Goal: Task Accomplishment & Management: Manage account settings

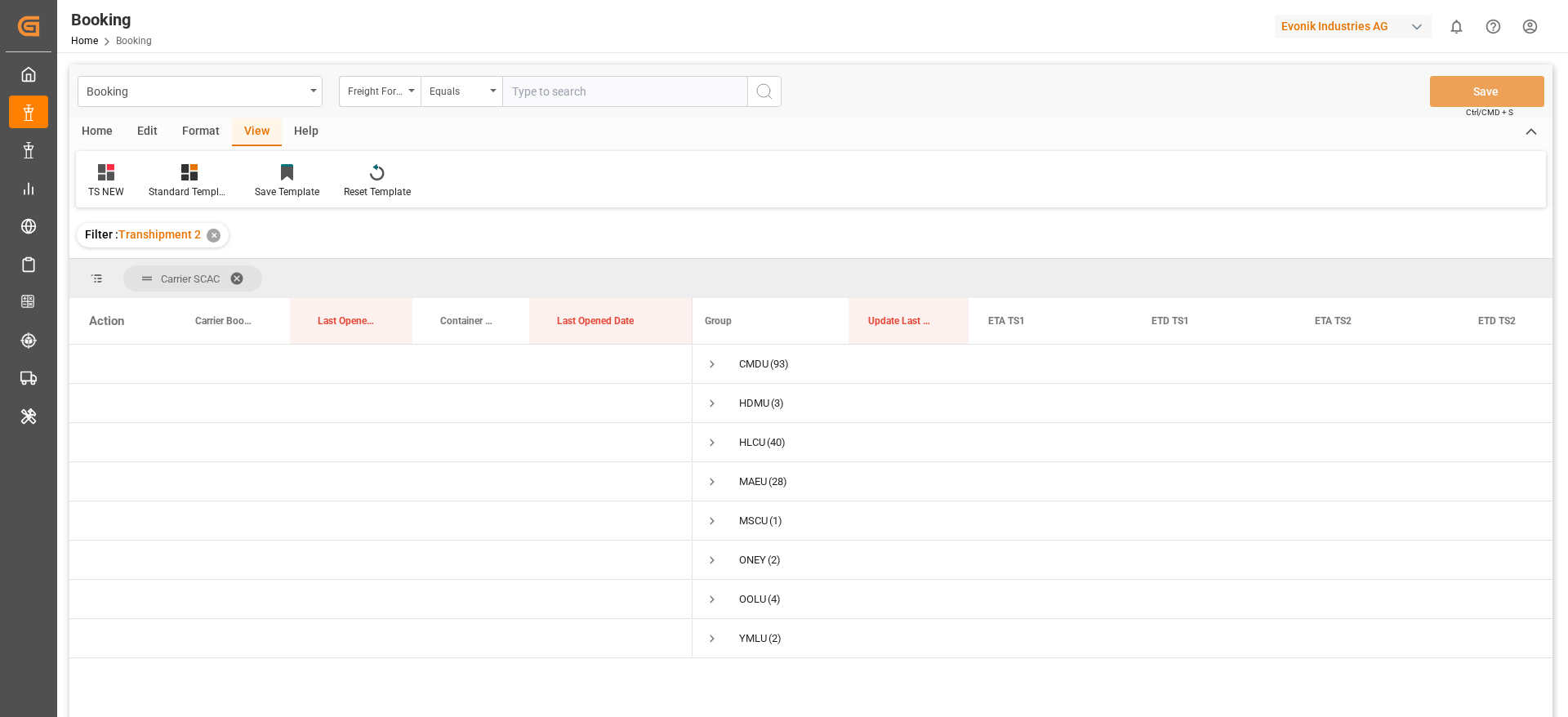
click at [211, 232] on div "✕" at bounding box center [214, 235] width 14 height 14
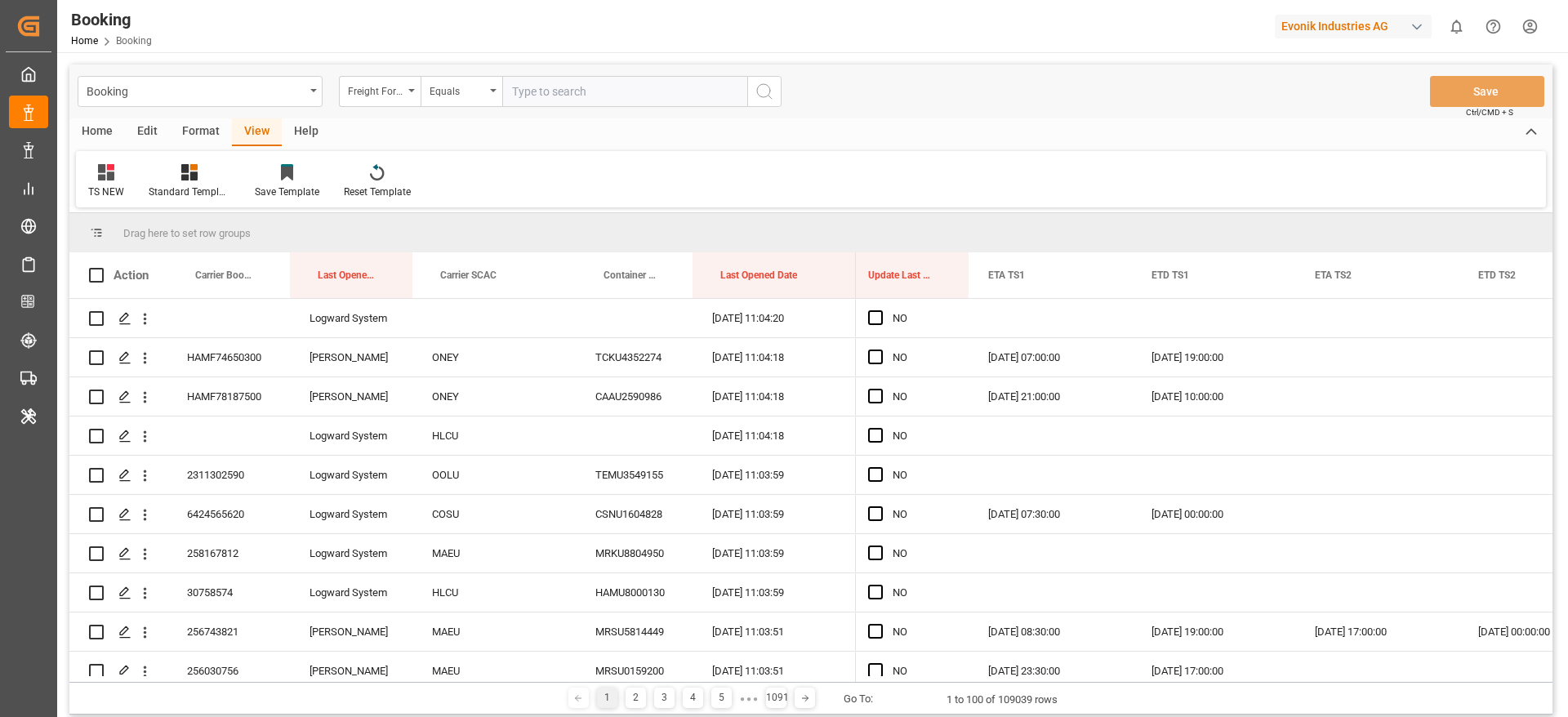
click at [194, 139] on div "Format" at bounding box center [200, 132] width 62 height 27
click at [100, 181] on div "Filter Rows" at bounding box center [112, 181] width 73 height 36
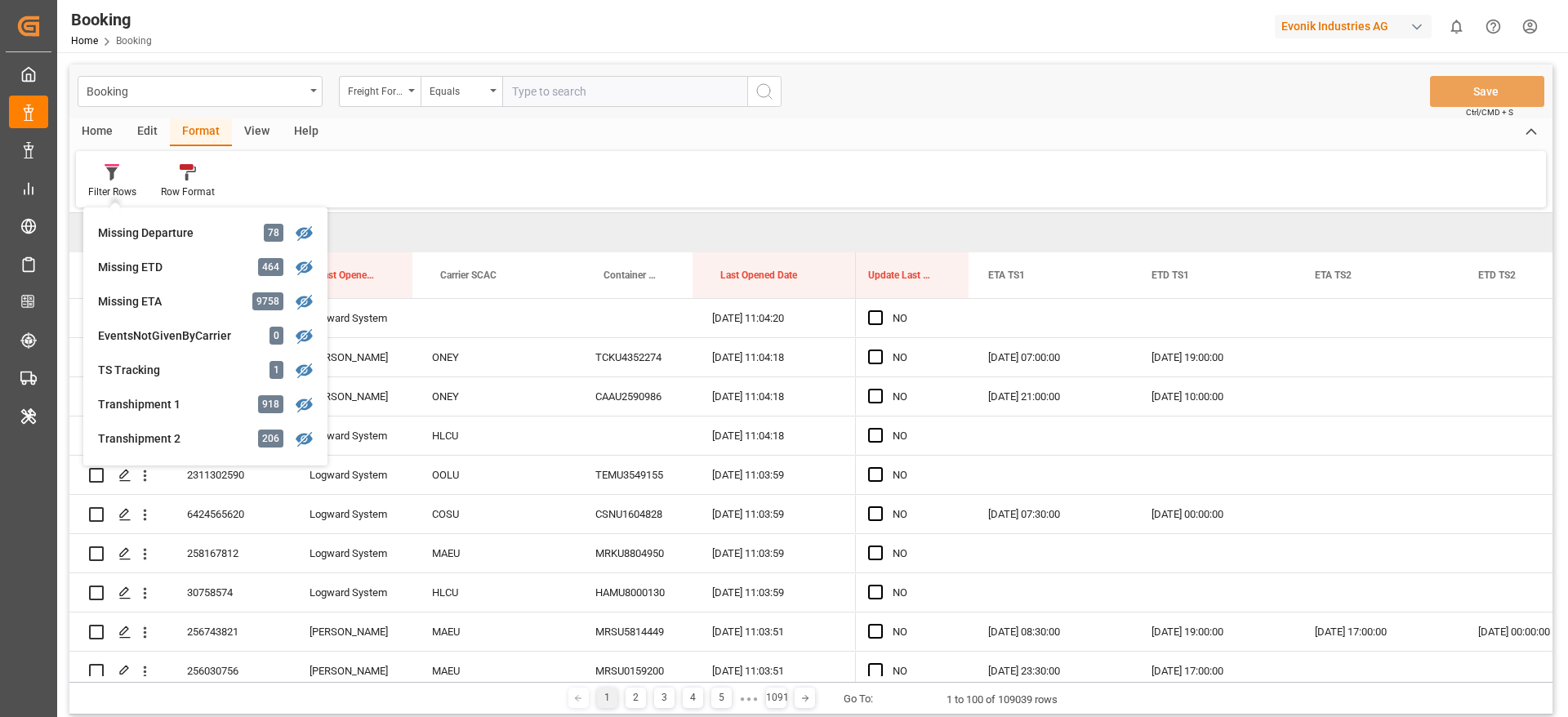
scroll to position [498, 0]
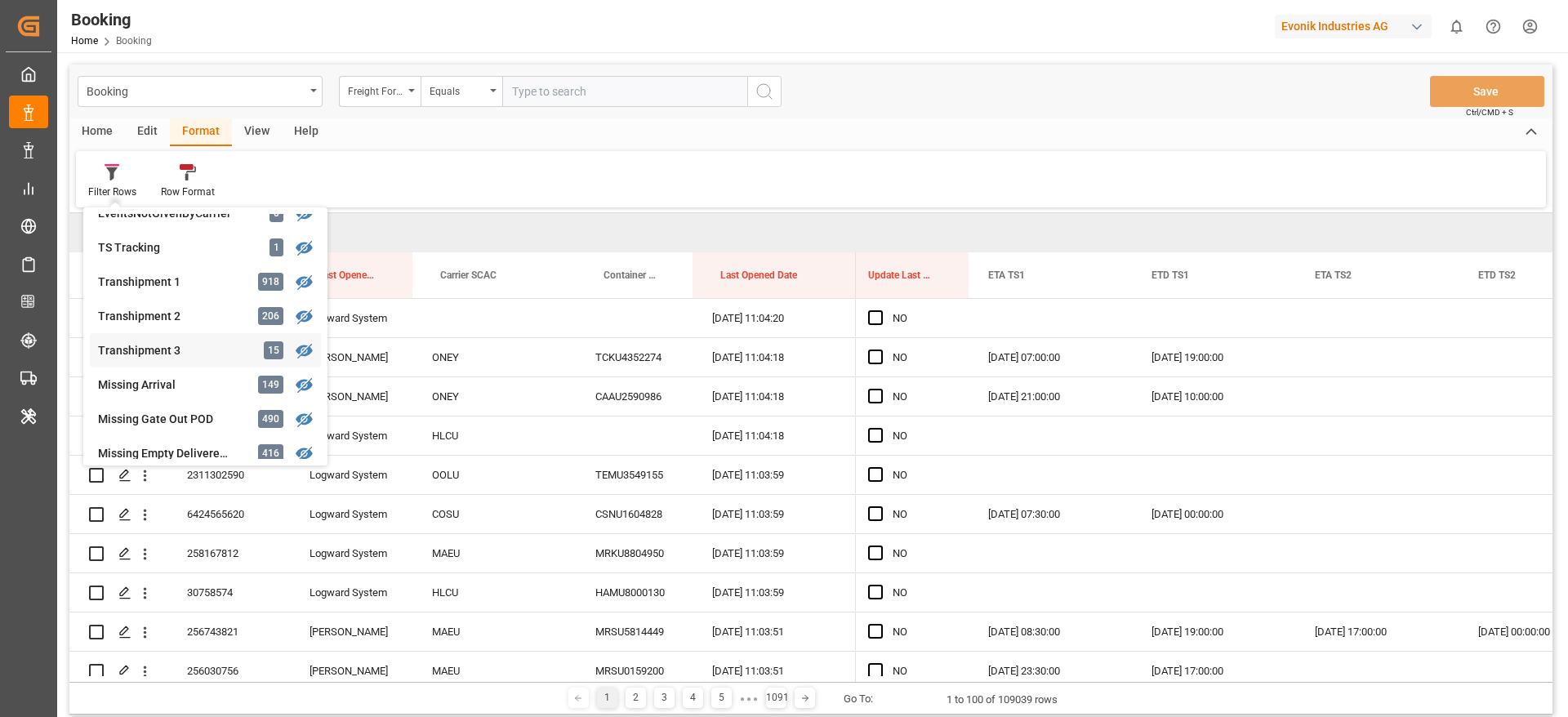
click at [193, 340] on div "Transhipment 3 15" at bounding box center [206, 350] width 231 height 34
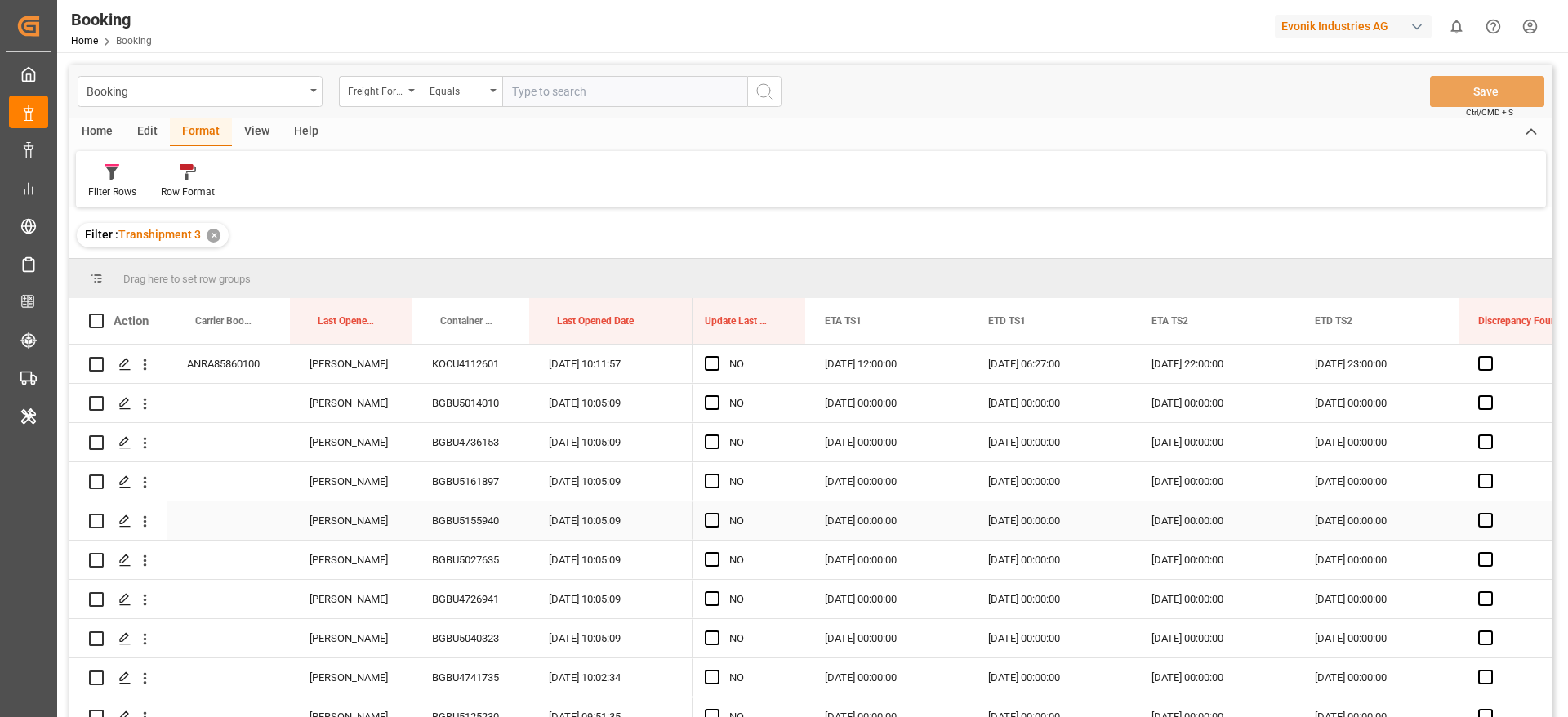
scroll to position [216, 0]
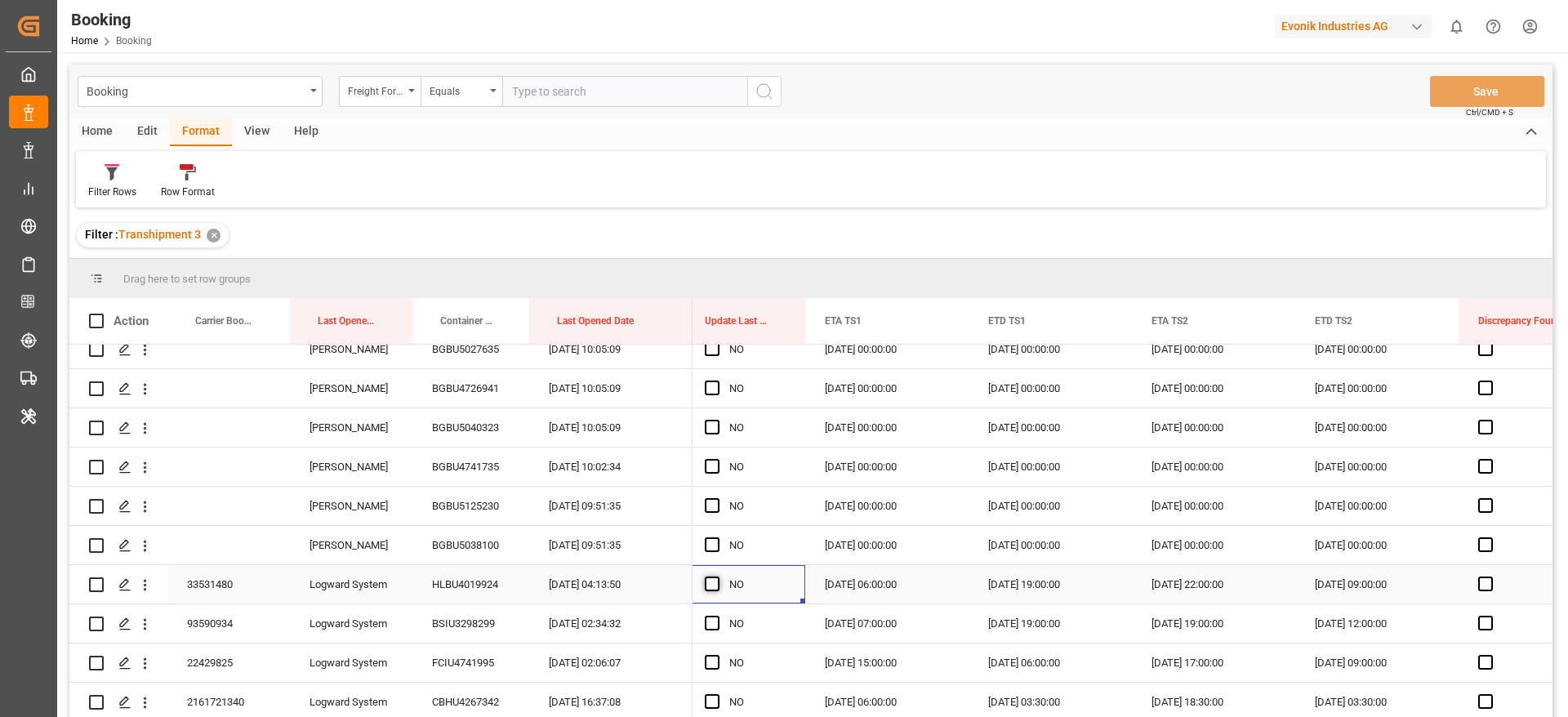
click at [708, 583] on span "Press SPACE to select this row." at bounding box center [711, 583] width 15 height 15
click at [717, 576] on input "Press SPACE to select this row." at bounding box center [717, 576] width 0 height 0
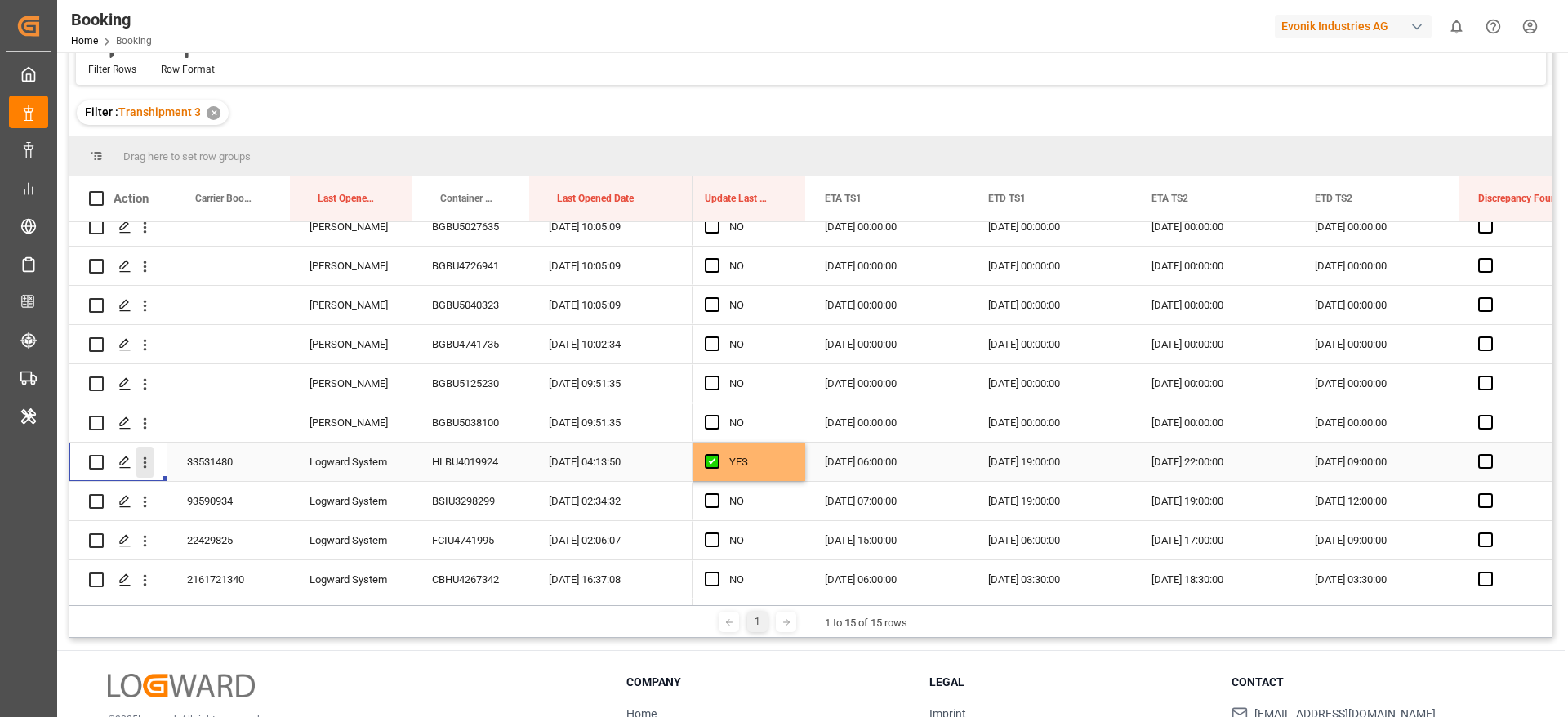
click at [148, 459] on icon "open menu" at bounding box center [144, 461] width 17 height 17
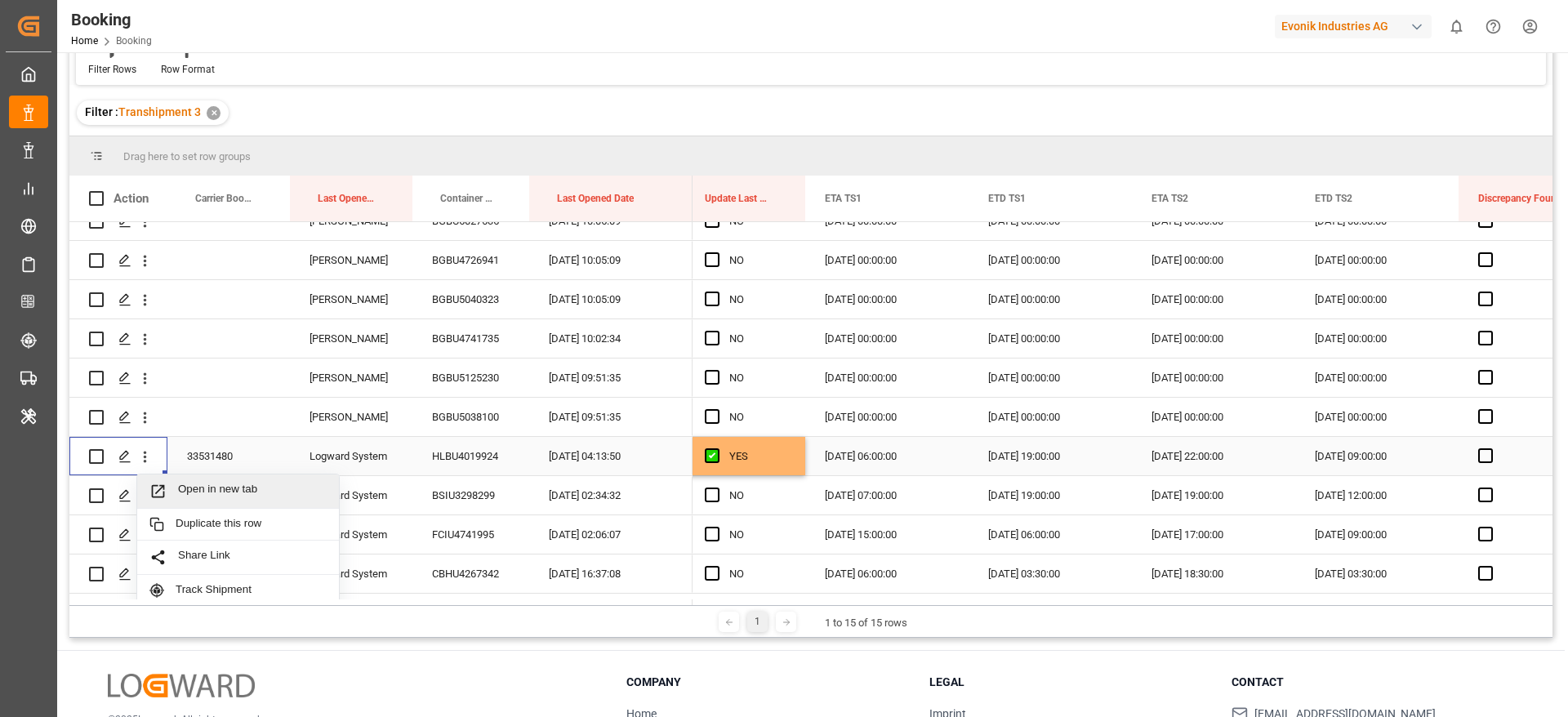
click at [233, 496] on span "Open in new tab" at bounding box center [253, 490] width 149 height 17
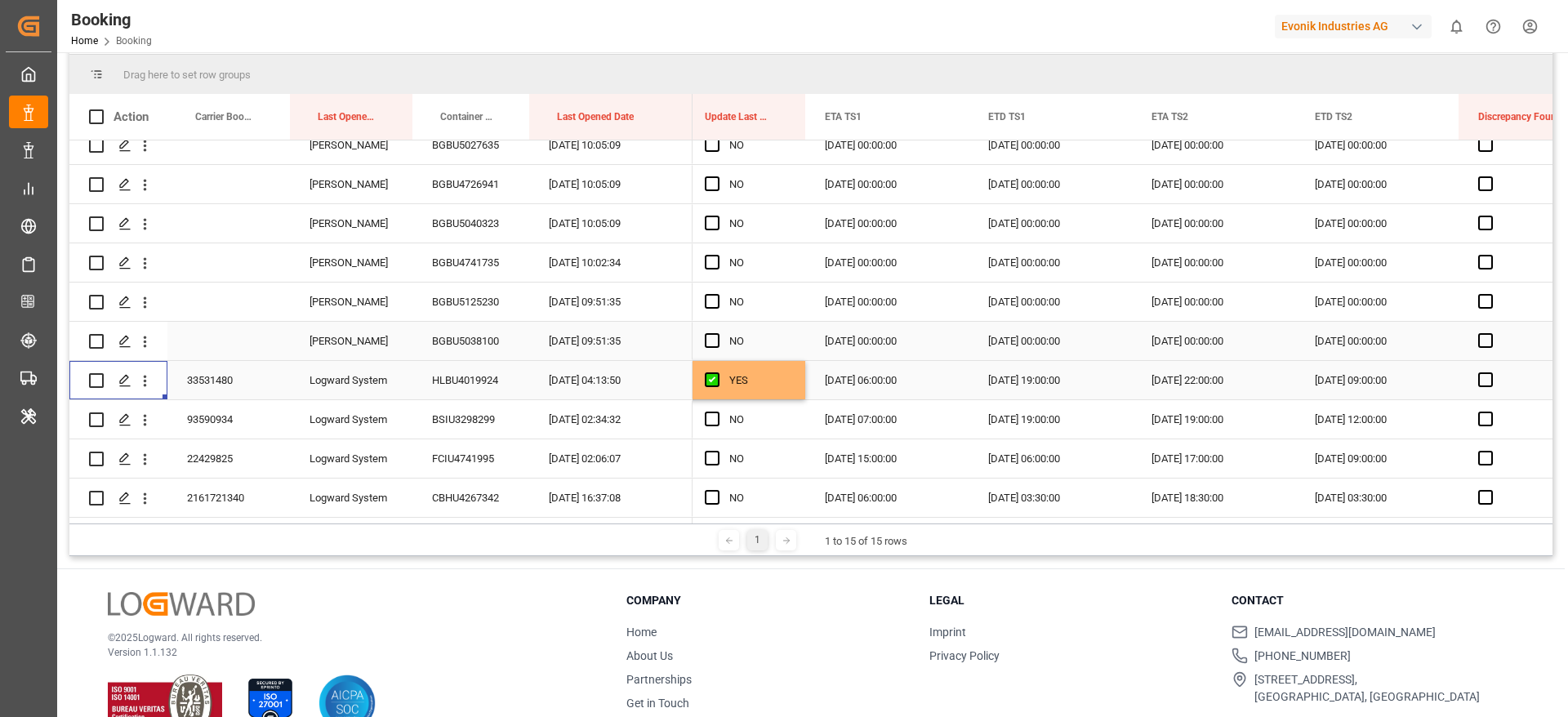
scroll to position [242, 0]
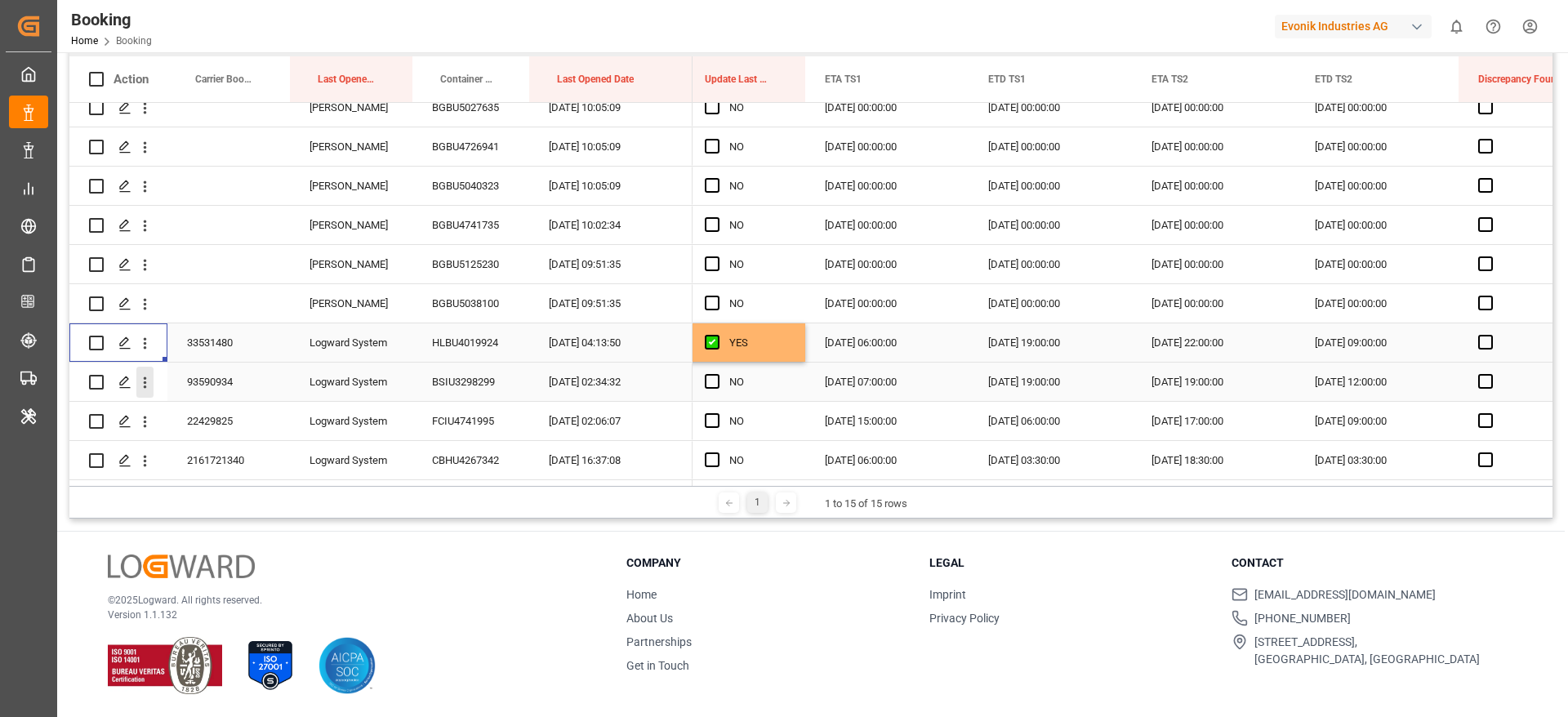
click at [149, 375] on icon "open menu" at bounding box center [144, 382] width 17 height 17
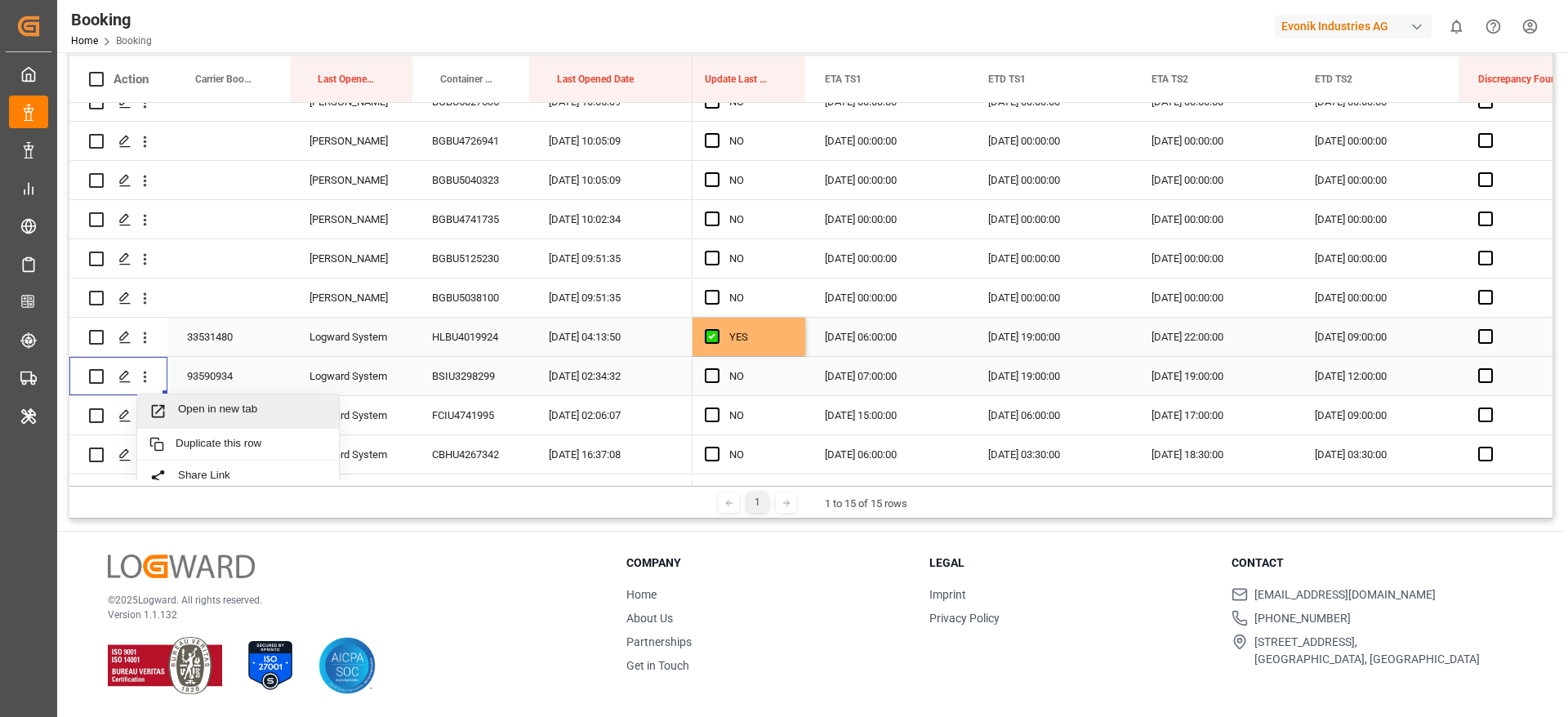
click at [221, 403] on span "Open in new tab" at bounding box center [253, 410] width 149 height 17
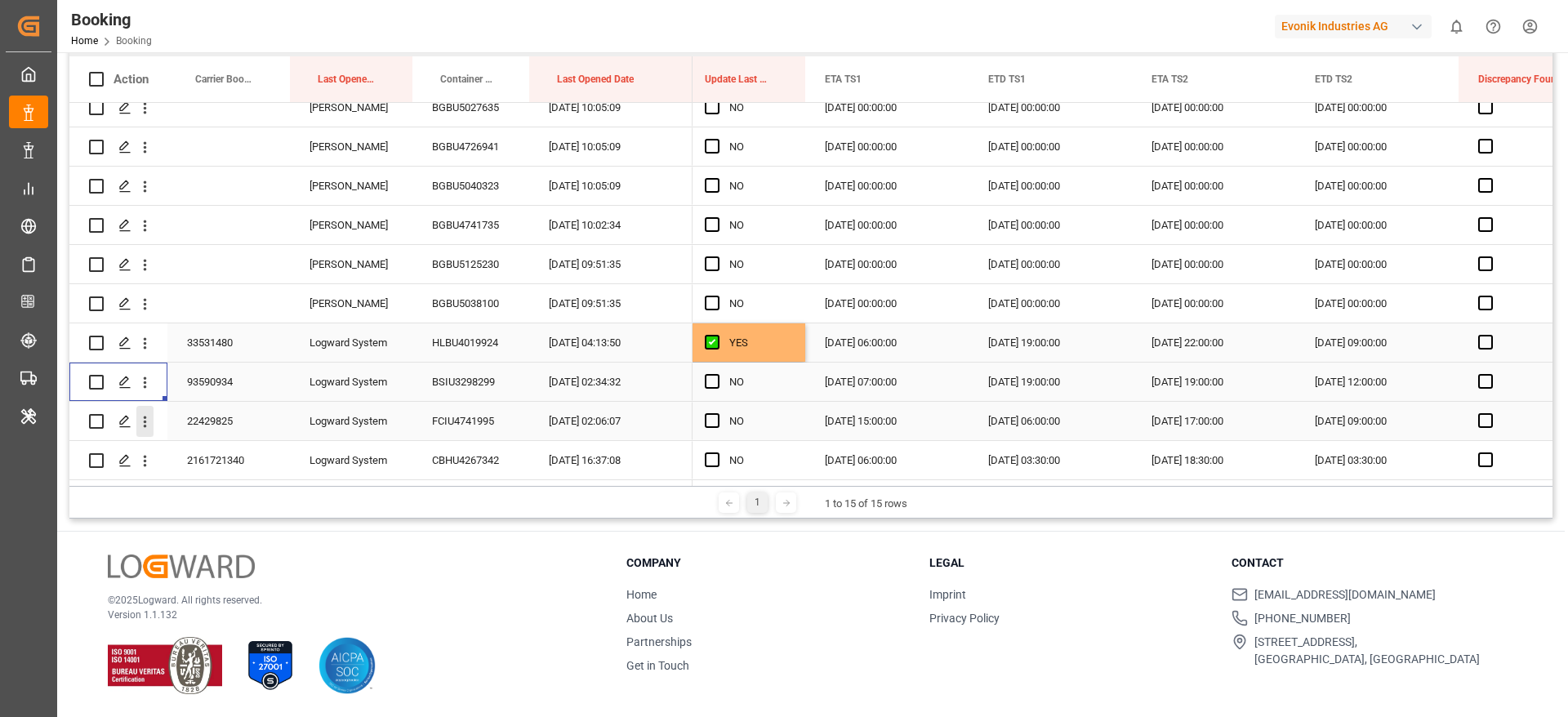
click at [144, 416] on icon "open menu" at bounding box center [145, 422] width 3 height 12
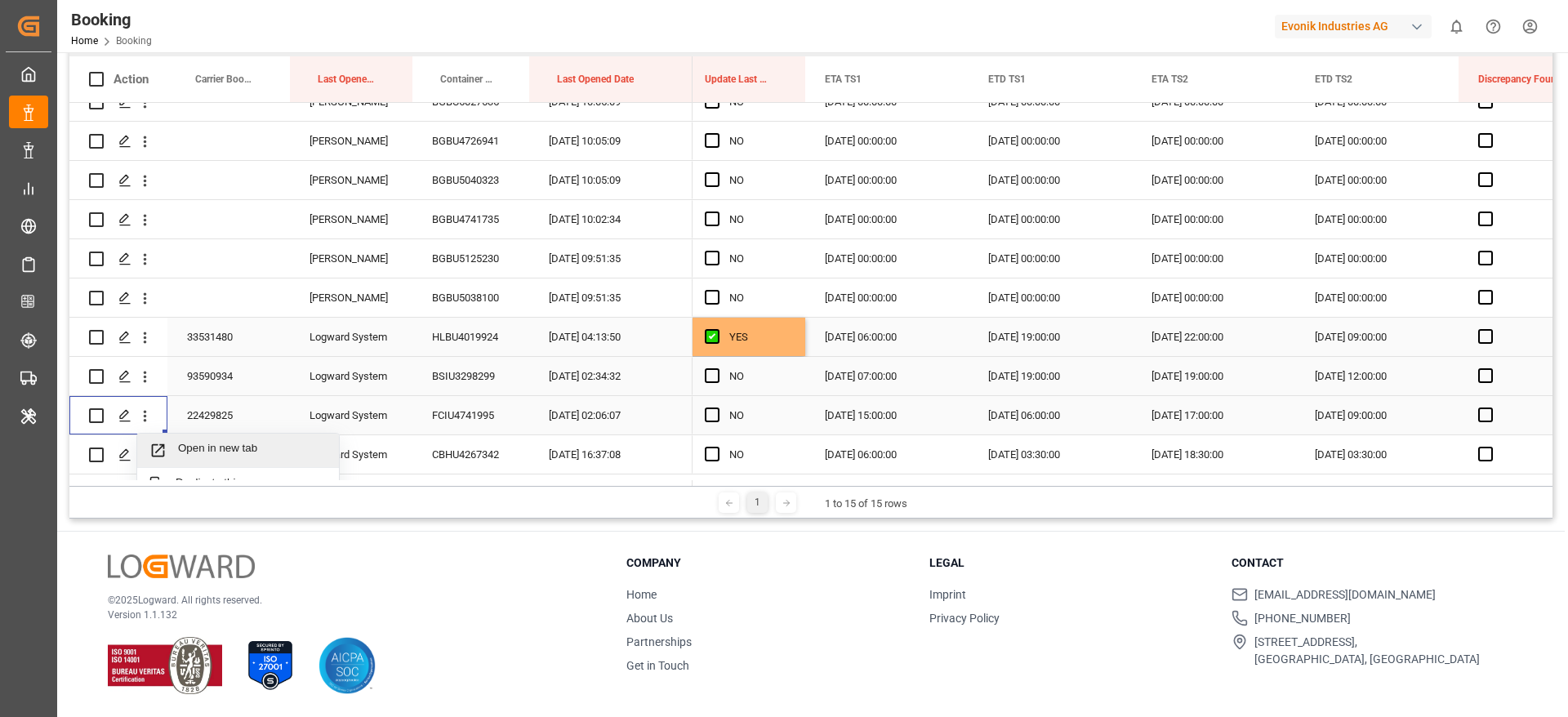
click at [227, 442] on span "Open in new tab" at bounding box center [253, 450] width 149 height 17
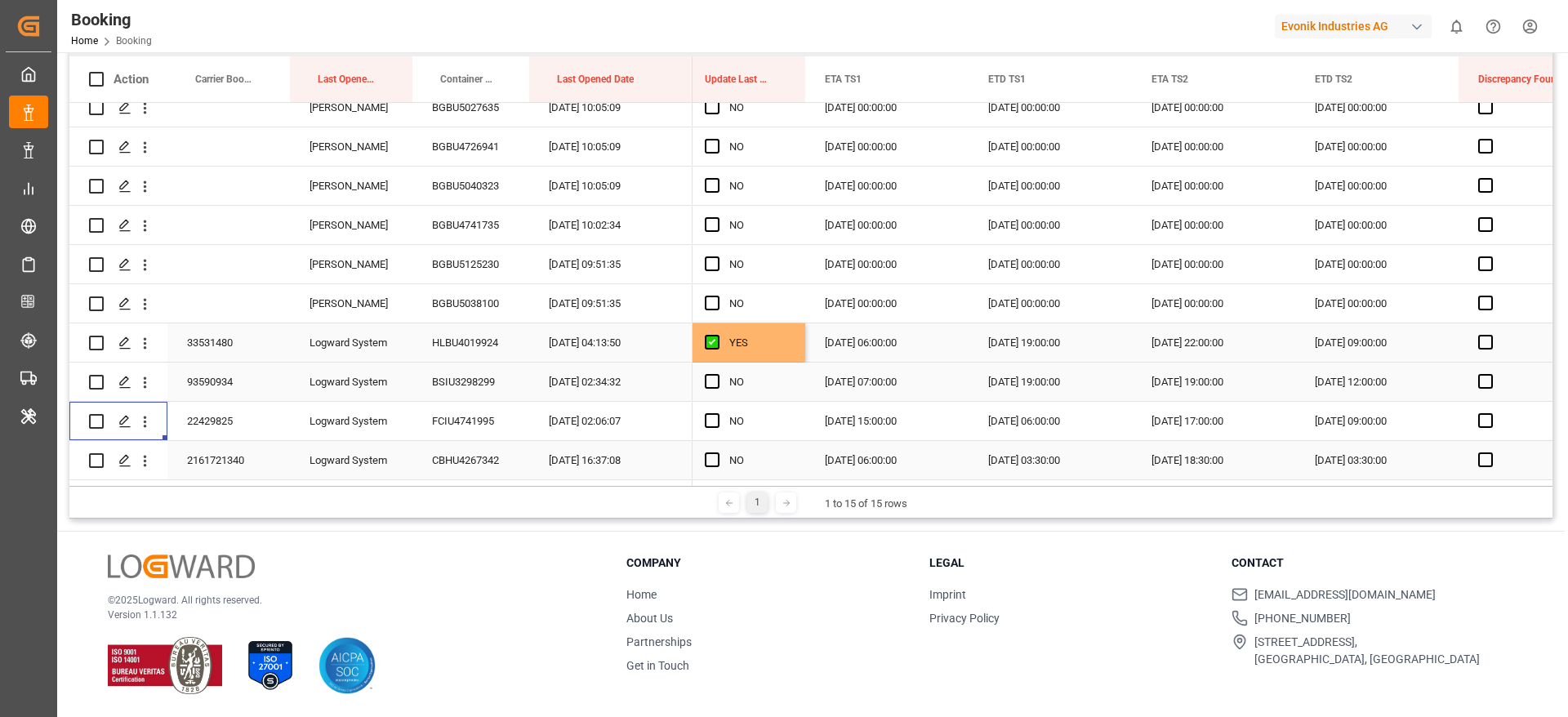
click at [148, 458] on icon "open menu" at bounding box center [144, 460] width 17 height 17
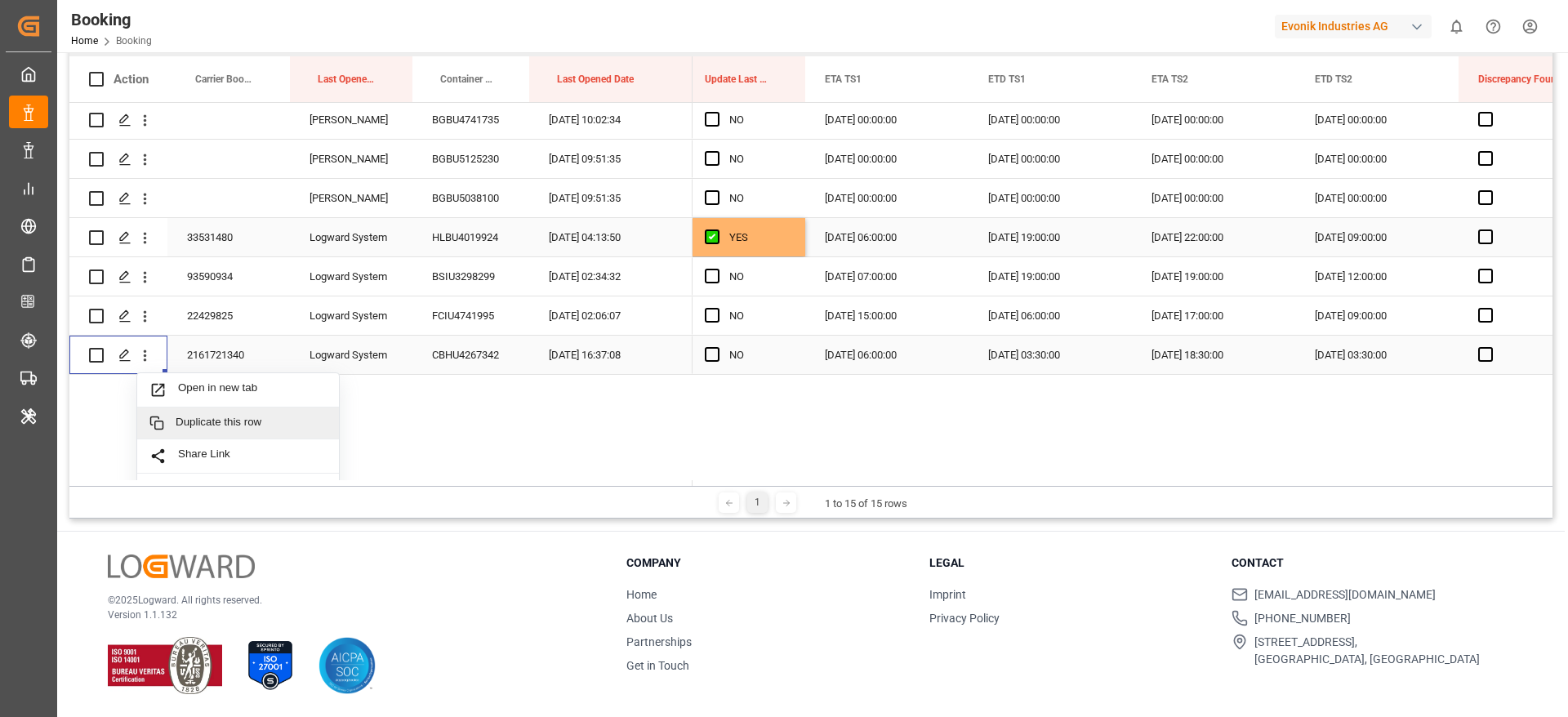
scroll to position [339, 0]
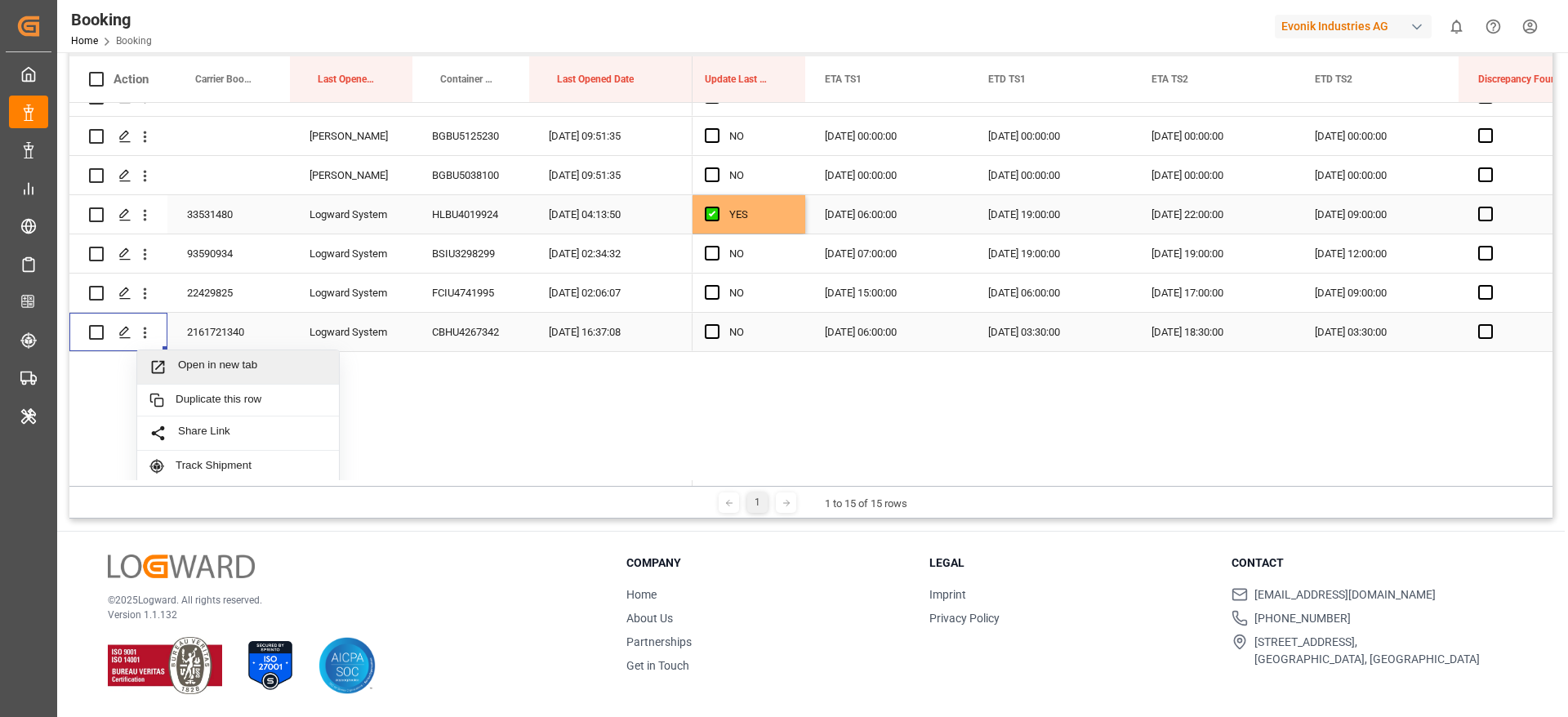
click at [224, 368] on span "Open in new tab" at bounding box center [253, 366] width 149 height 17
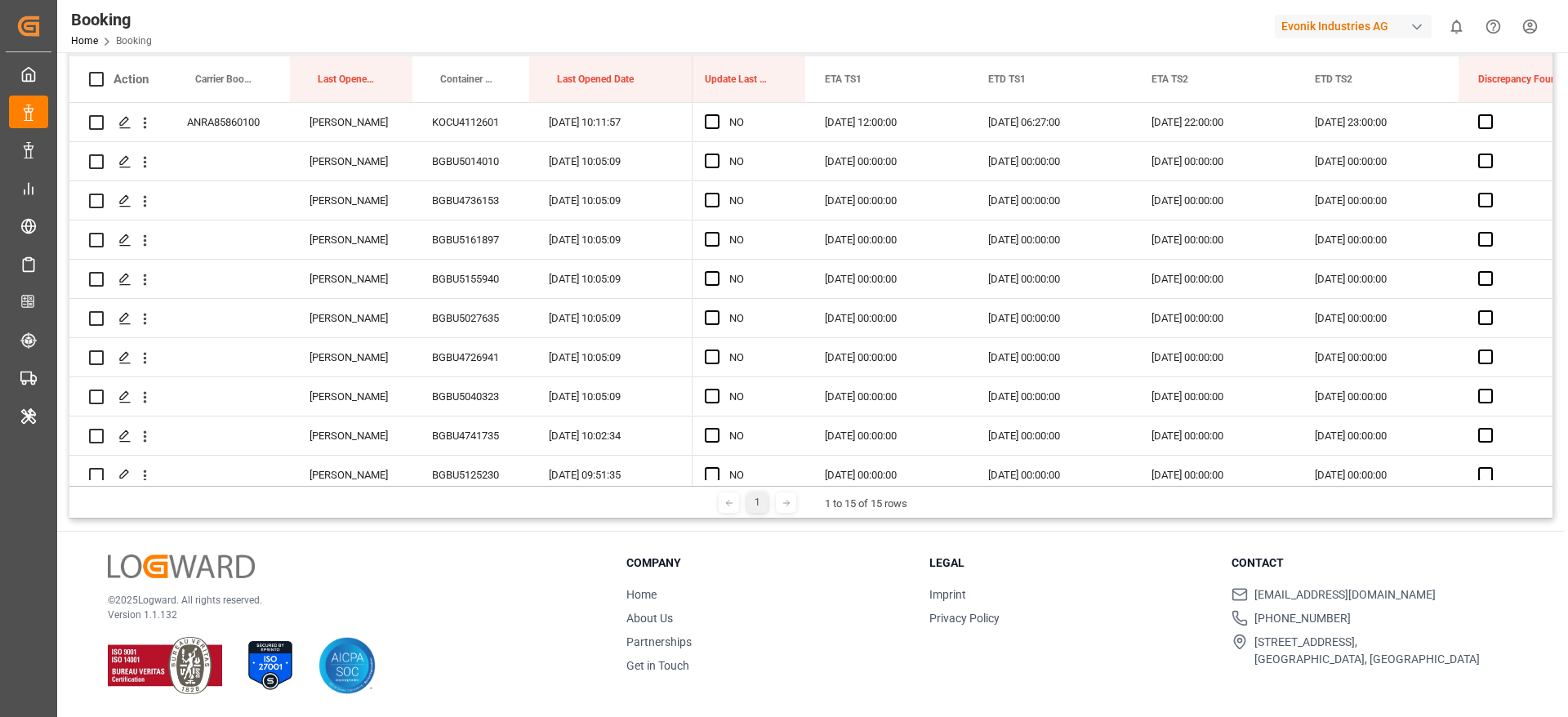
scroll to position [0, 0]
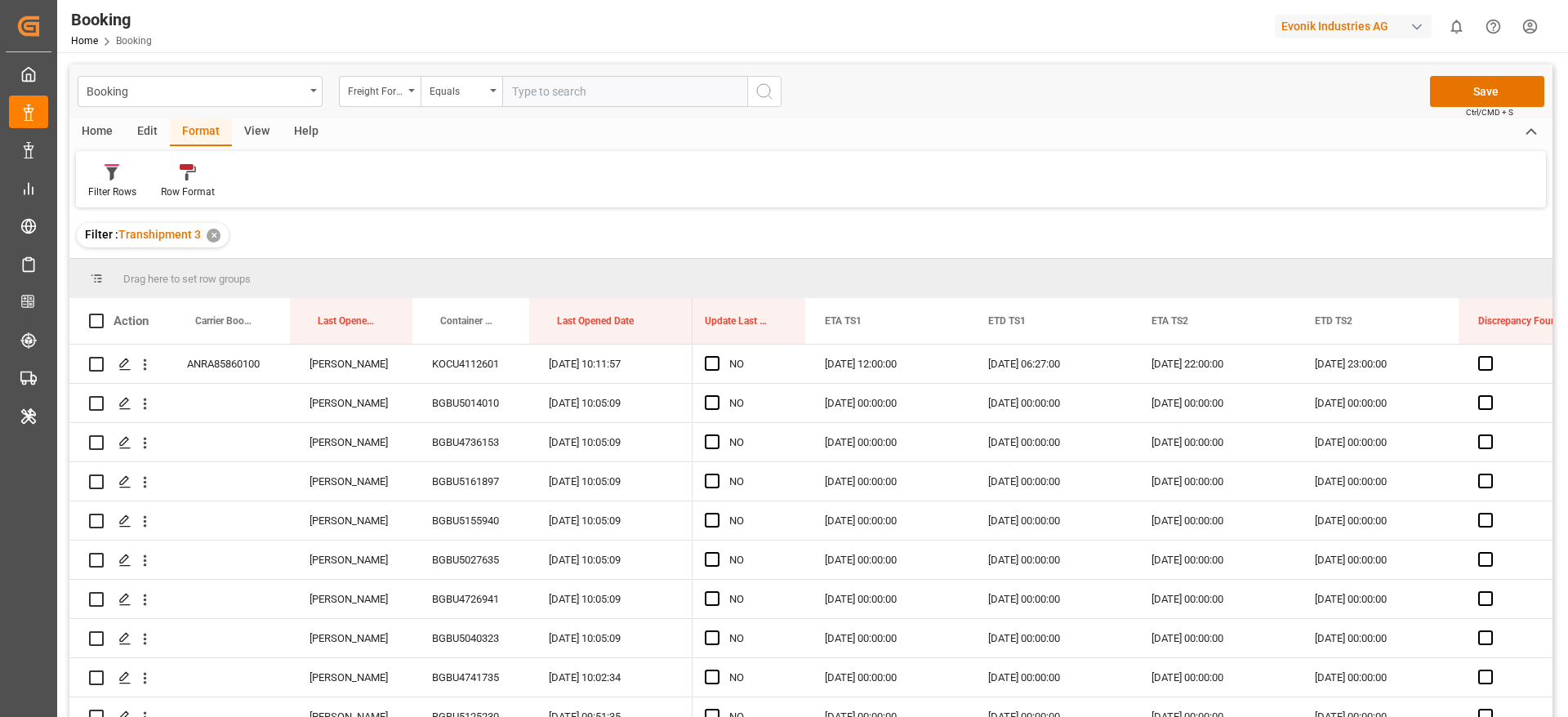
click at [198, 230] on span "Transhipment 3" at bounding box center [160, 233] width 82 height 13
click at [213, 236] on div "✕" at bounding box center [214, 235] width 14 height 14
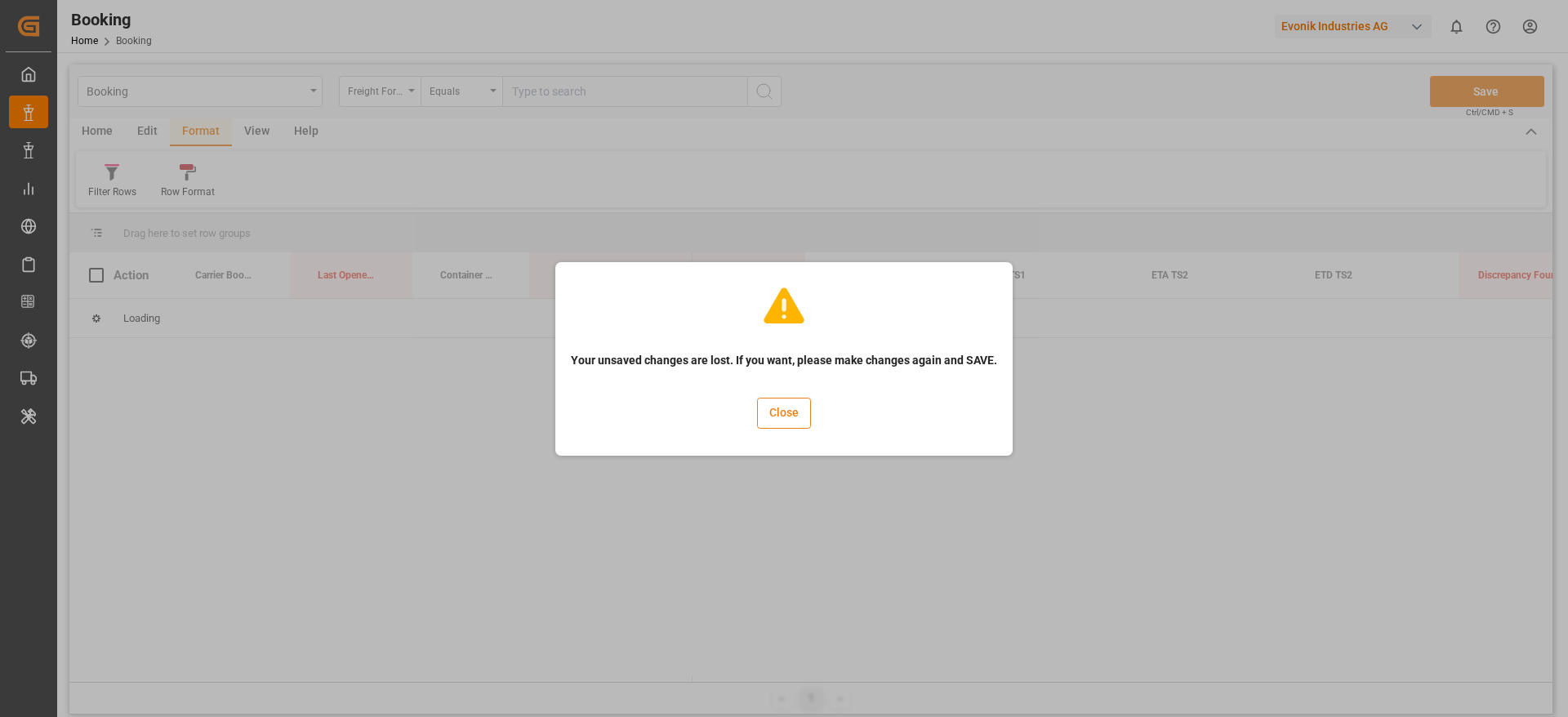
click at [808, 417] on button "Close" at bounding box center [783, 413] width 54 height 31
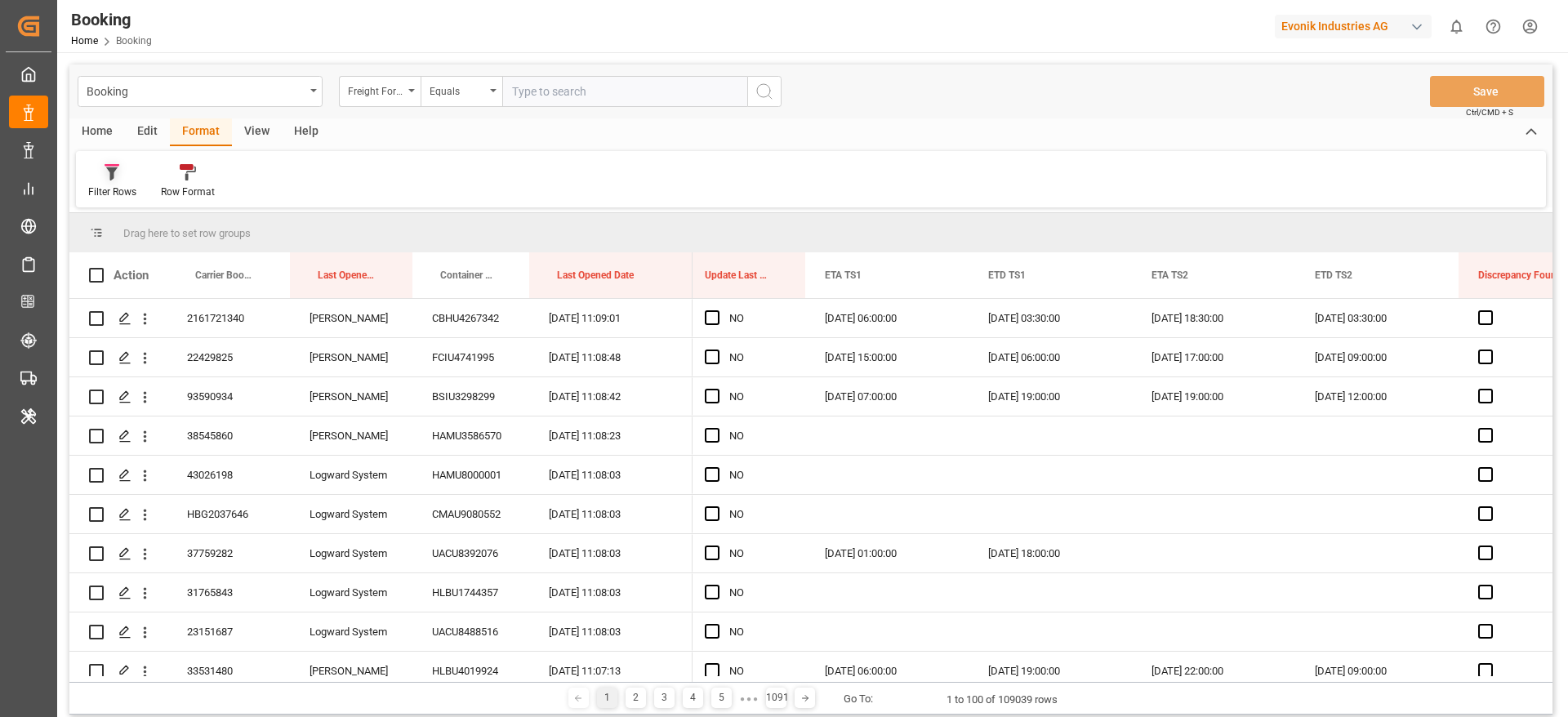
click at [115, 191] on div "Filter Rows" at bounding box center [112, 191] width 48 height 15
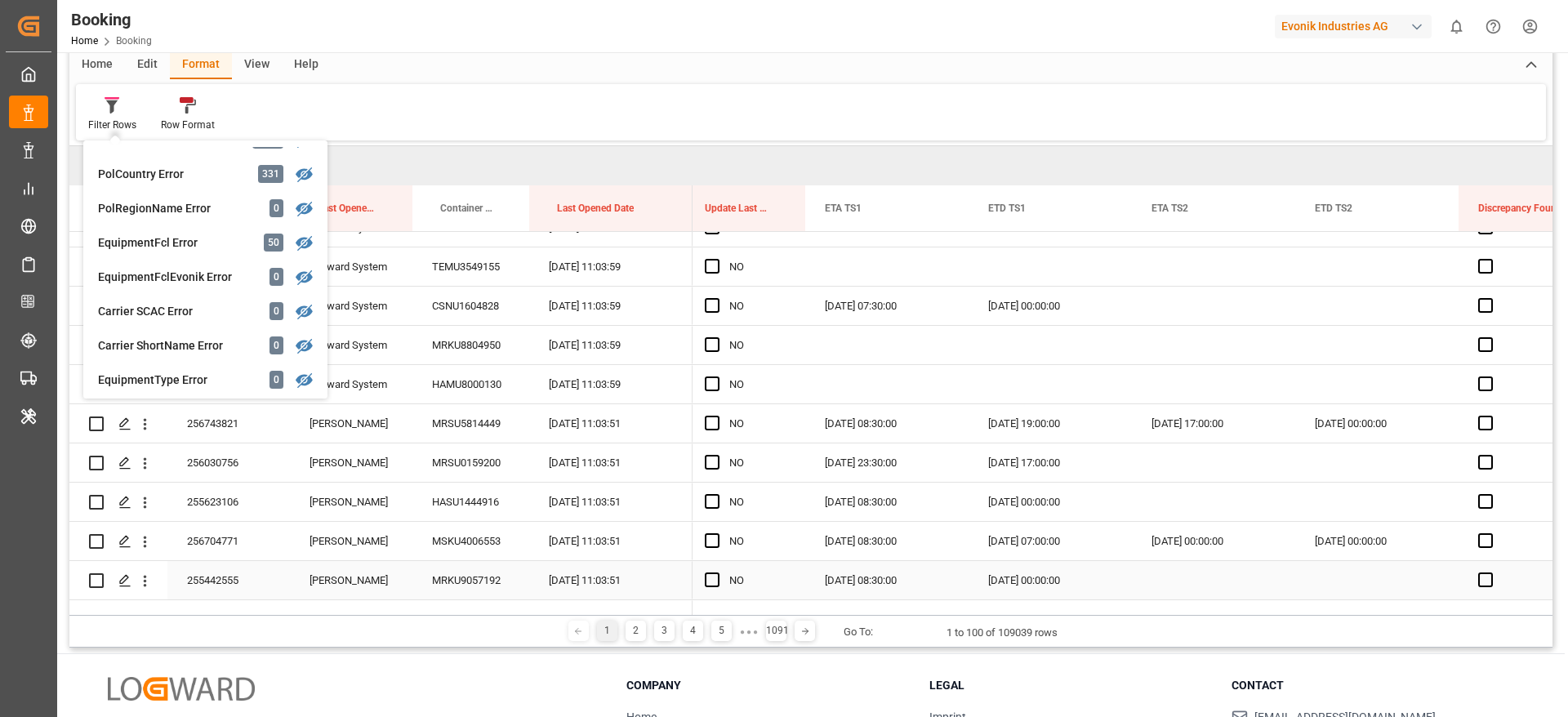
scroll to position [612, 0]
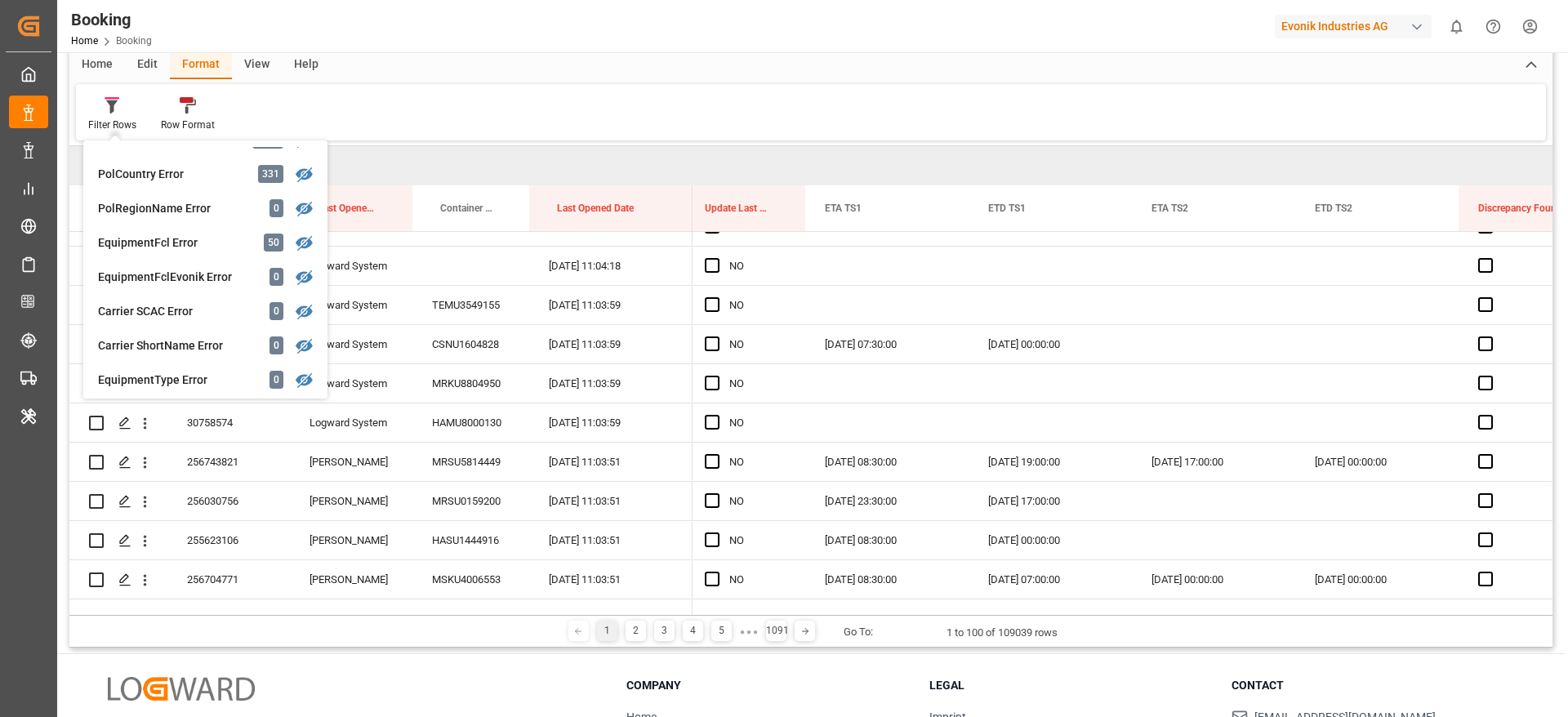
click at [656, 98] on div "Filter Rows GHM Tracking 3009 Karl gross 0 Evonik3rdParty 0 Business Line to be…" at bounding box center [810, 112] width 1470 height 56
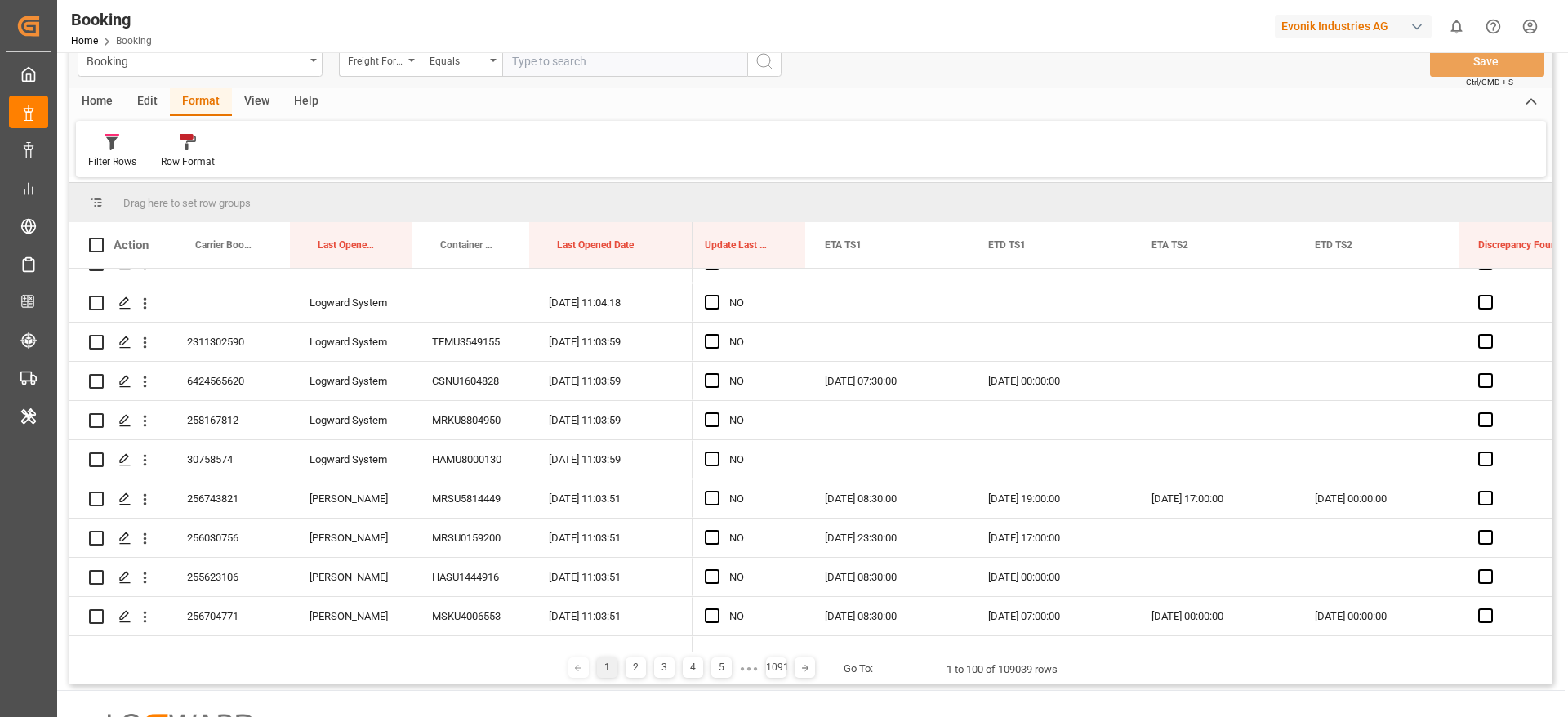
scroll to position [0, 0]
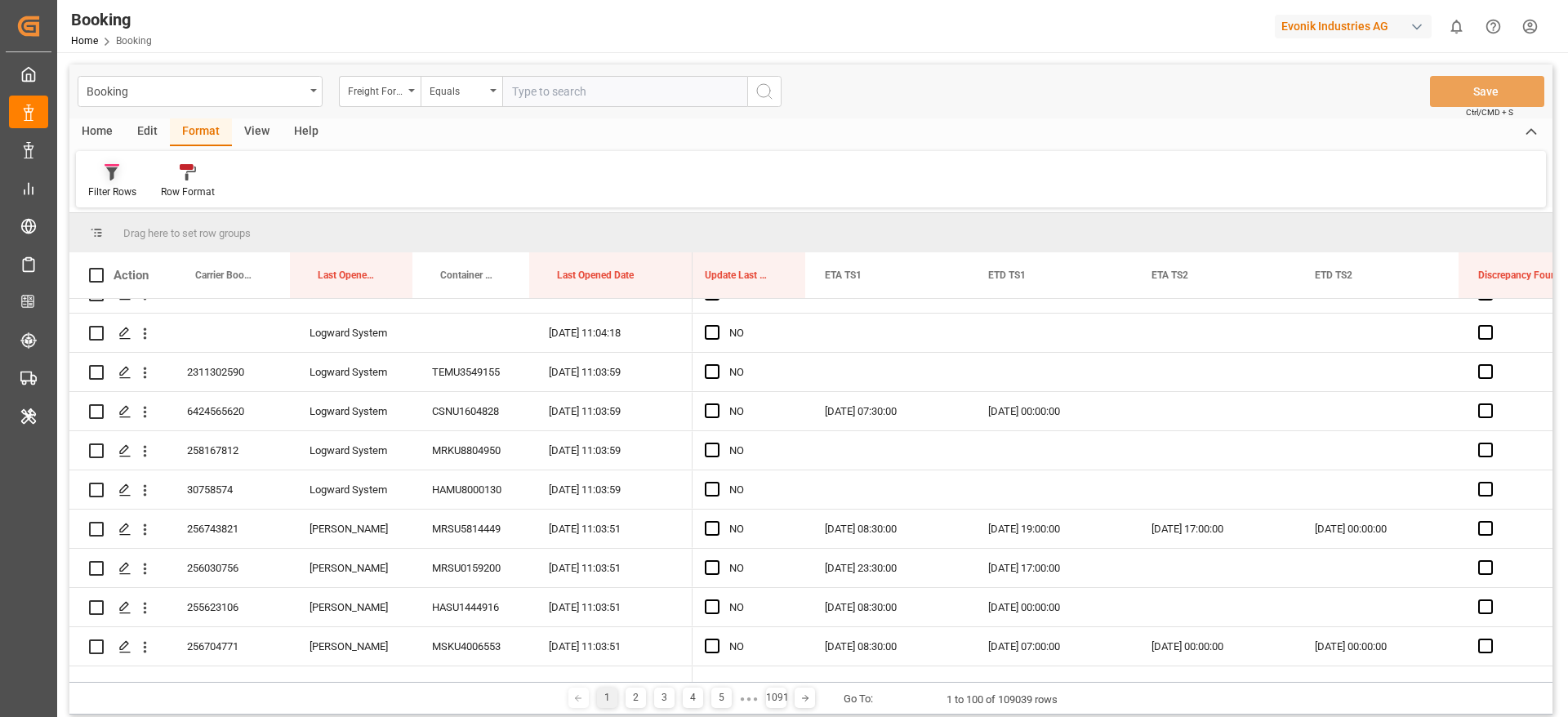
click at [128, 172] on div at bounding box center [112, 171] width 48 height 17
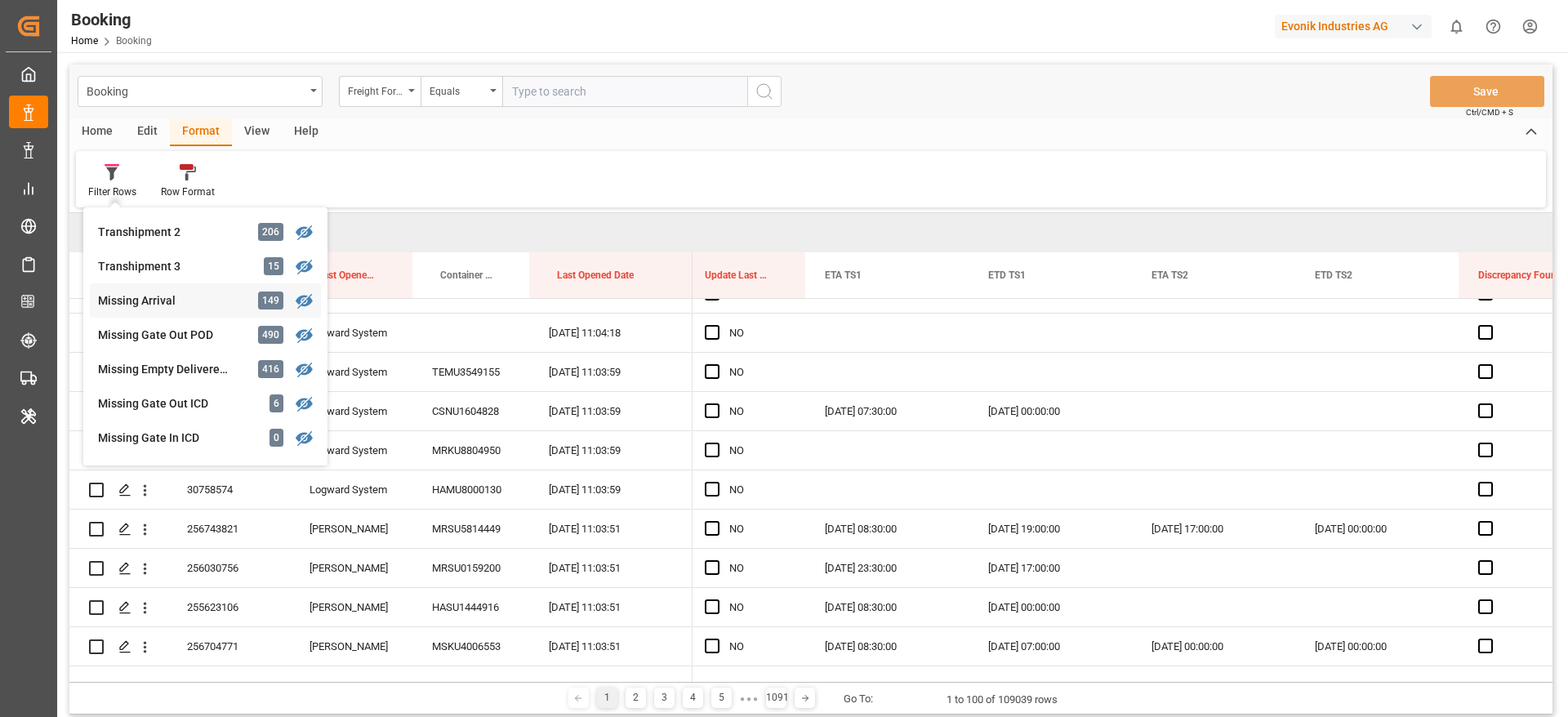
scroll to position [620, 0]
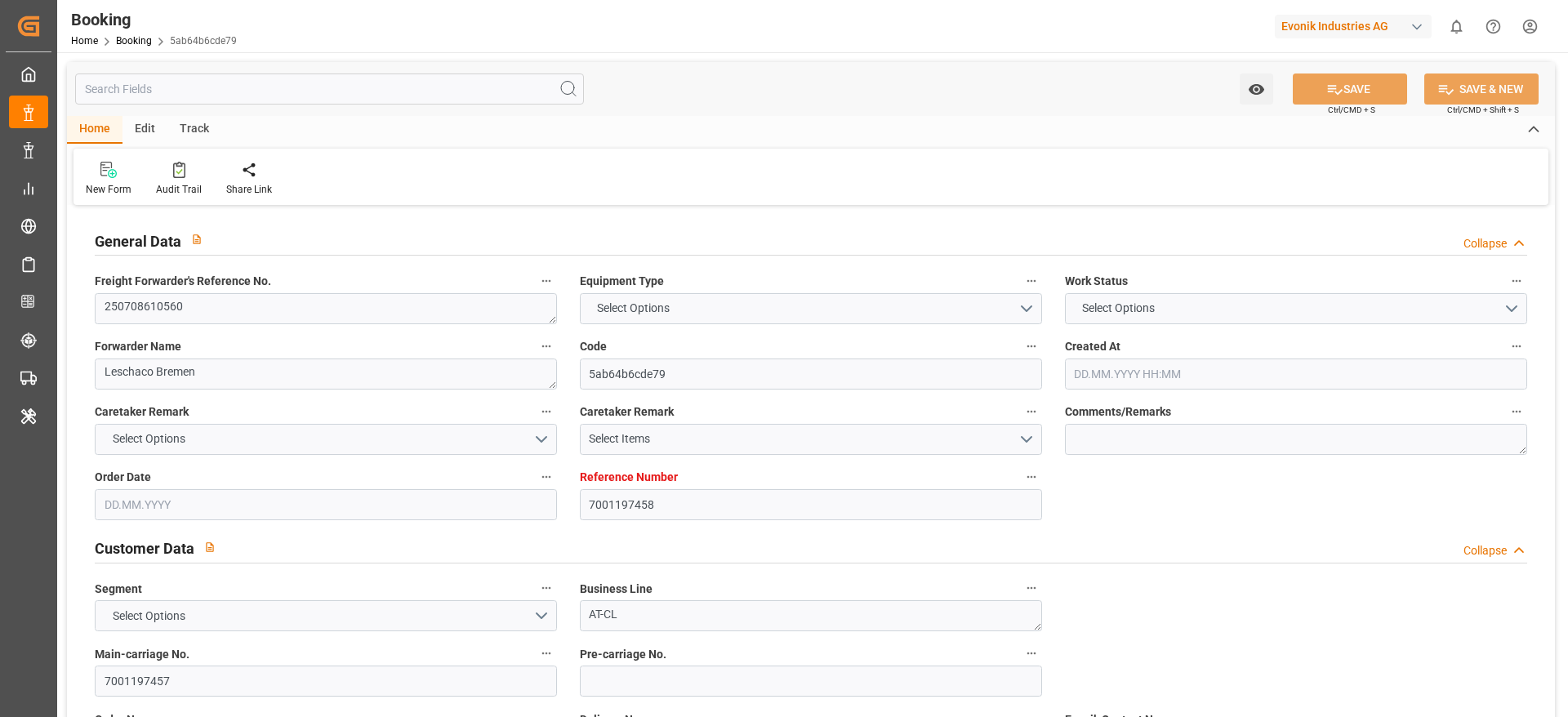
type input "7001197458"
type input "9632090"
type input "Hapag [PERSON_NAME]"
type input "Hapag Lloyd Aktiengesellschaft"
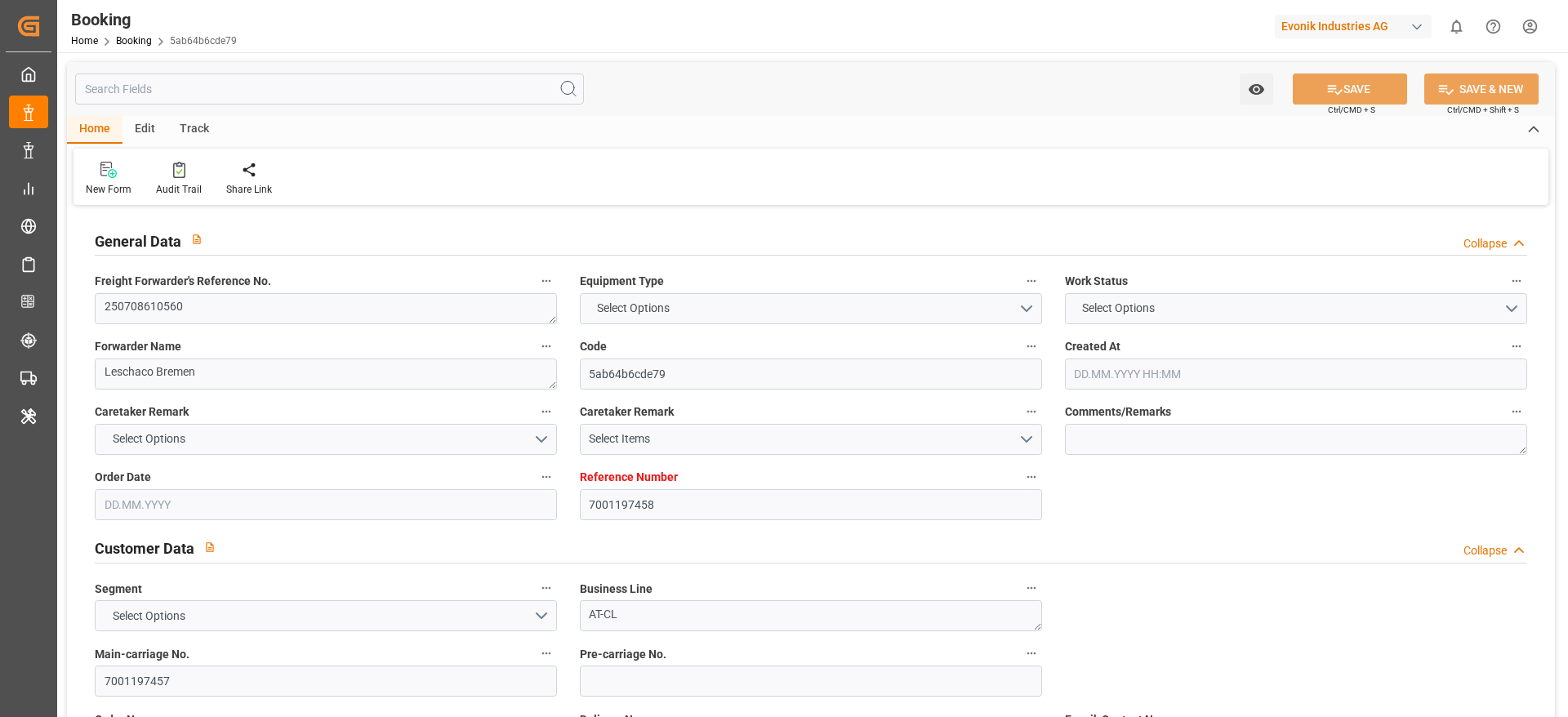
type input "NLRTM"
type input "TWKEL"
type input "CNQDG"
type input "KRPUS"
type input "CNSHG"
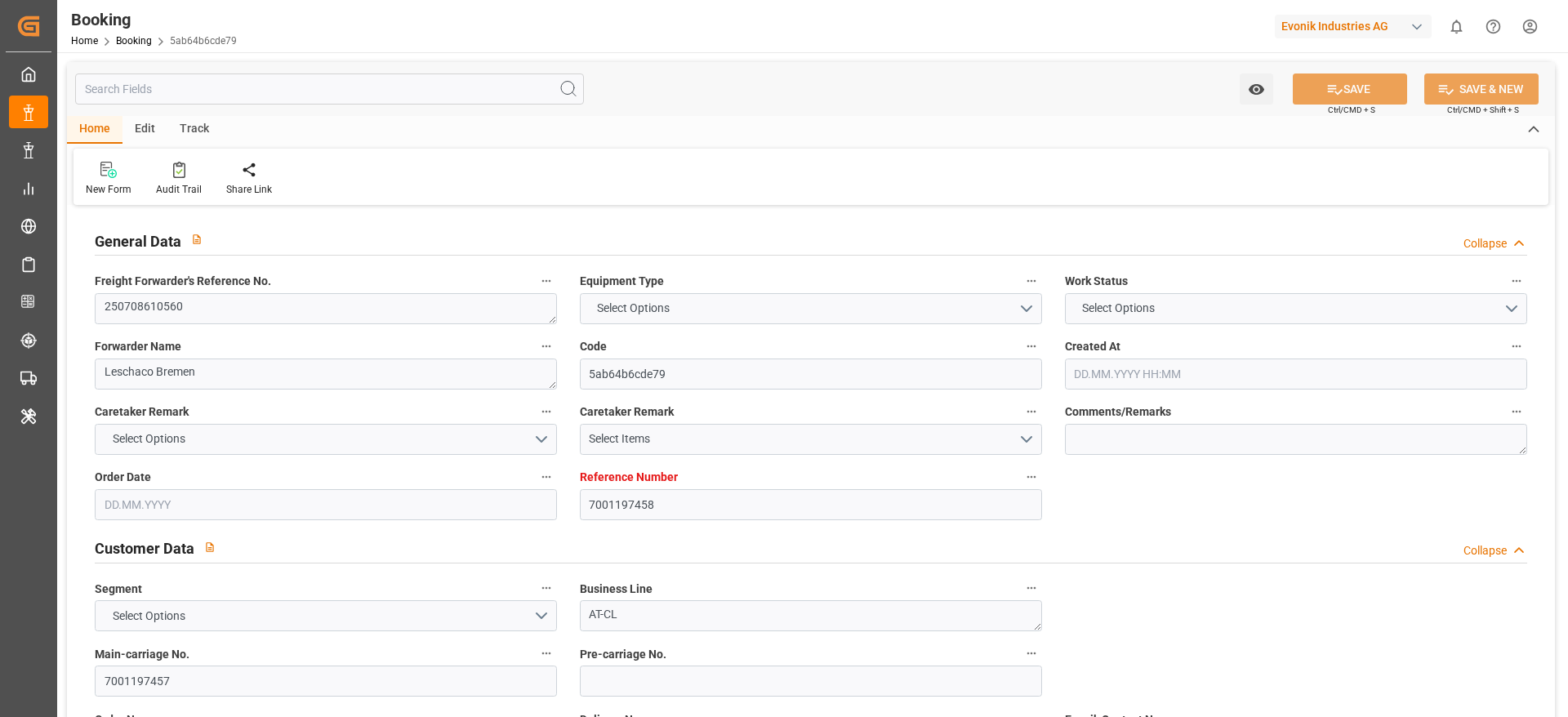
type input "0"
type input "NLRTM"
type input "TWKEL"
type input "9687552"
type input "9975612"
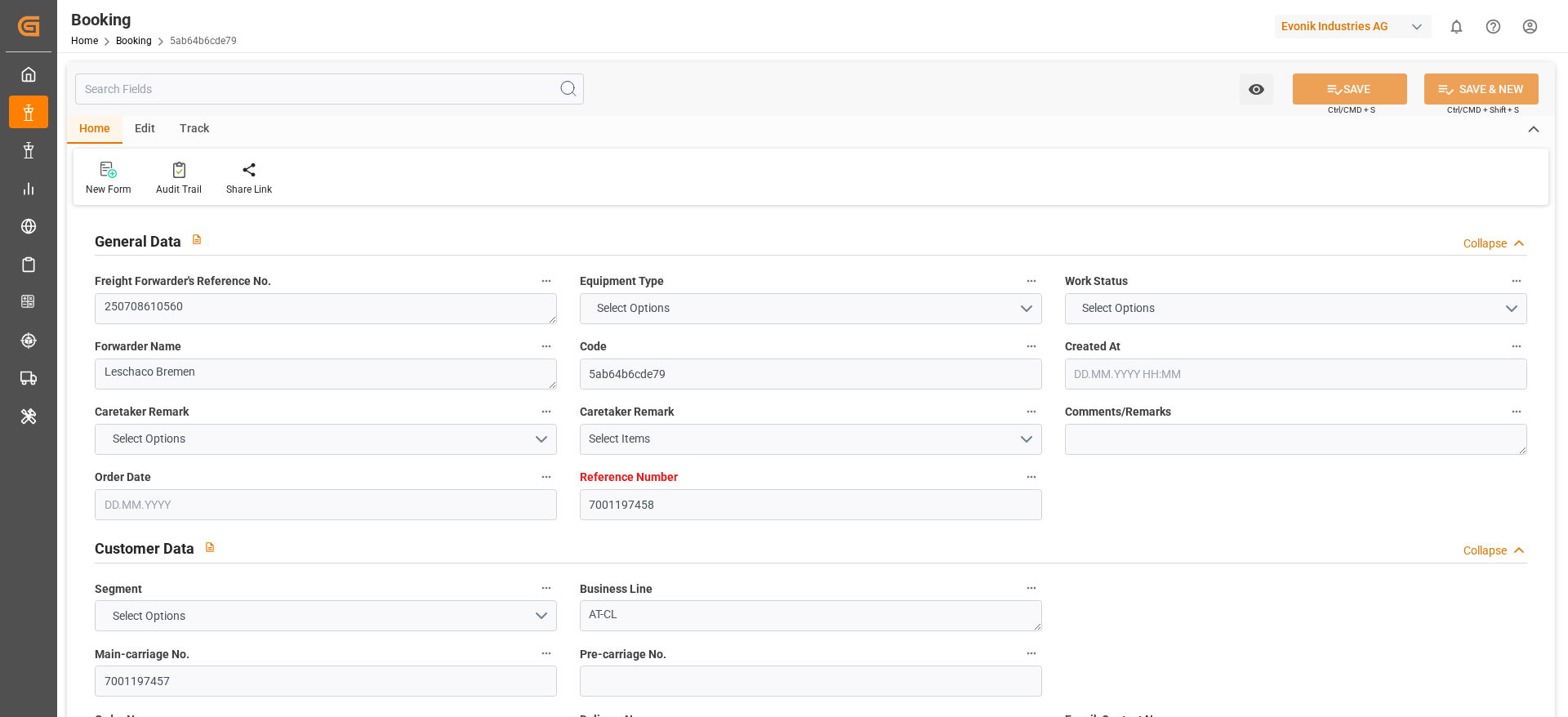
type input "9613771"
type input "17.06.2025 10:04"
type input "17.06.2025"
type input "13.09.2025"
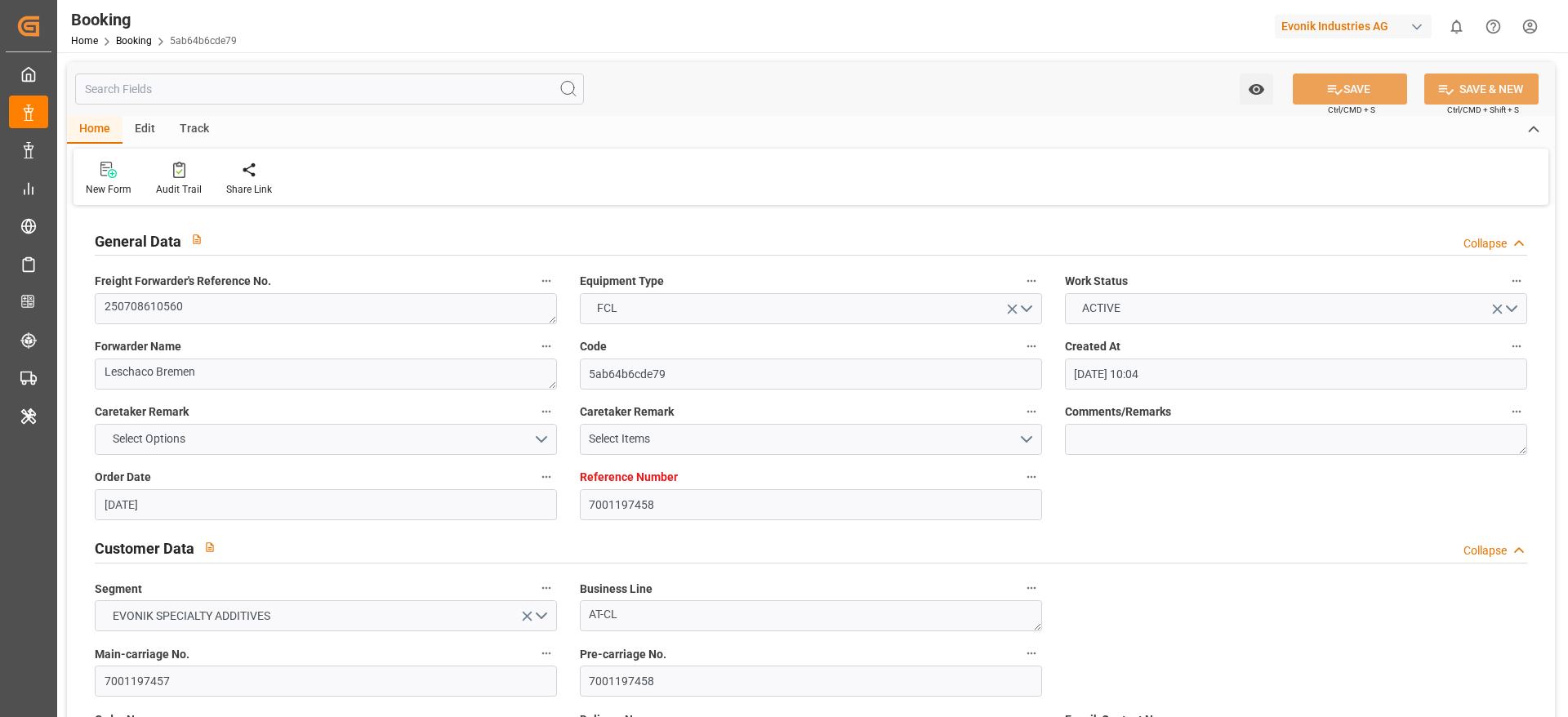
type input "08.07.2025"
type input "23.06.2025"
type input "16.07.2025"
type input "21.07.2025 11:00"
type input "14.07.2025 00:00"
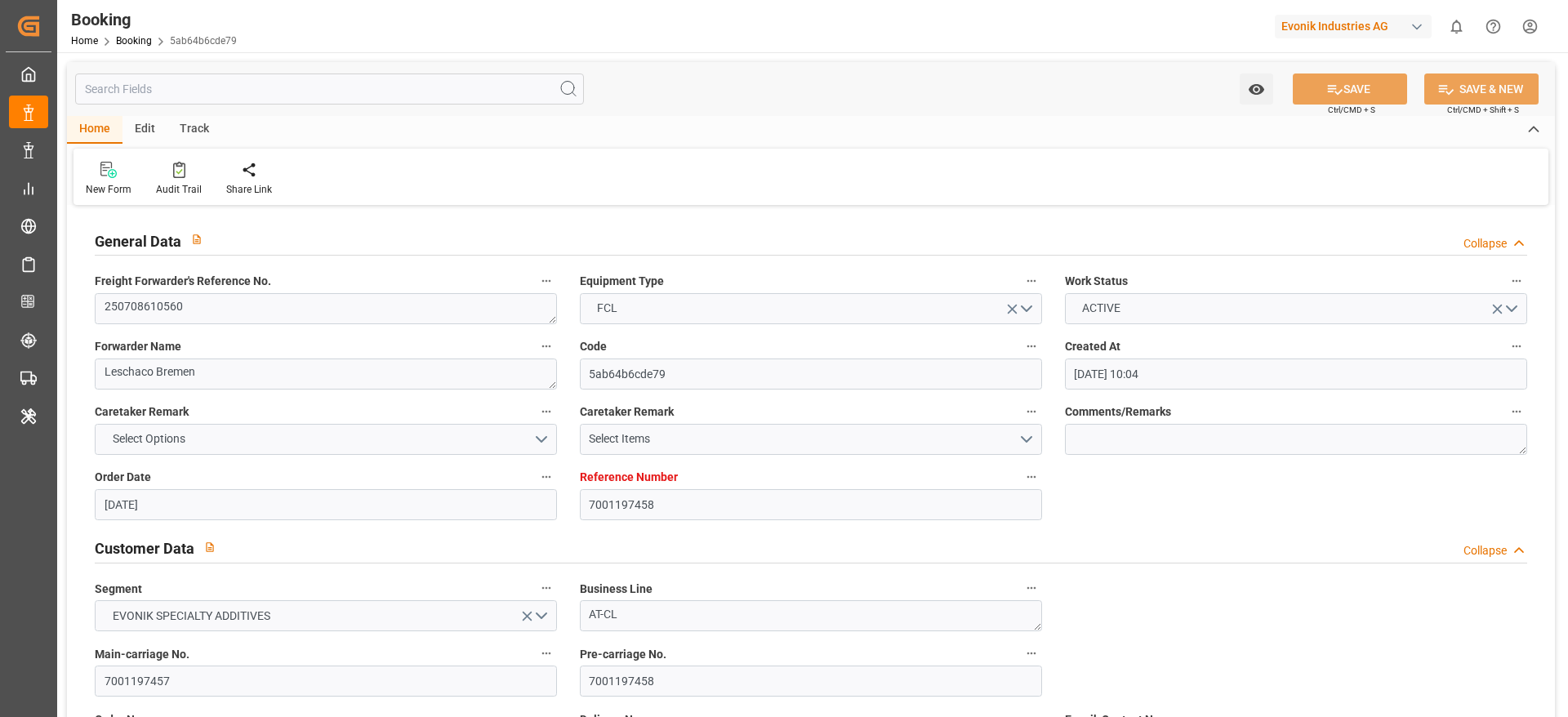
type input "21.07.2025 11:18"
type input "11.07.2025 21:24"
type input "27.09.2025 15:00"
type input "23.09.2025 00:00"
type input "29.08.2025 06:00"
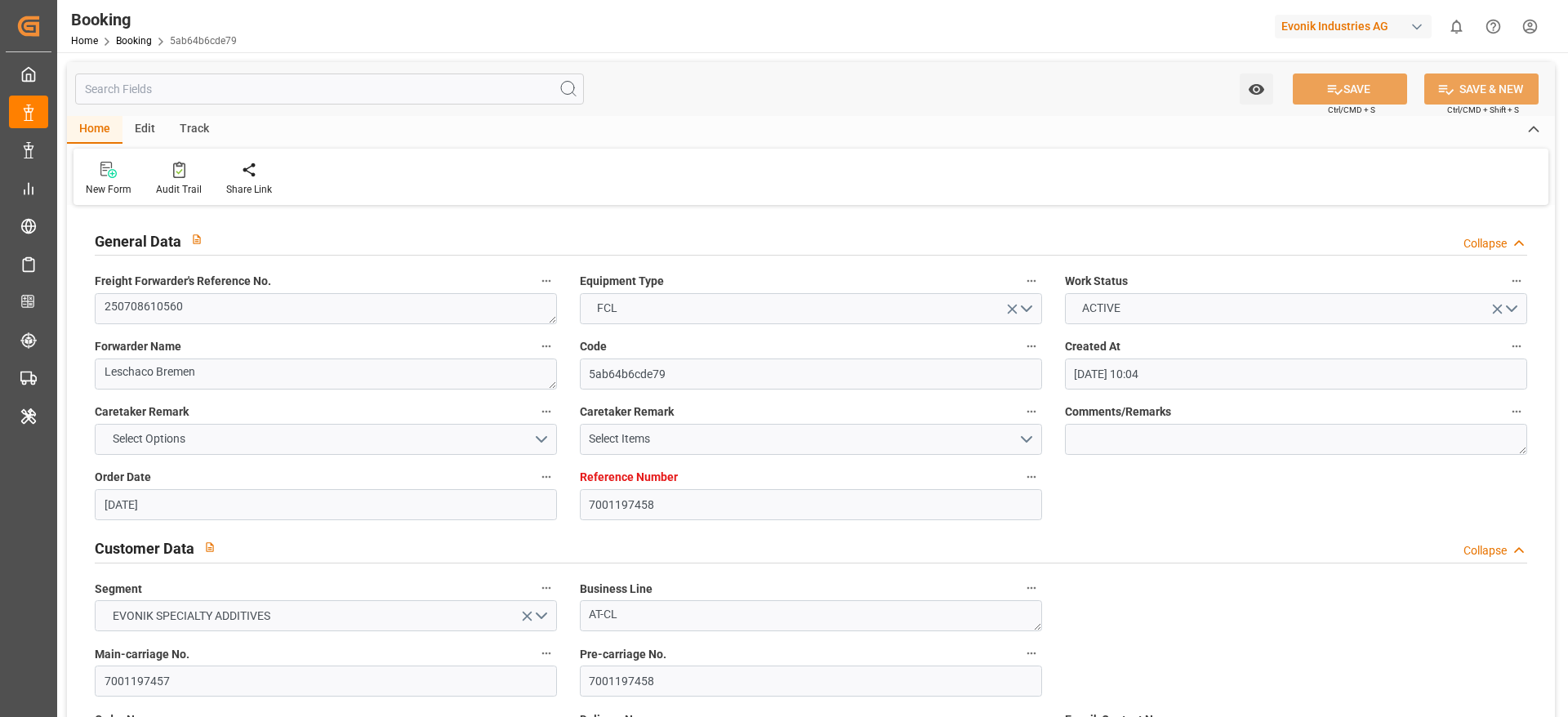
type input "24.08.2025 00:00"
type input "29.08.2025 12:06"
type input "02.09.2025 19:00"
type input "05.09.2025 00:00"
type input "02.09.2025 22:12"
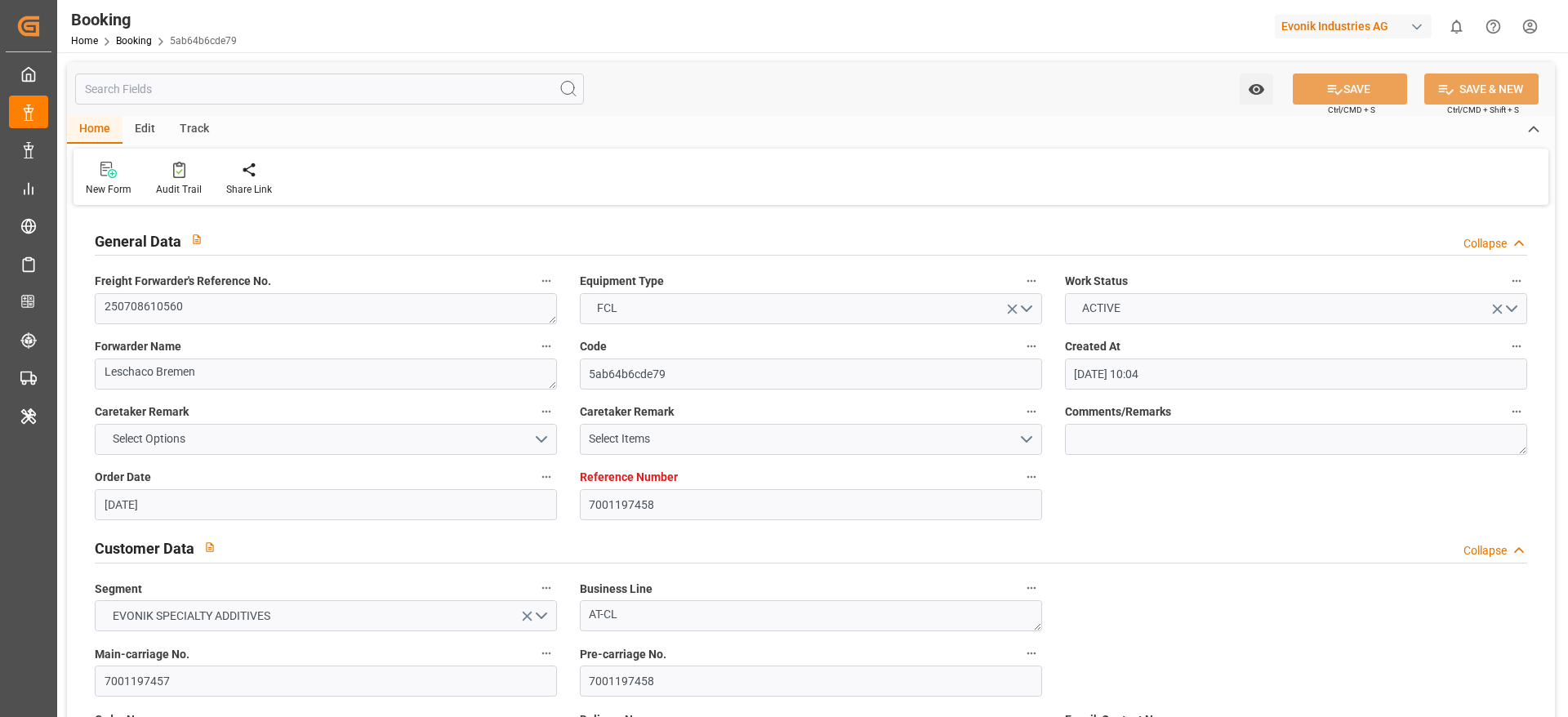
type input "05.09.2025 22:00"
type input "06.09.2025 00:00"
type input "04.09.2025 09:54"
type input "19.09.2025 09:00"
type input "12.09.2025 00:00"
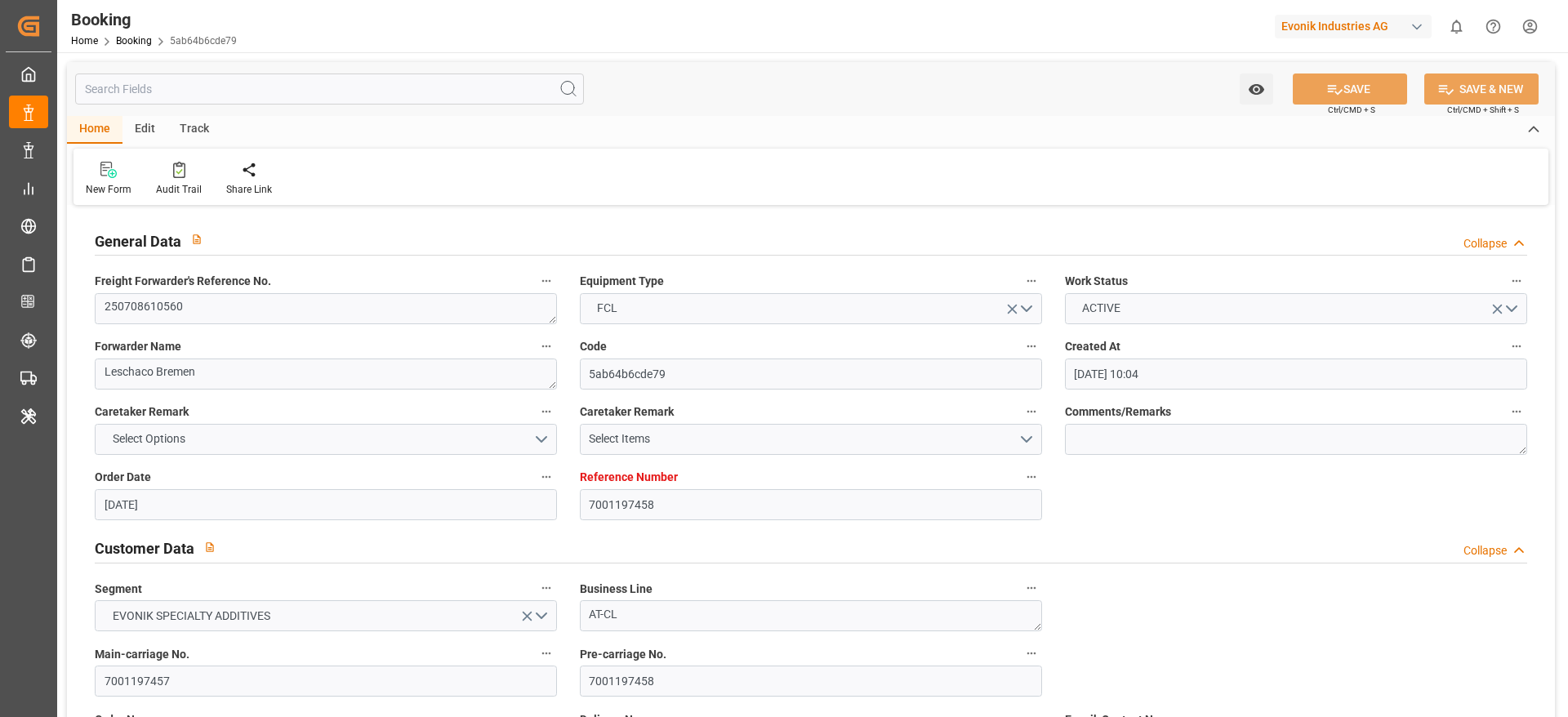
type input "19.09.2025 09:24"
type input "20.09.2025 00:00"
type input "13.09.2025 00:00"
type input "25.09.2025 21:00"
type input "18.09.2025 00:00"
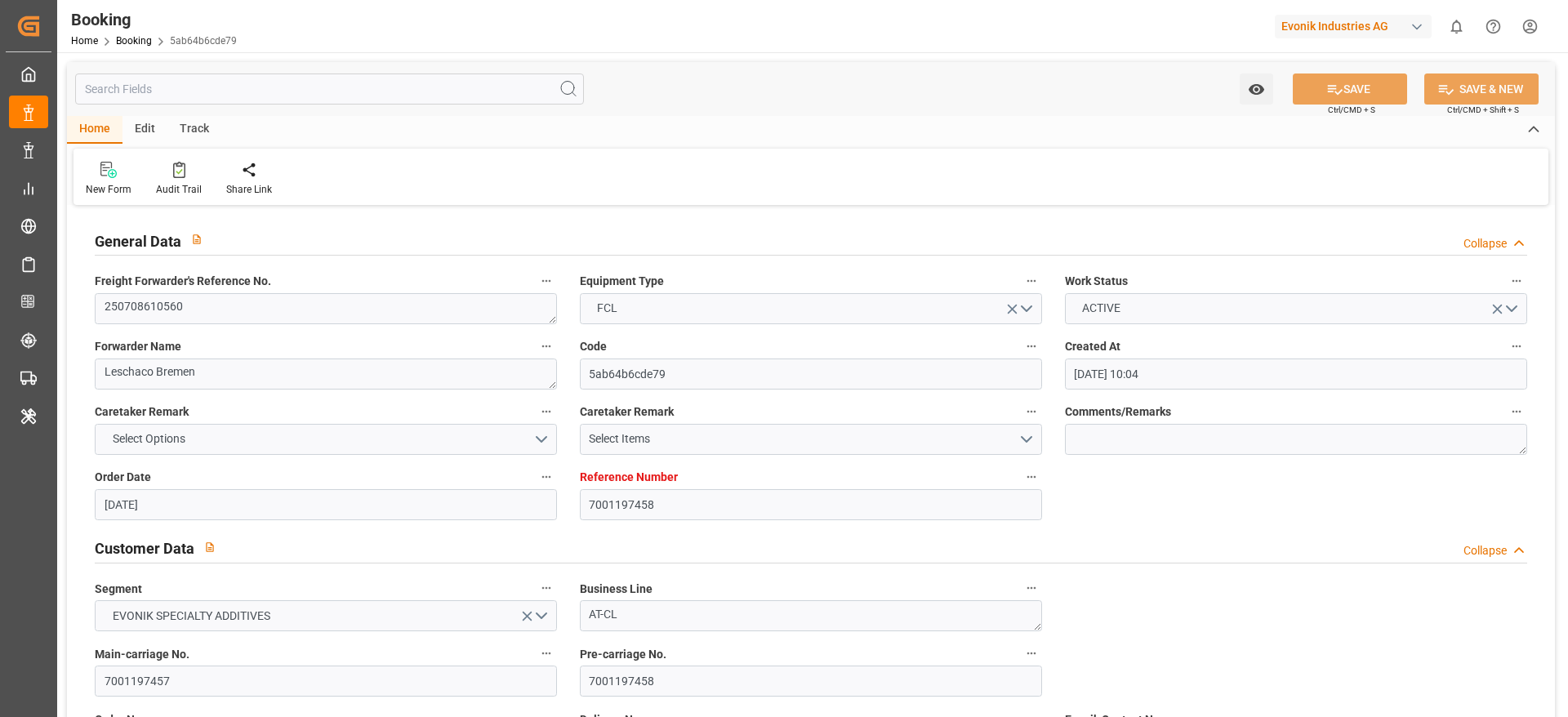
type input "16.07.2025"
type input "22.09.2025 04:13"
type input "22.09.2025"
type input "02.07.2025 07:12"
type input "14.07.2025 16:42"
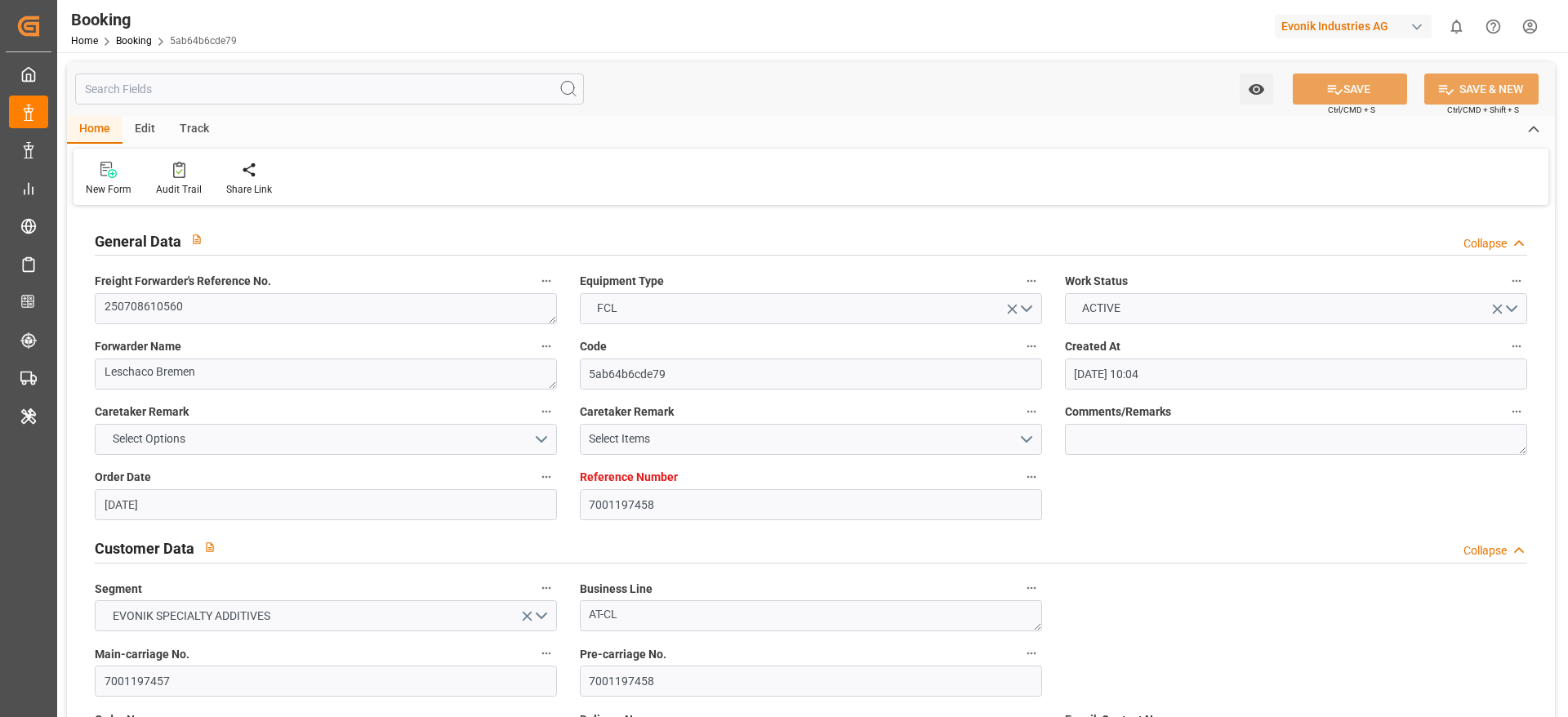
type input "14.07.2025 10:30"
type input "20.07.2025 19:06"
type input "21.07.2025 11:00"
type input "21.07.2025 12:33"
type input "29.08.2025 08:00"
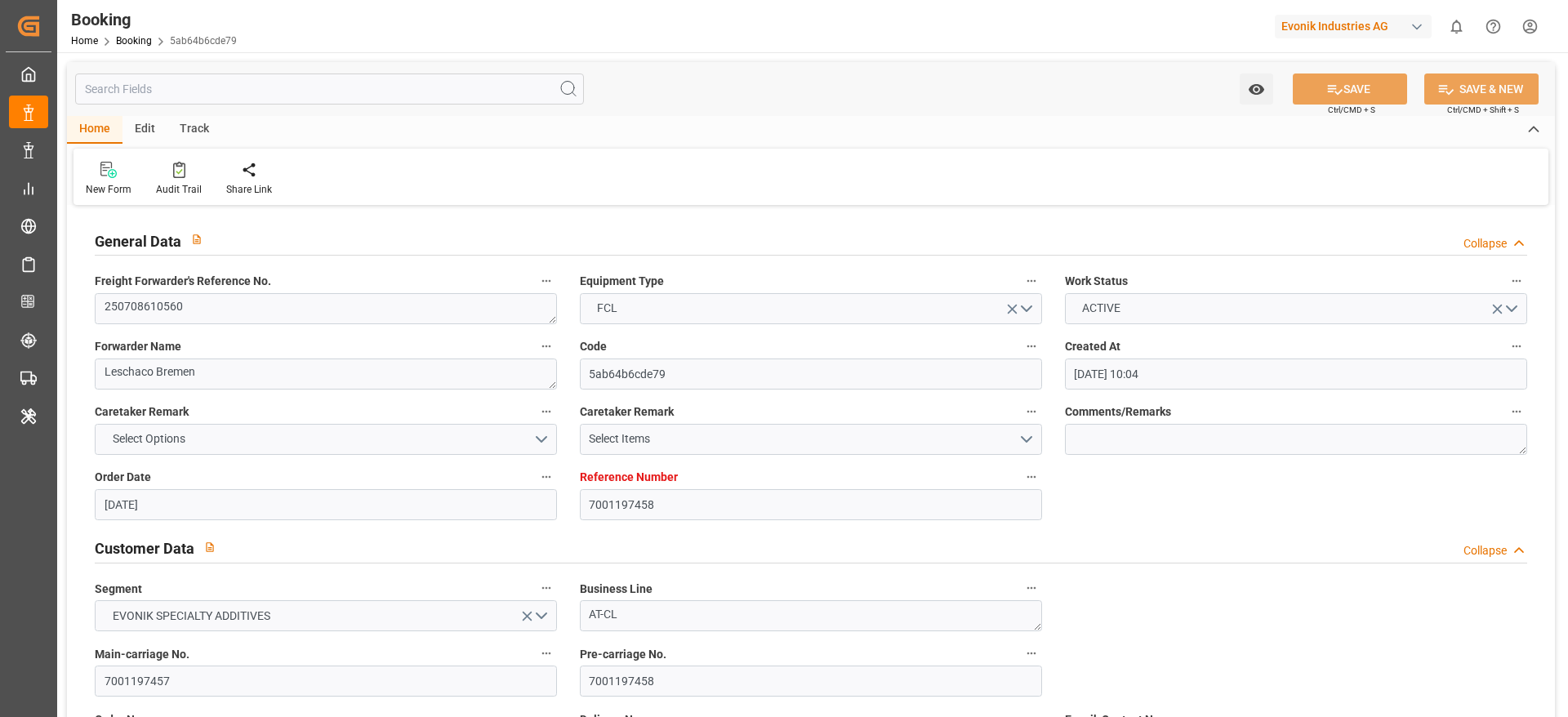
type input "29.08.2025 11:26"
type input "29.08.2025 12:06"
type input "24.08.2025 09:00"
type input "29.08.2025 22:53"
type input "29.08.2025 20:35"
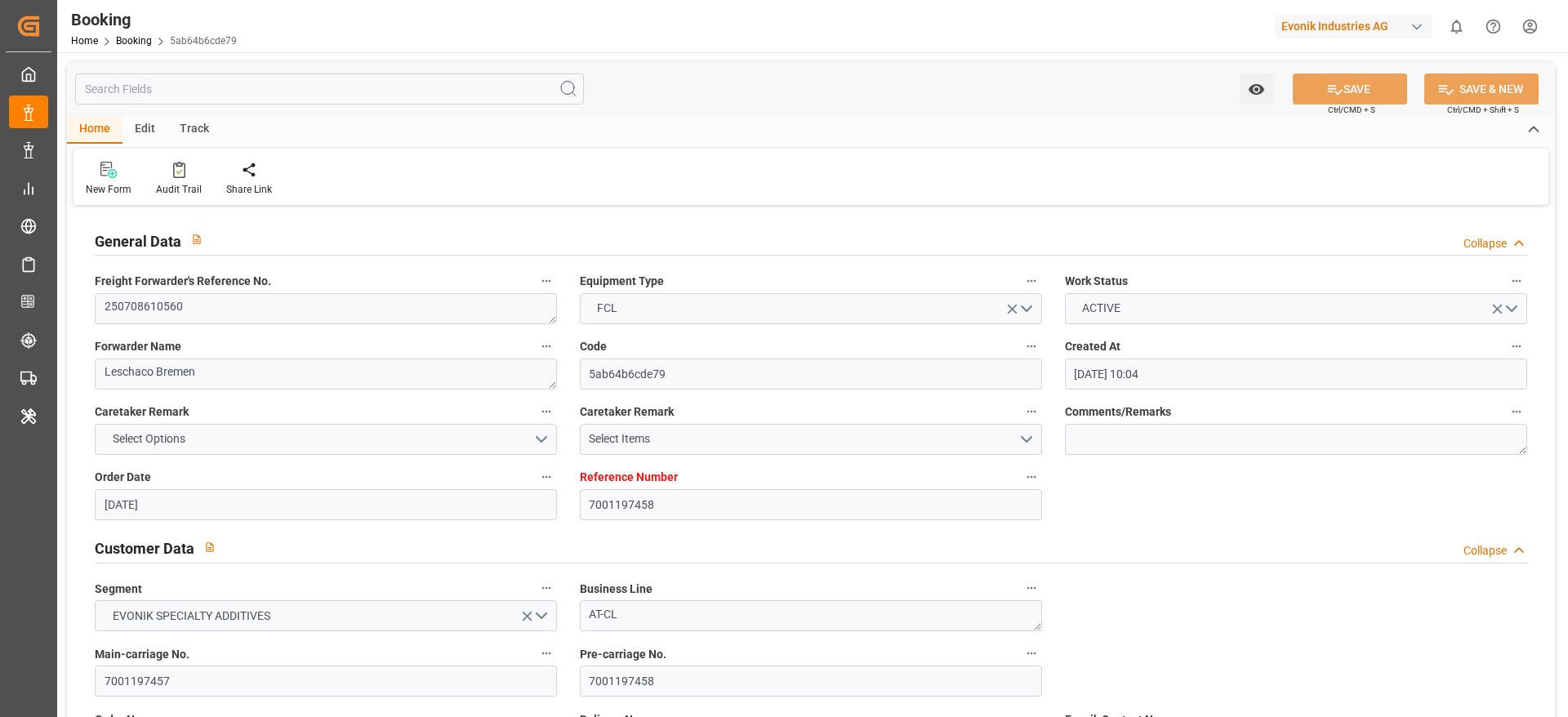
type input "05.09.2025 00:01"
type input "02.09.2025 19:14"
type input "02.09.2025 19:00"
type input "02.09.2025 22:33"
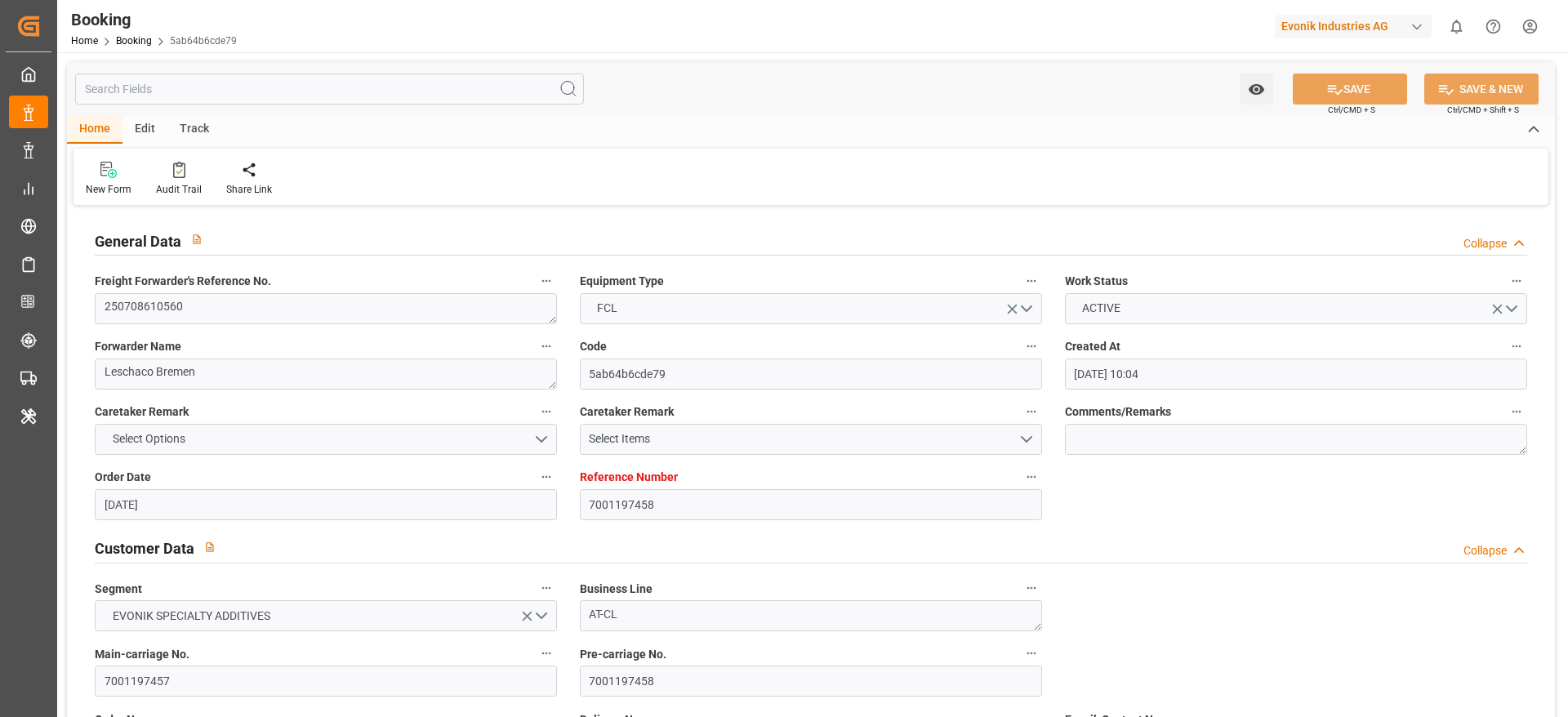
type input "04.09.2025 07:05"
type input "04.09.2025 10:04"
type input "04.09.2025 23:38"
type input "04.09.2025 09:54"
type input "06.09.2025 20:00"
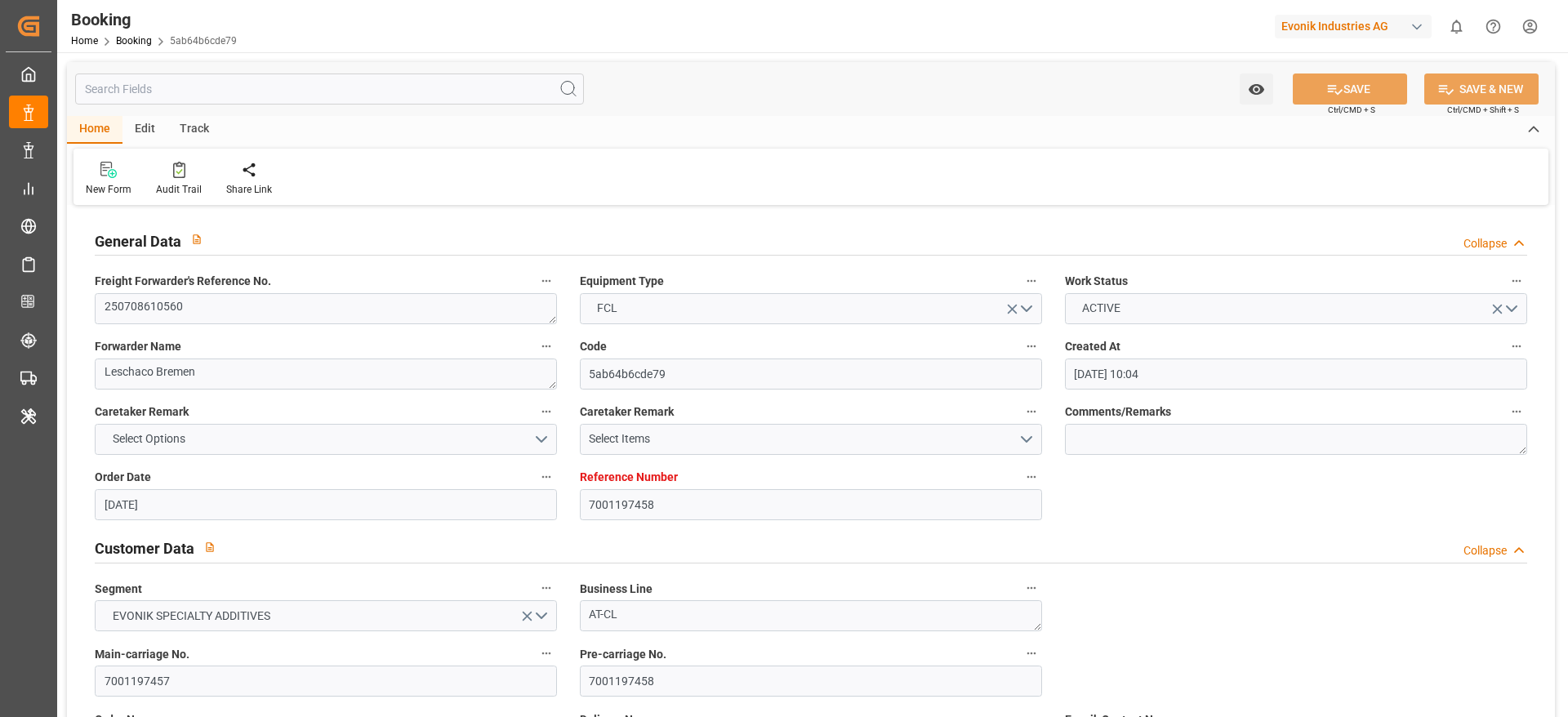
type input "04.09.2025 17:56"
type input "12.09.2025 22:00"
type input "18.09.2025 23:14"
type input "15.09.2025 04:00"
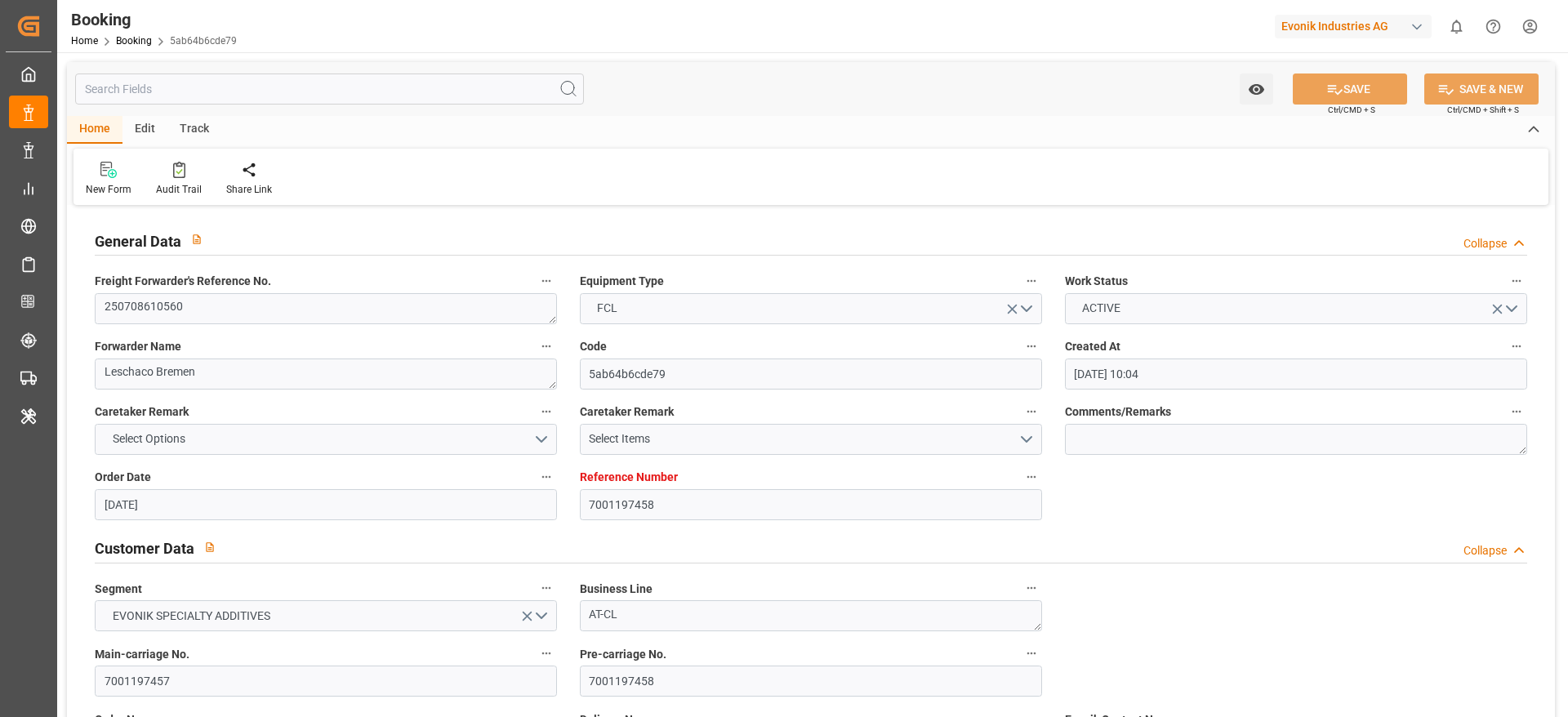
type input "19.09.2025 09:30"
type input "23.09.2025 09:27"
type input "22.09.2025 13:40"
type input "20.09.2025 13:00"
type input "13.09.2025 14:00"
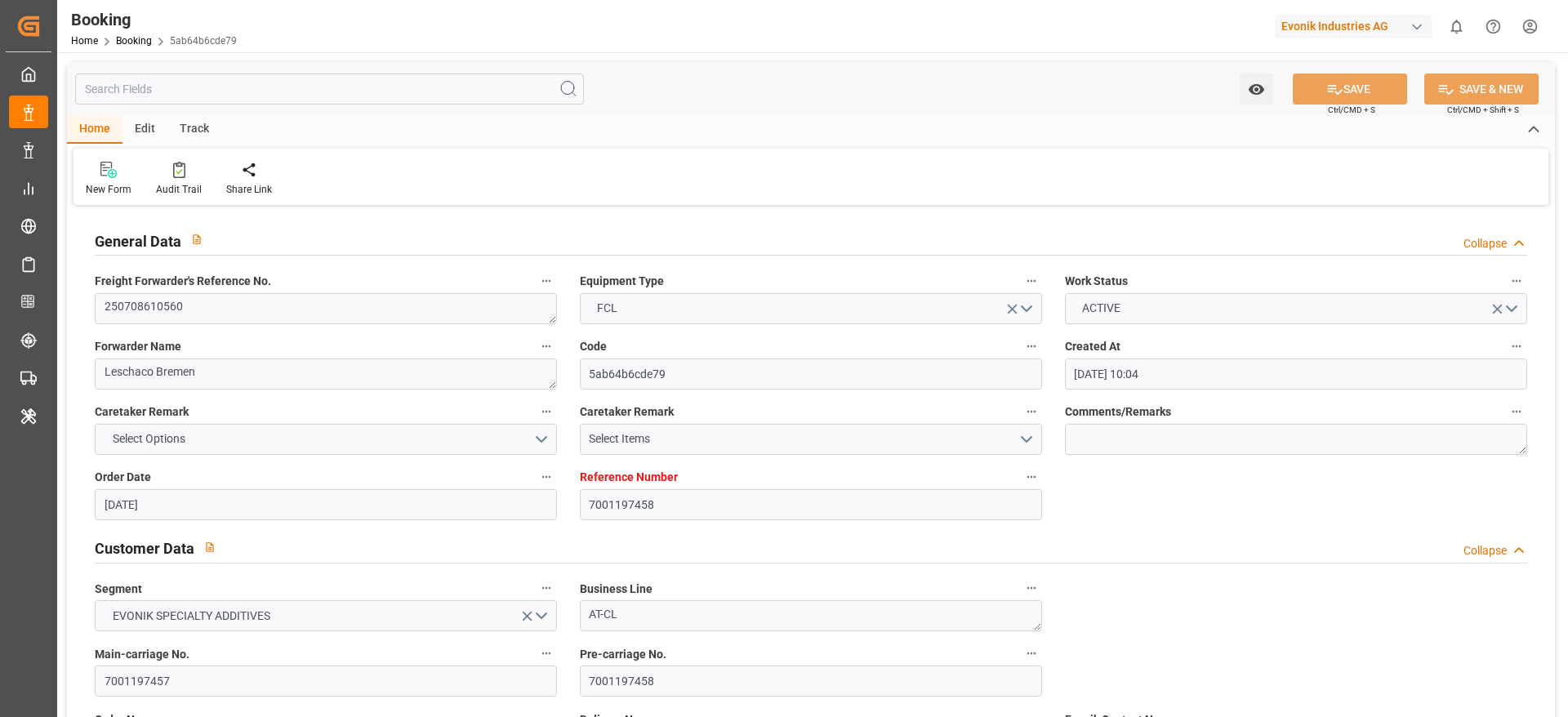
type input "17.09.2025 21:00"
type input "25.09.2025 21:00"
type input "27.09.2025 15:00"
type input "27.09.2025 22:27"
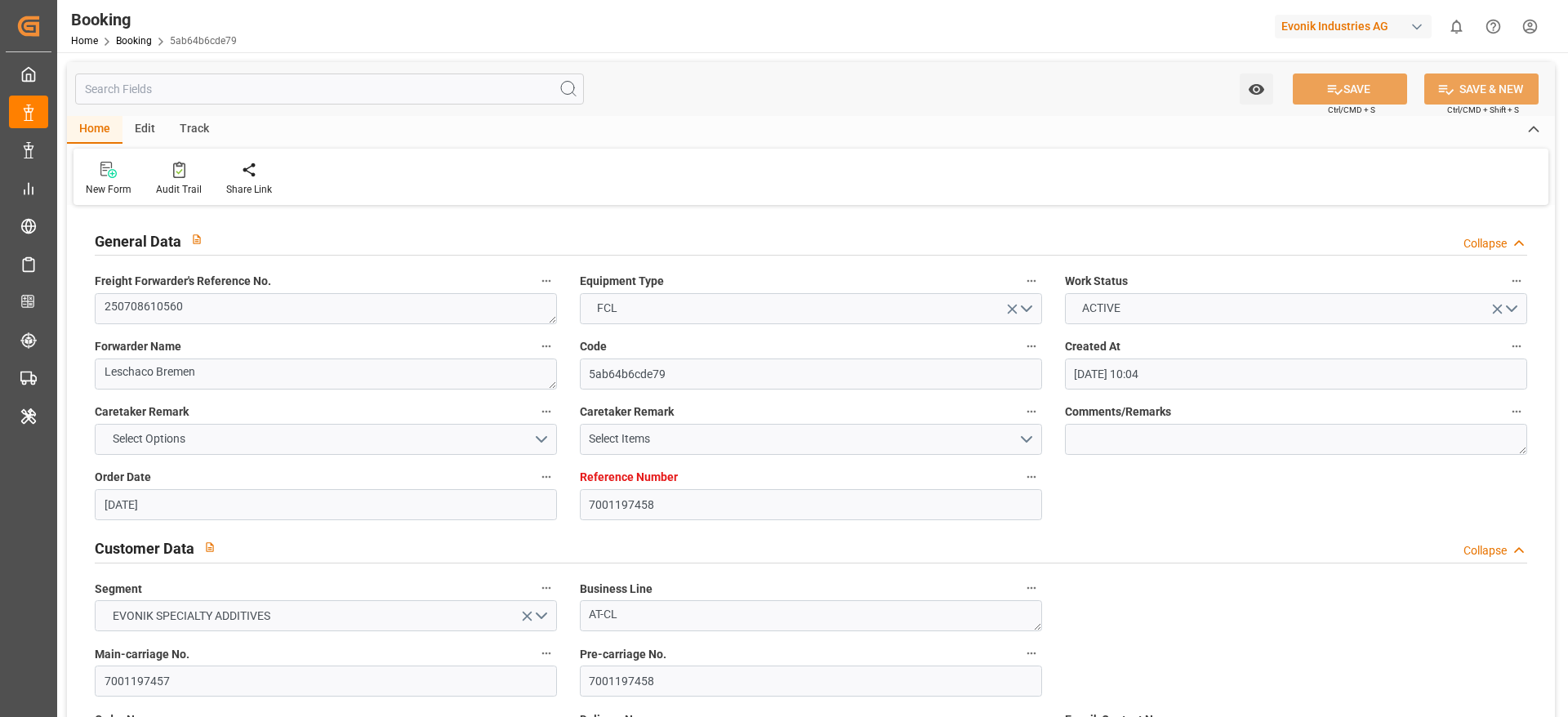
type input "20.09.2025 15:00"
type input "01.10.2025 22:27"
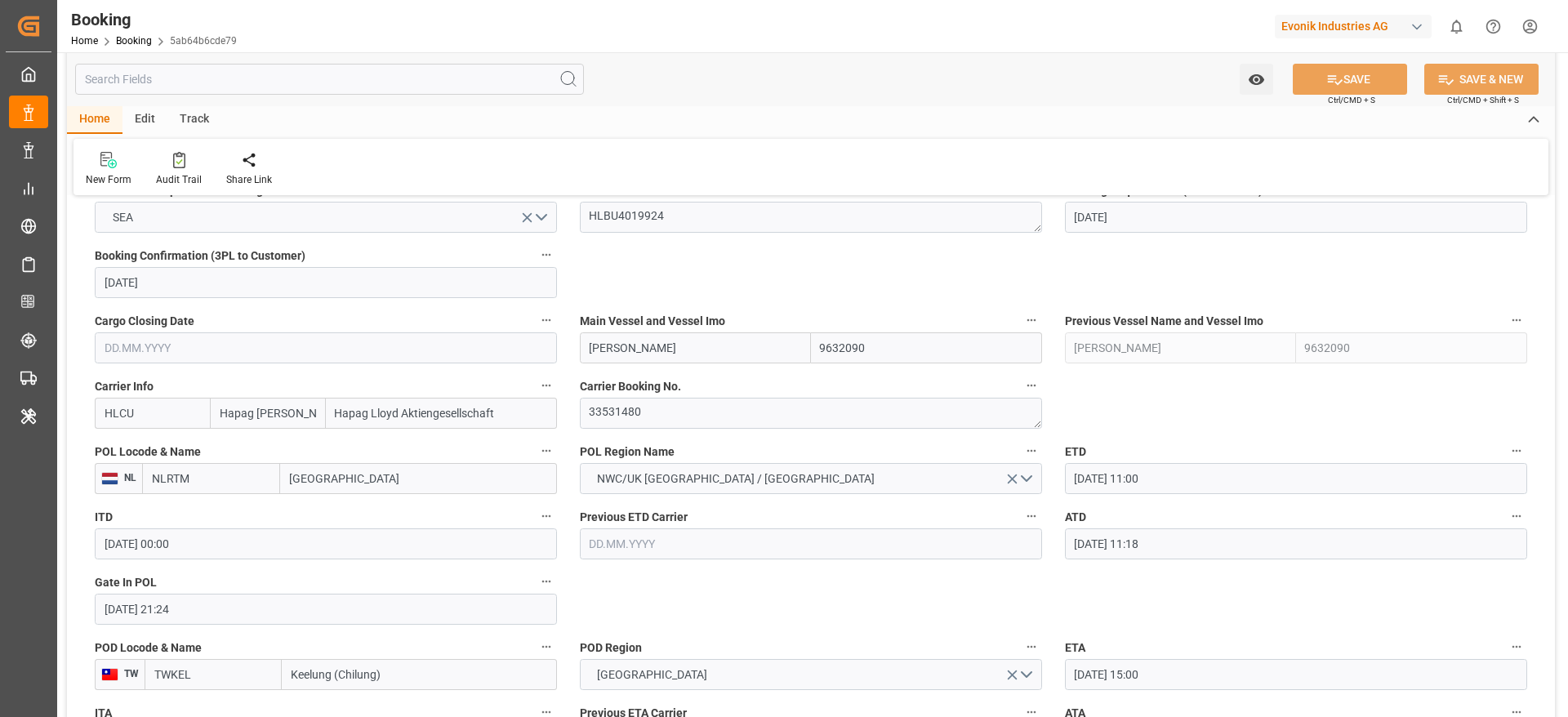
scroll to position [1102, 0]
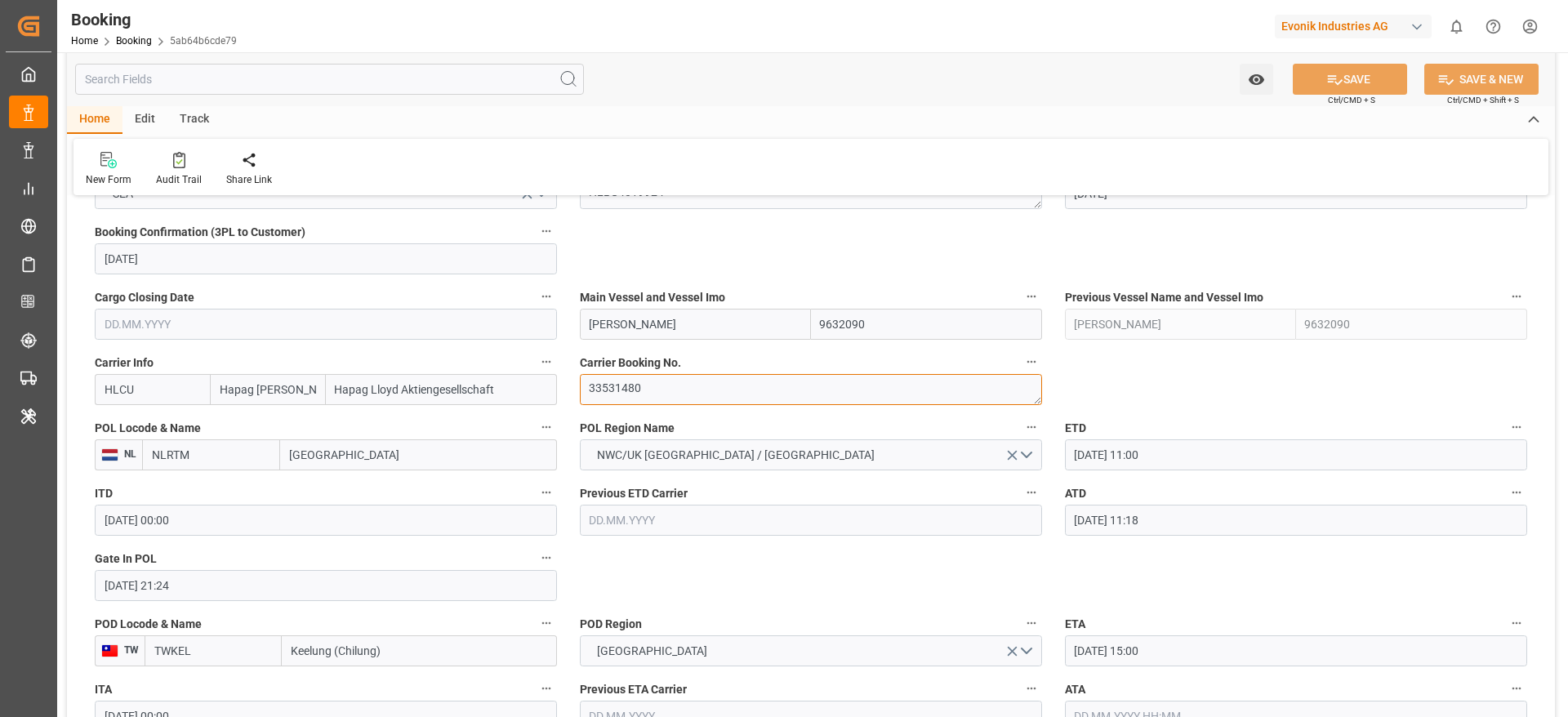
click at [668, 381] on textarea "33531480" at bounding box center [811, 390] width 463 height 31
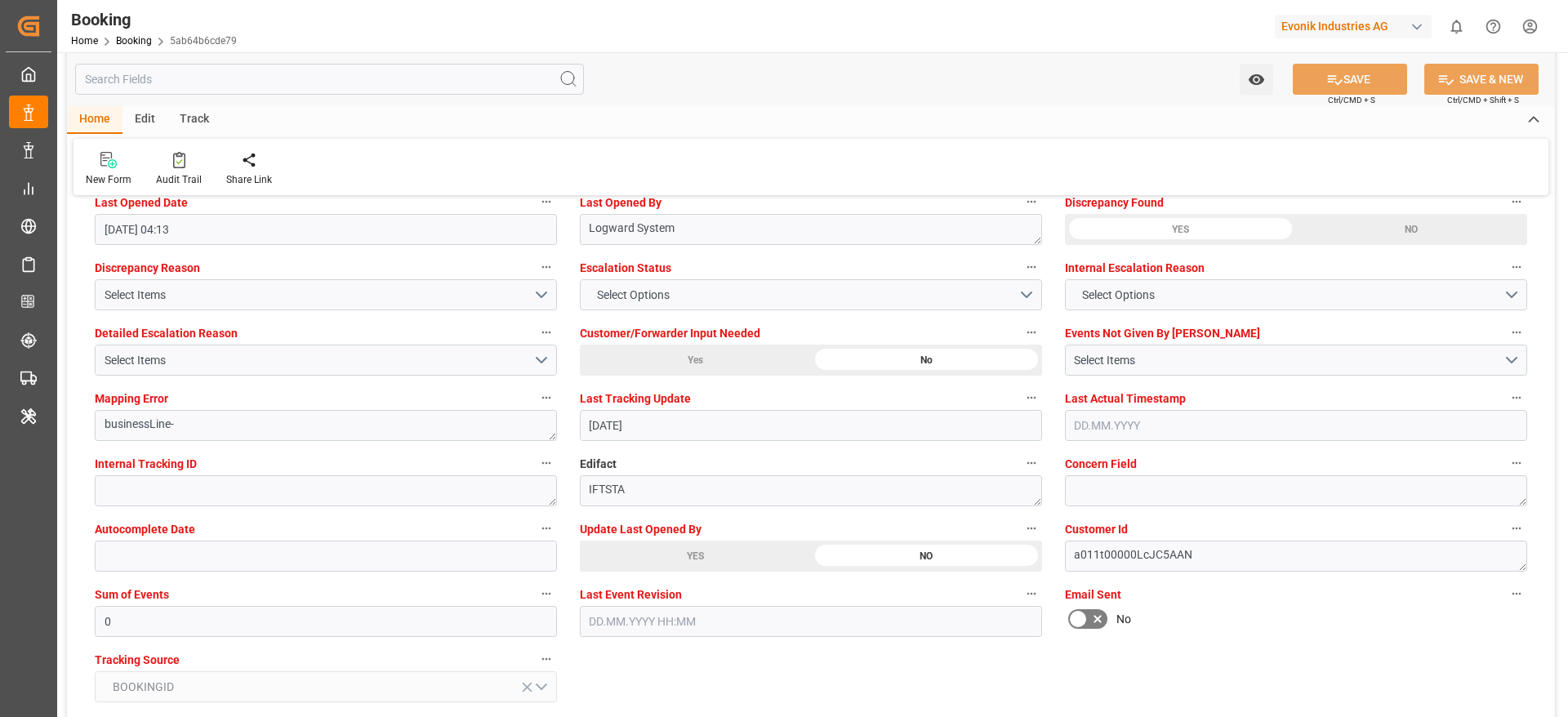
scroll to position [3183, 0]
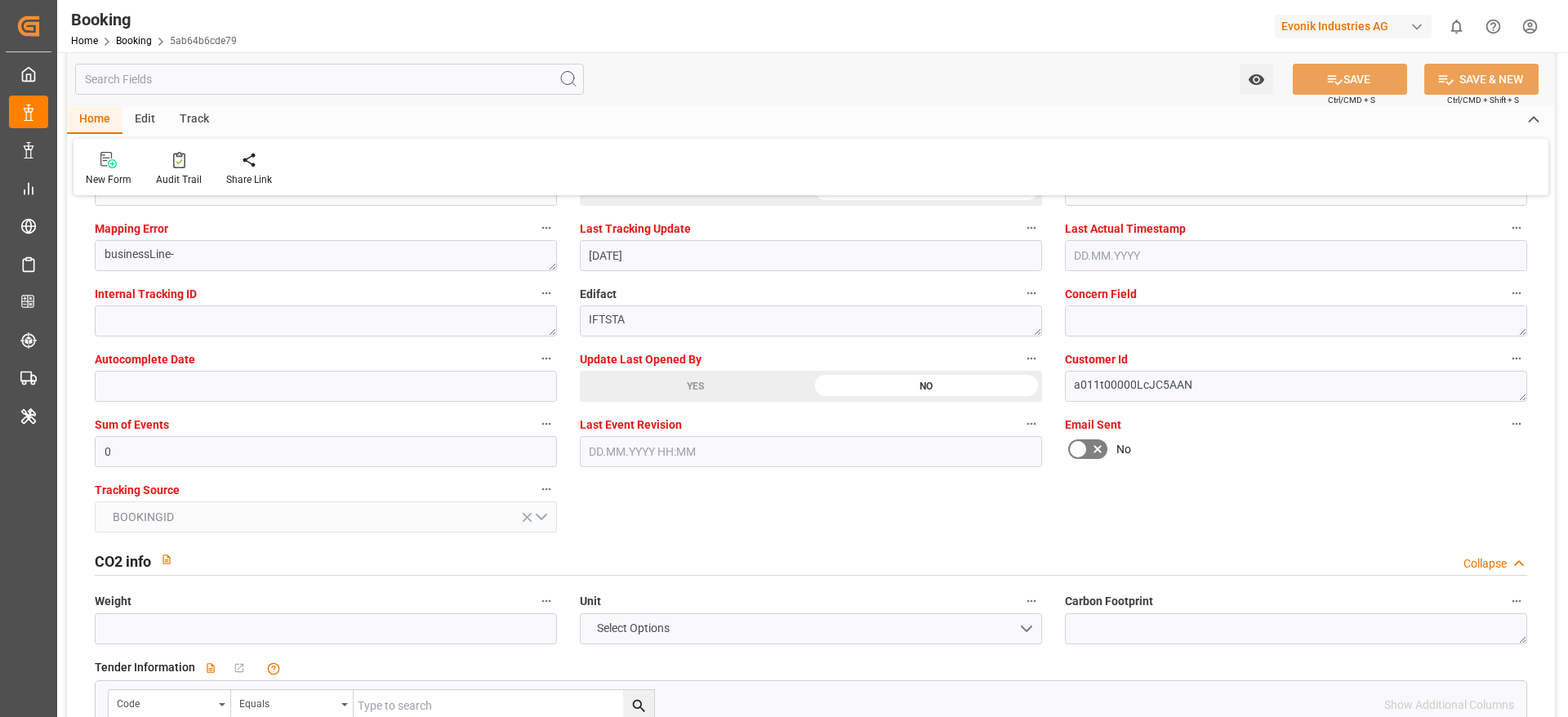
click at [704, 390] on div "YES" at bounding box center [696, 386] width 231 height 31
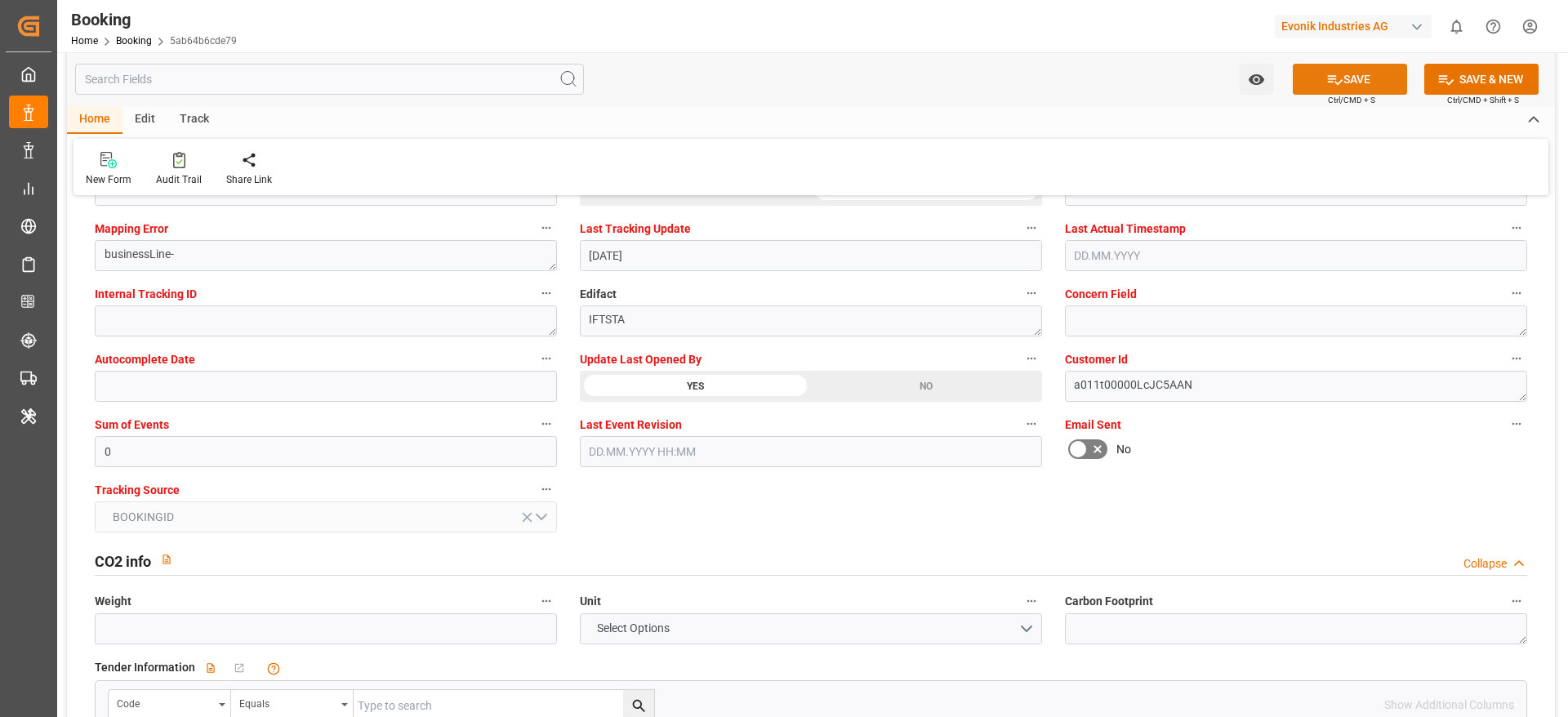
drag, startPoint x: 1346, startPoint y: 68, endPoint x: 859, endPoint y: 66, distance: 487.0
click at [1346, 66] on button "SAVE" at bounding box center [1349, 79] width 115 height 31
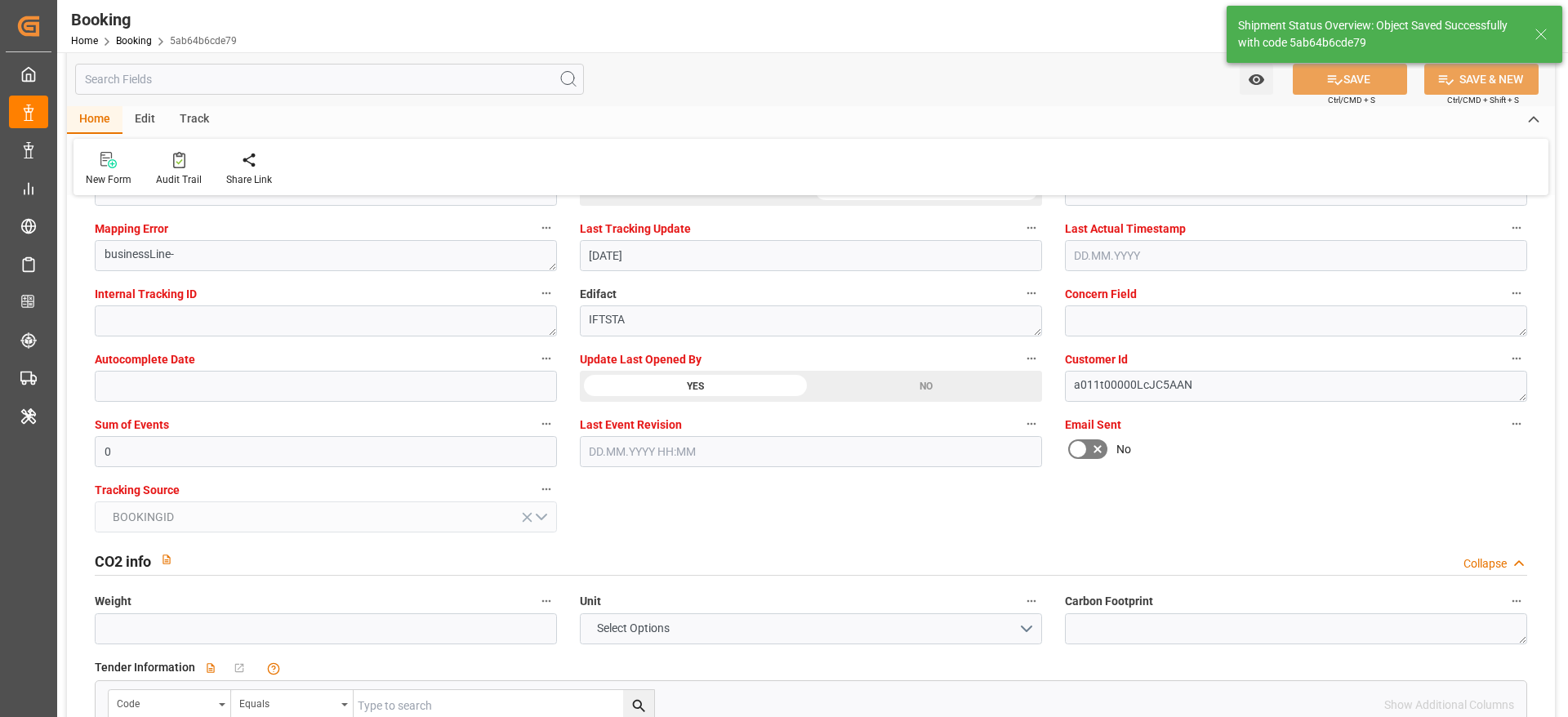
type textarea "[PERSON_NAME]"
type input "22.09.2025 11:07"
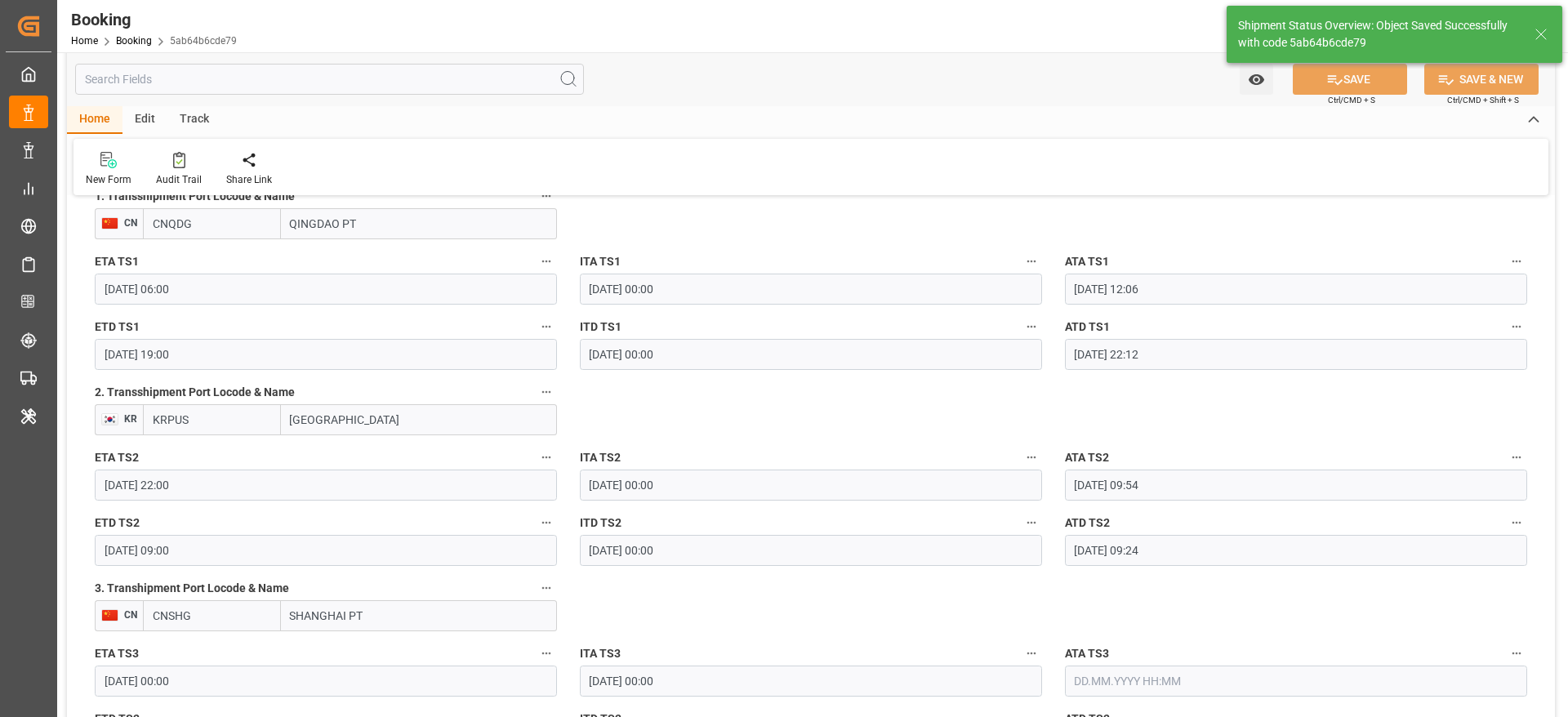
scroll to position [1959, 0]
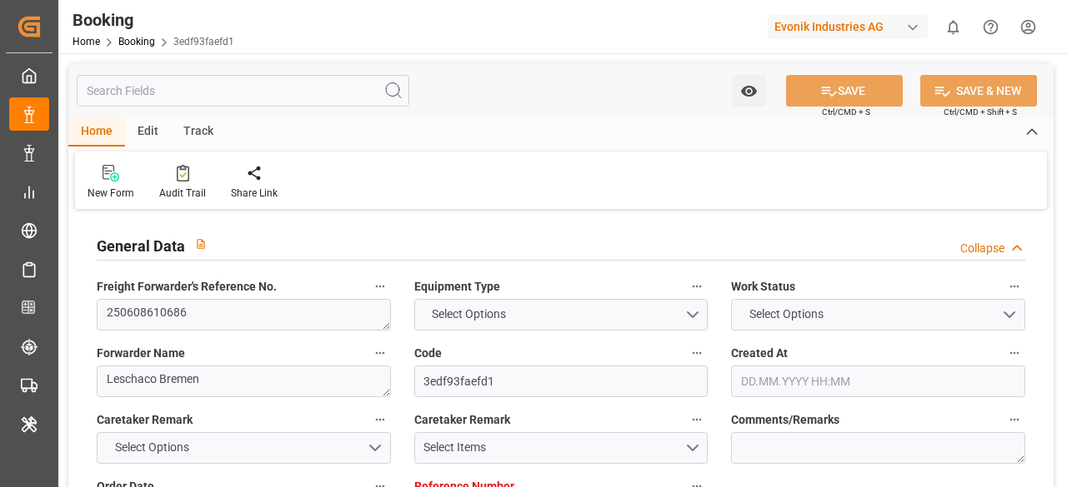
type input "4006613304"
type input "9619919"
type input "Hapag Lloyd"
type input "Hapag Lloyd Aktiengesellschaft"
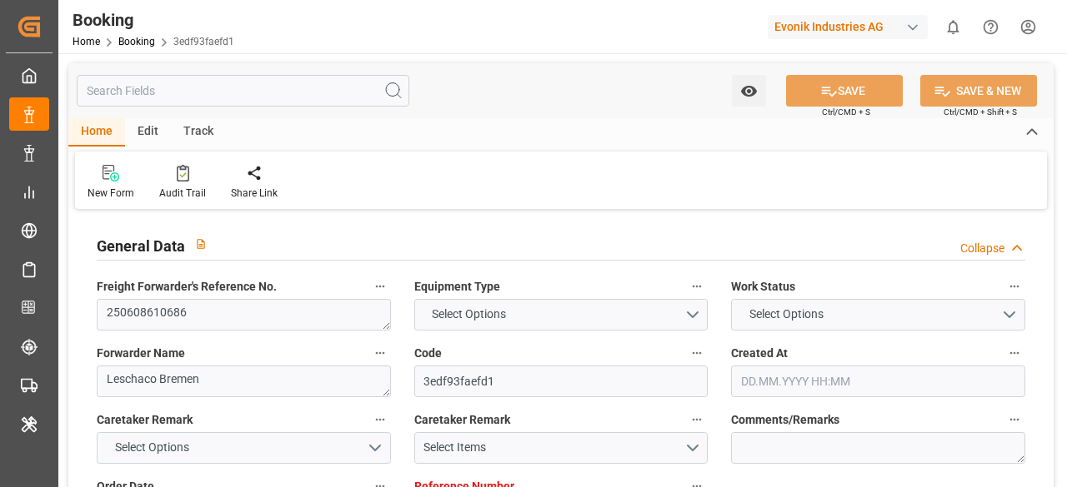
type input "DEHAM"
type input "JPNGO"
type input "CNQDG"
type input "SGSIN"
type input "CNSHG"
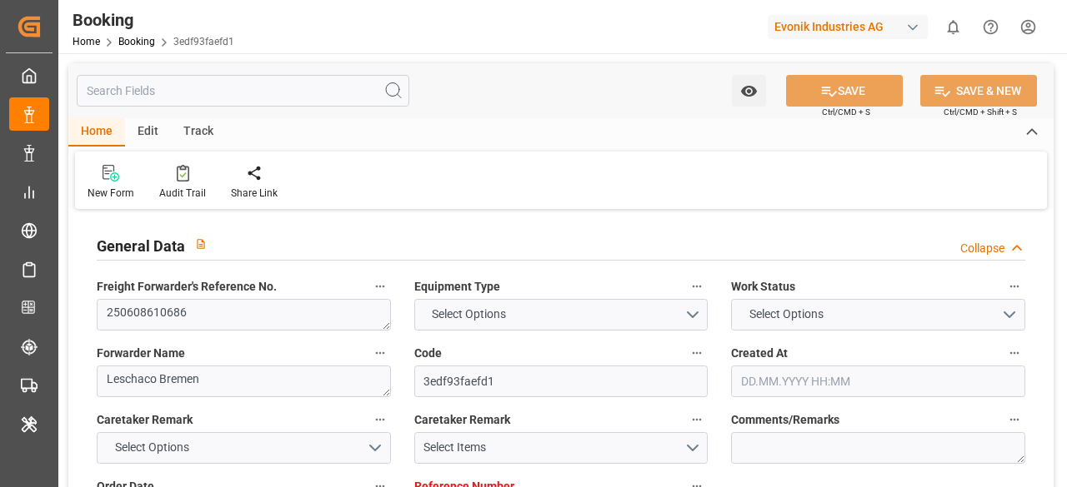
type input "0"
type input "DEHAM"
type input "JPNGO"
type input "9978638"
type input "9736107"
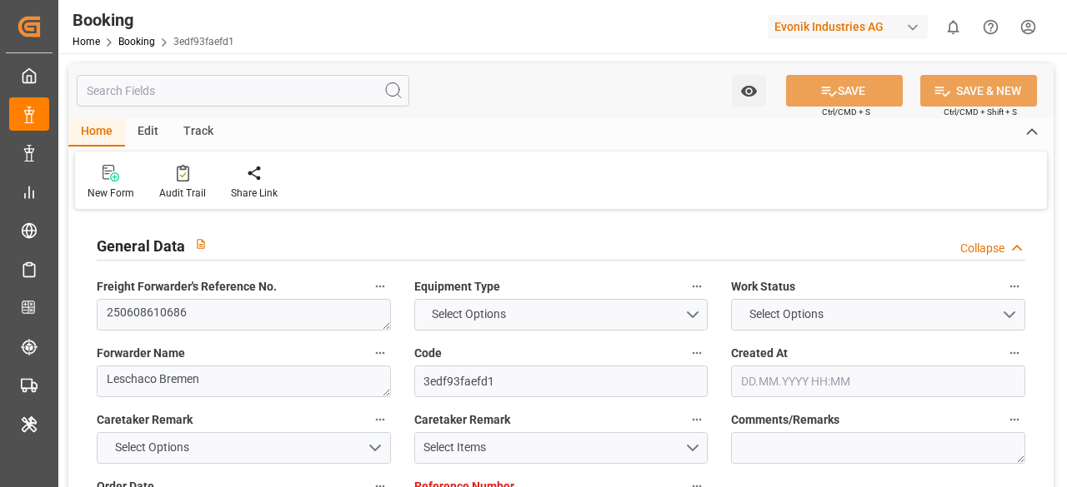
type input "9430765"
type input "9235531"
type input "02.06.2025 12:20"
type input "02.06.2025"
type input "20.08.2025"
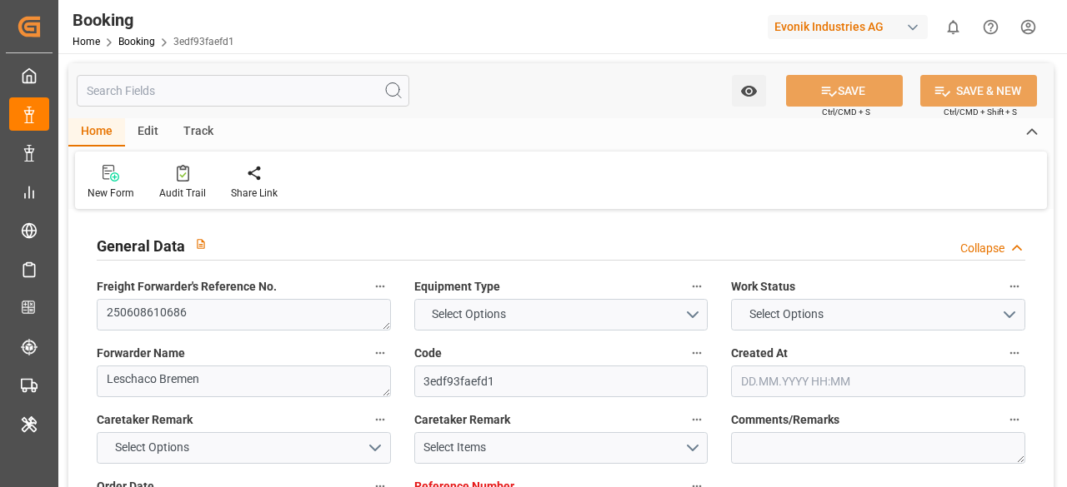
type input "20.06.2025"
type input "10.09.2025"
type input "05.07.2025 00:00"
type input "06.07.2025 07:06"
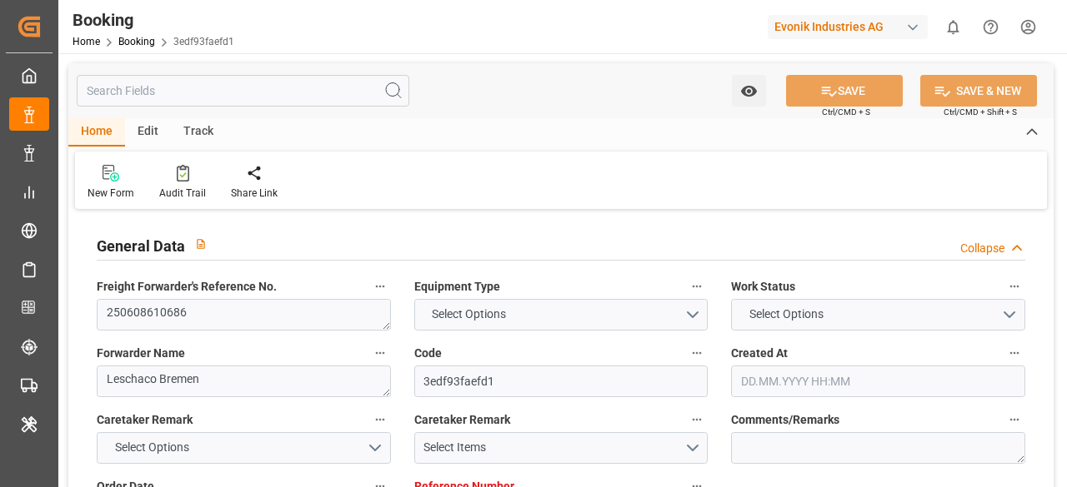
type input "30.06.2025 14:55"
type input "01.10.2025 18:00"
type input "03.09.2025 00:00"
type input "04.09.2025 07:00"
type input "18.08.2025 00:00"
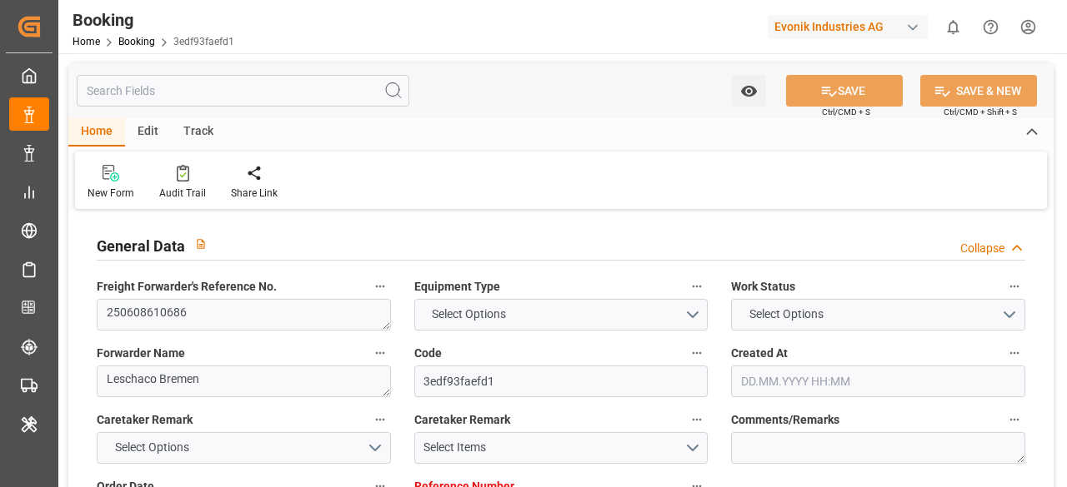
type input "26.08.2025 00:00"
type input "09.09.2025 19:00"
type input "29.08.2025 00:00"
type input "08.09.2025 14:00"
type input "08.09.2025 19:00"
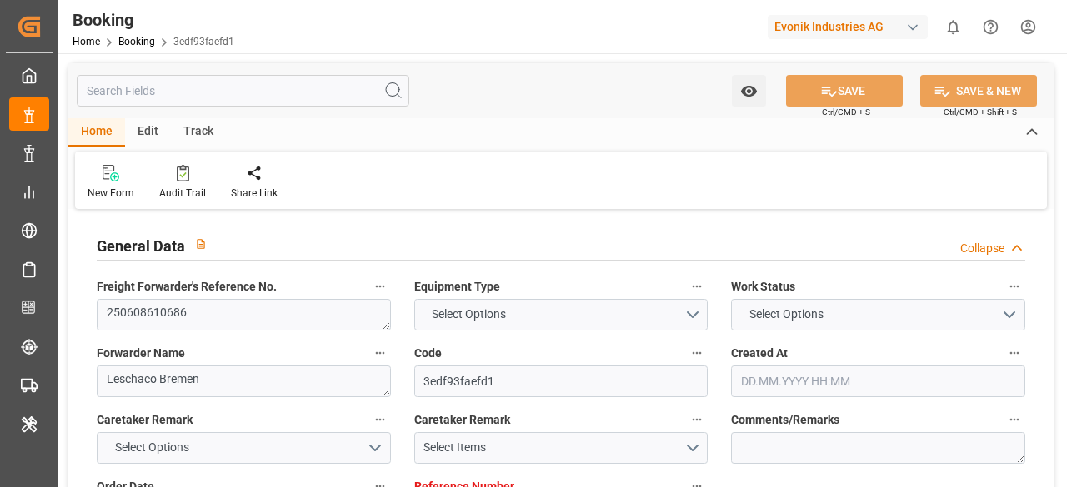
type input "26.08.2025 00:01"
type input "10.09.2025 00:48"
type input "13.09.2025 12:00"
type input "29.08.2025 20:00"
type input "13.09.2025 15:00"
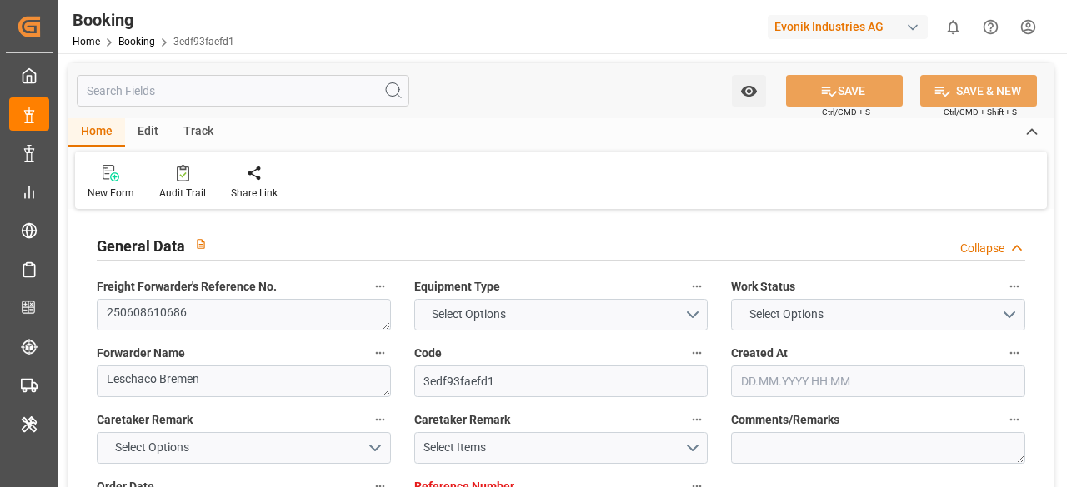
type input "23.09.2025 13:30"
type input "23.09.2025 01:00"
type input "26.09.2025 08:30"
type input "26.09.2025 20:00"
type input "27.06.2025"
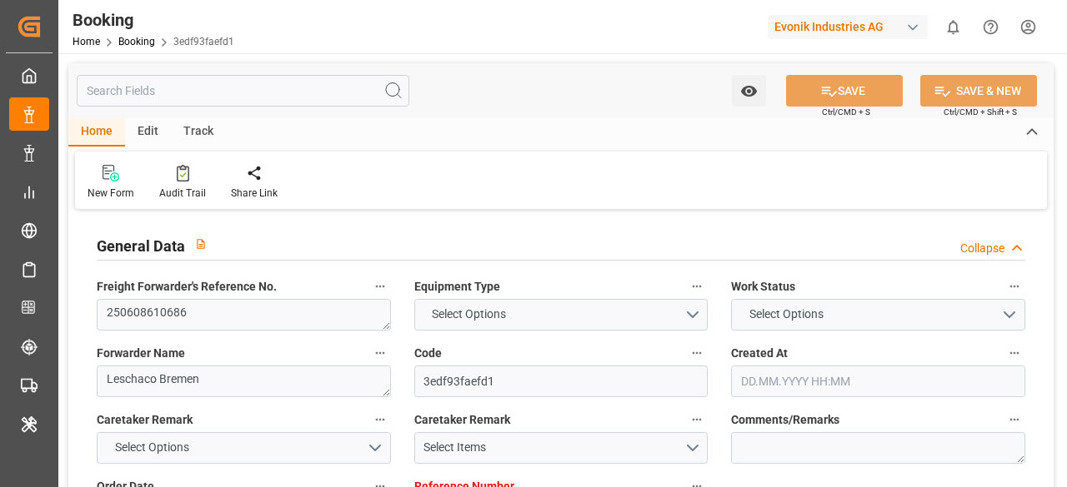
type input "22.09.2025 02:34"
type input "22.09.2025"
type input "18.06.2025 06:11"
type input "04.07.2025 19:11"
type input "06.07.2025 07:00"
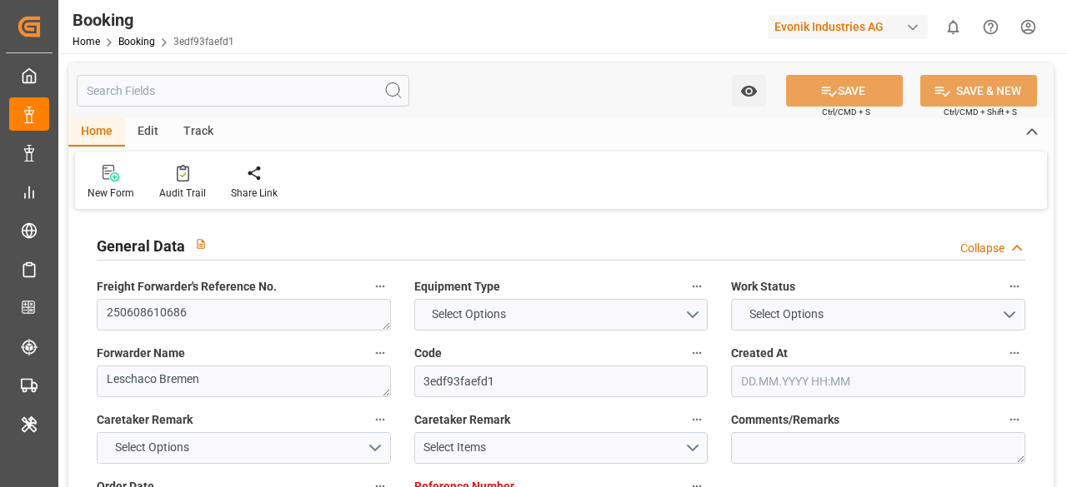
type input "06.07.2025 07:33"
type input "04.09.2025 07:00"
type input "26.08.2025 01:57"
type input "04.09.2025 07:00"
type input "20.08.2025 15:18"
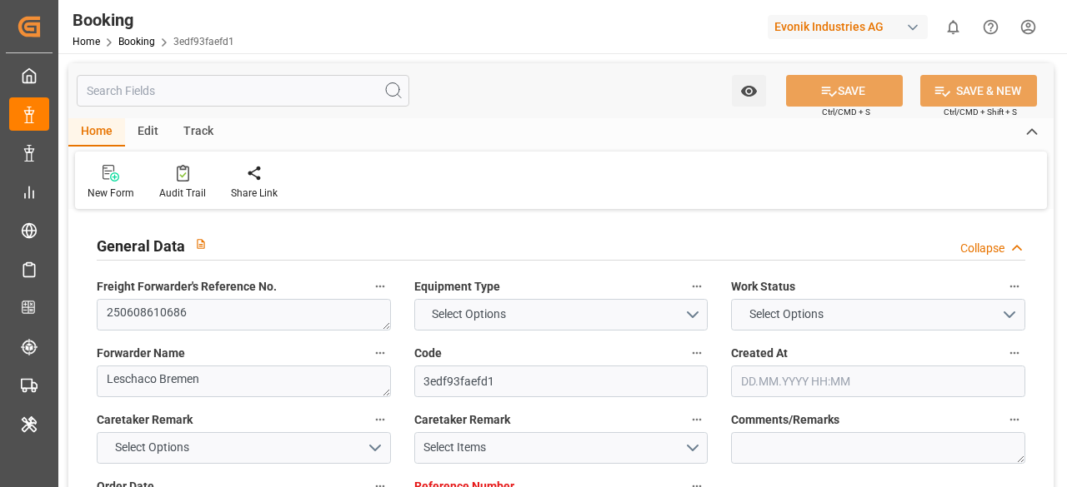
type input "05.09.2025 00:11"
type input "04.09.2025 23:27"
type input "08.09.2025 12:55"
type input "09.09.2025 19:00"
type input "10.09.2025 00:30"
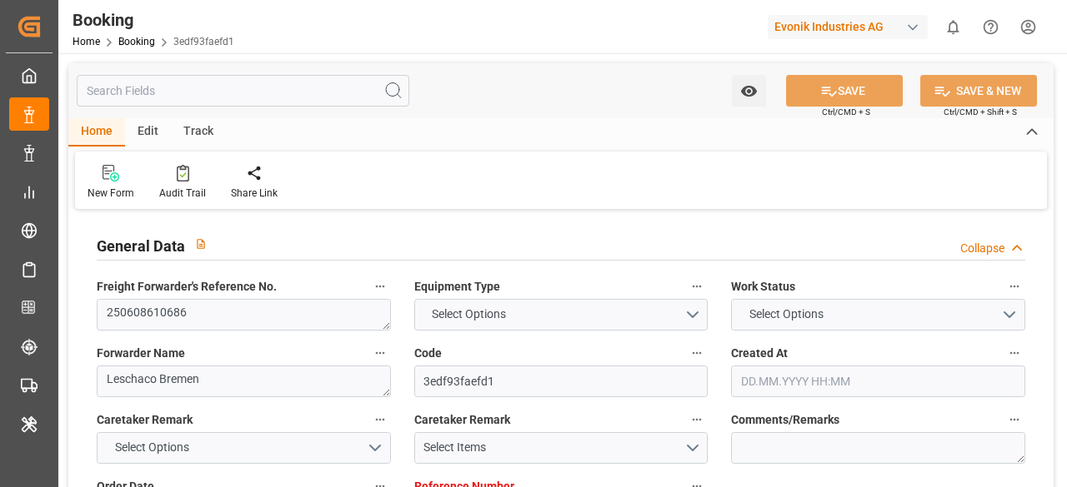
type input "10.09.2025 13:22"
type input "10.09.2025 00:48"
type input "10.09.2025 02:53"
type input "13.09.2025 15:00"
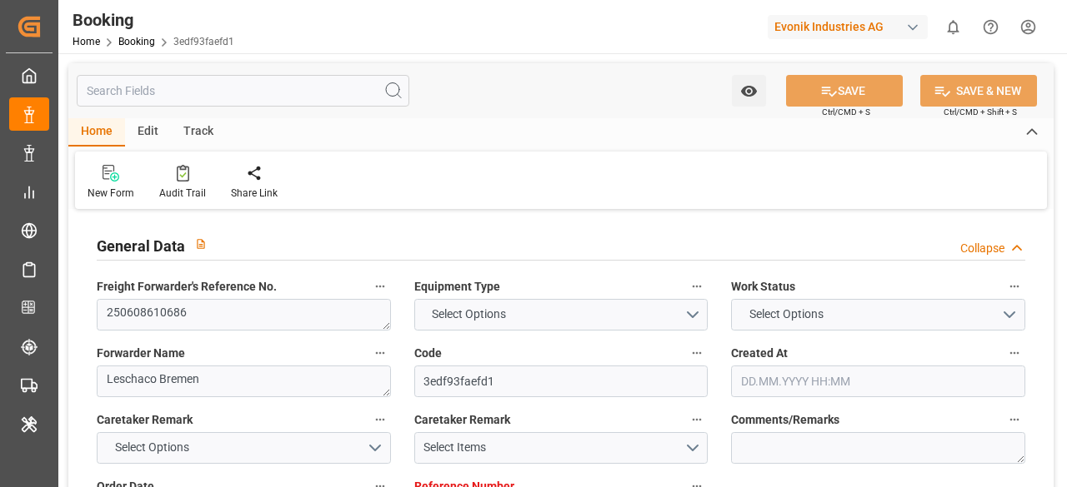
type input "30.09.2025 19:31"
type input "13.09.2025 08:29"
type input "11.09.2025 23:55"
type input "23.09.2025 13:30"
type input "23.09.2025 22:19"
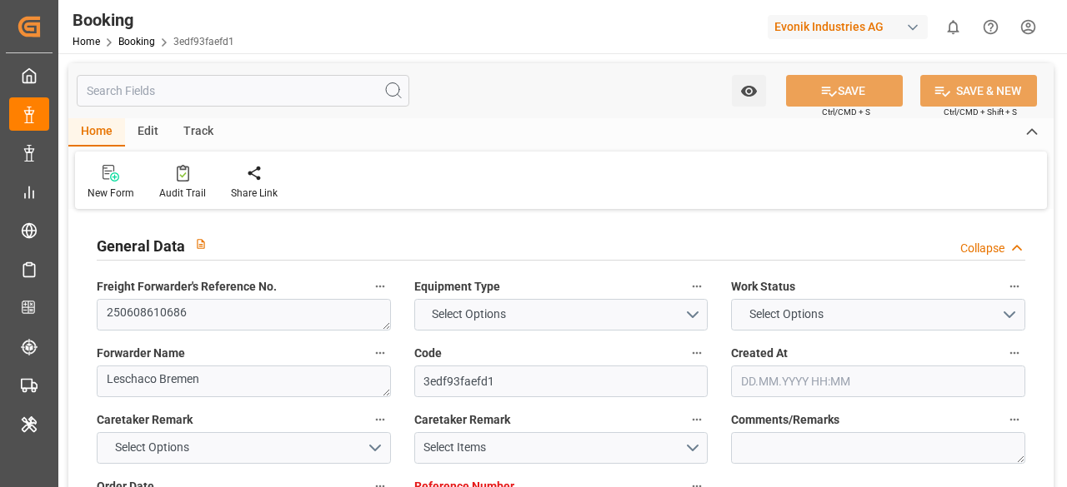
type input "26.09.2025 08:30"
type input "01.10.2025 18:00"
type input "01.10.2025 21:35"
type input "06.10.2025 12:00"
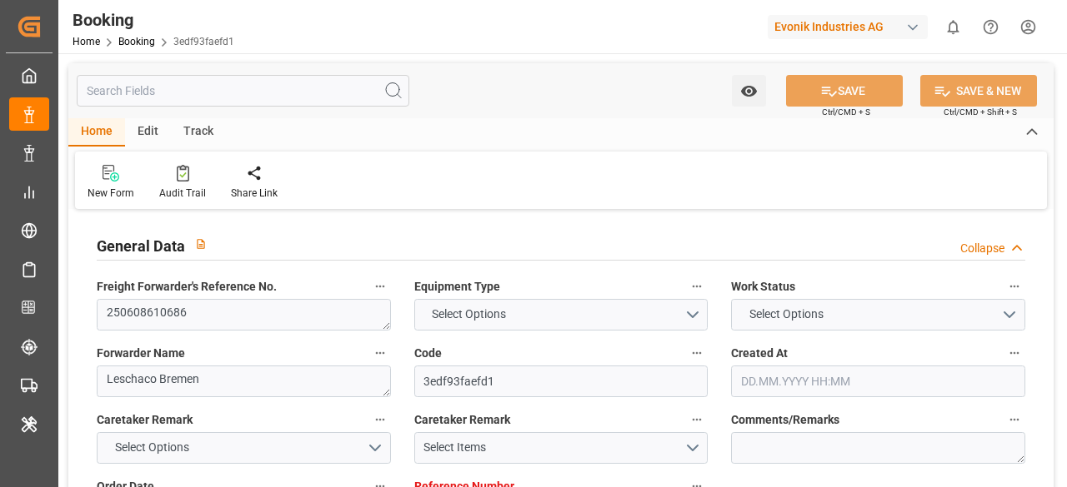
type input "05.10.2025 21:35"
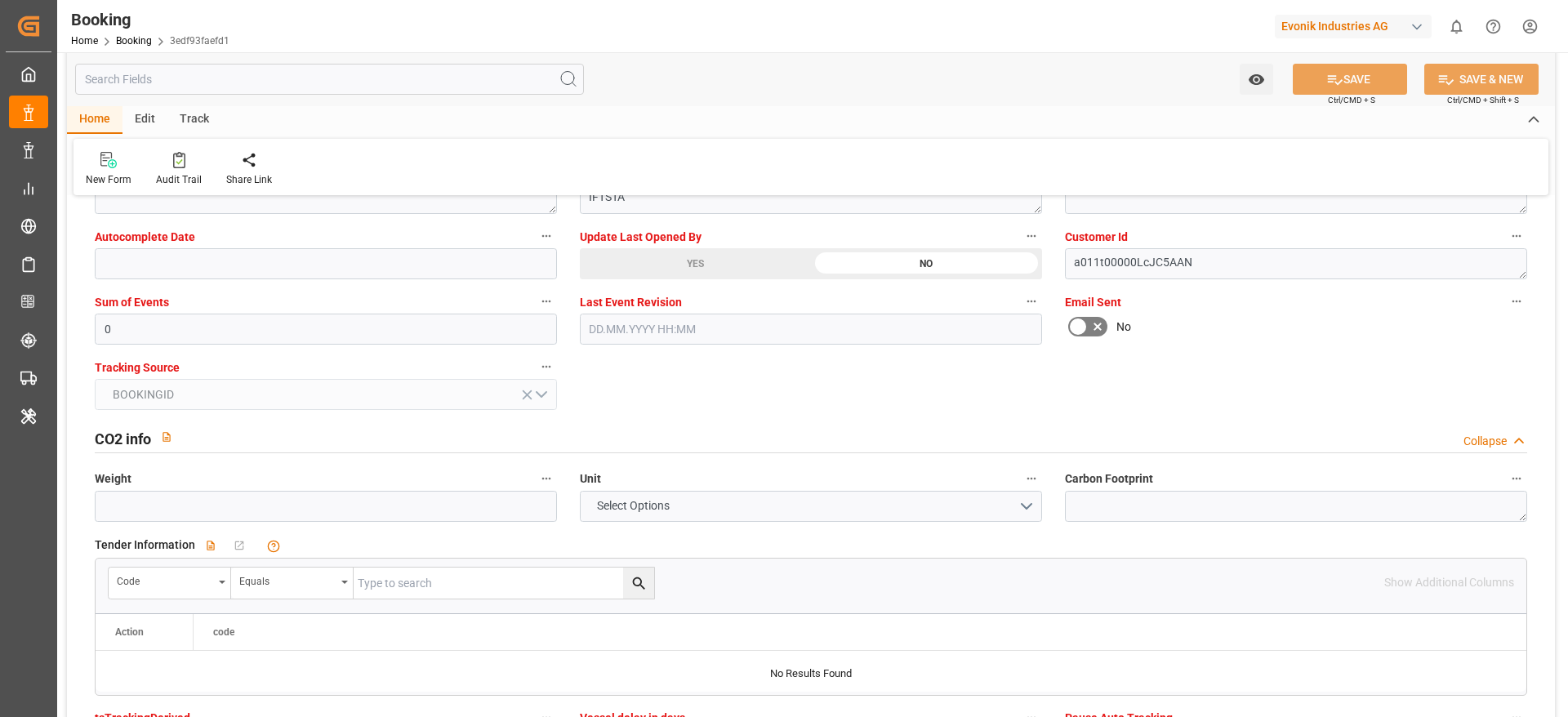
scroll to position [3183, 0]
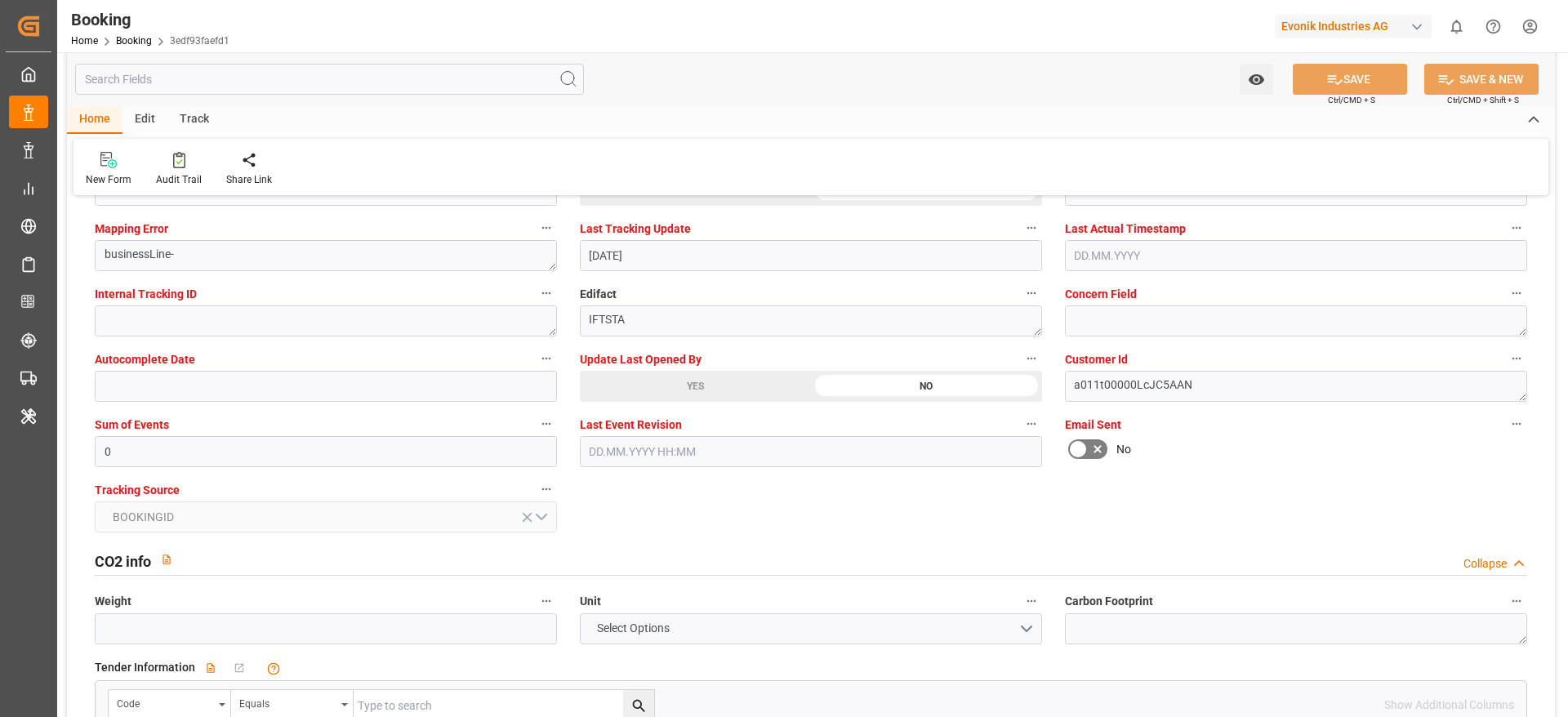
click at [737, 398] on div "YES" at bounding box center [696, 386] width 231 height 31
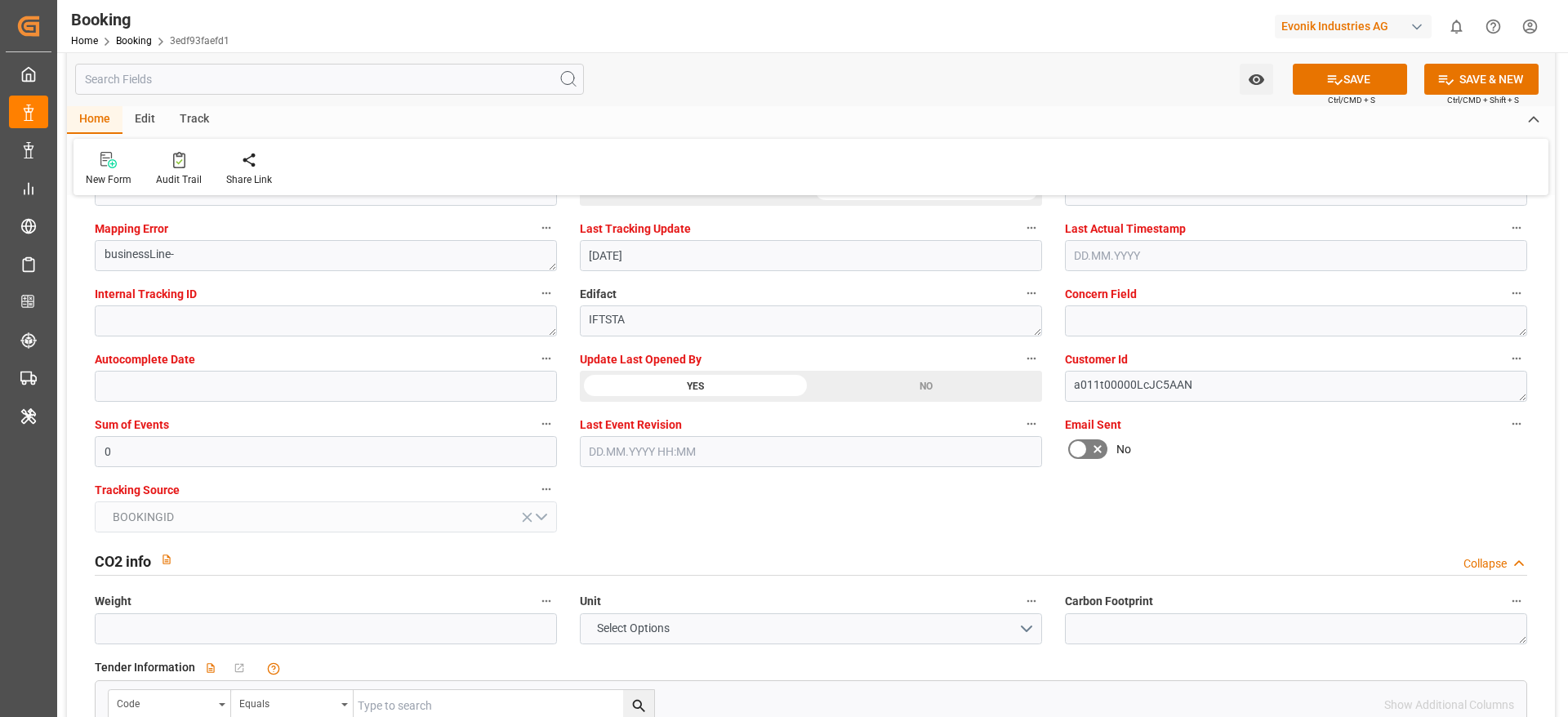
click at [1045, 66] on button "SAVE" at bounding box center [1349, 79] width 115 height 31
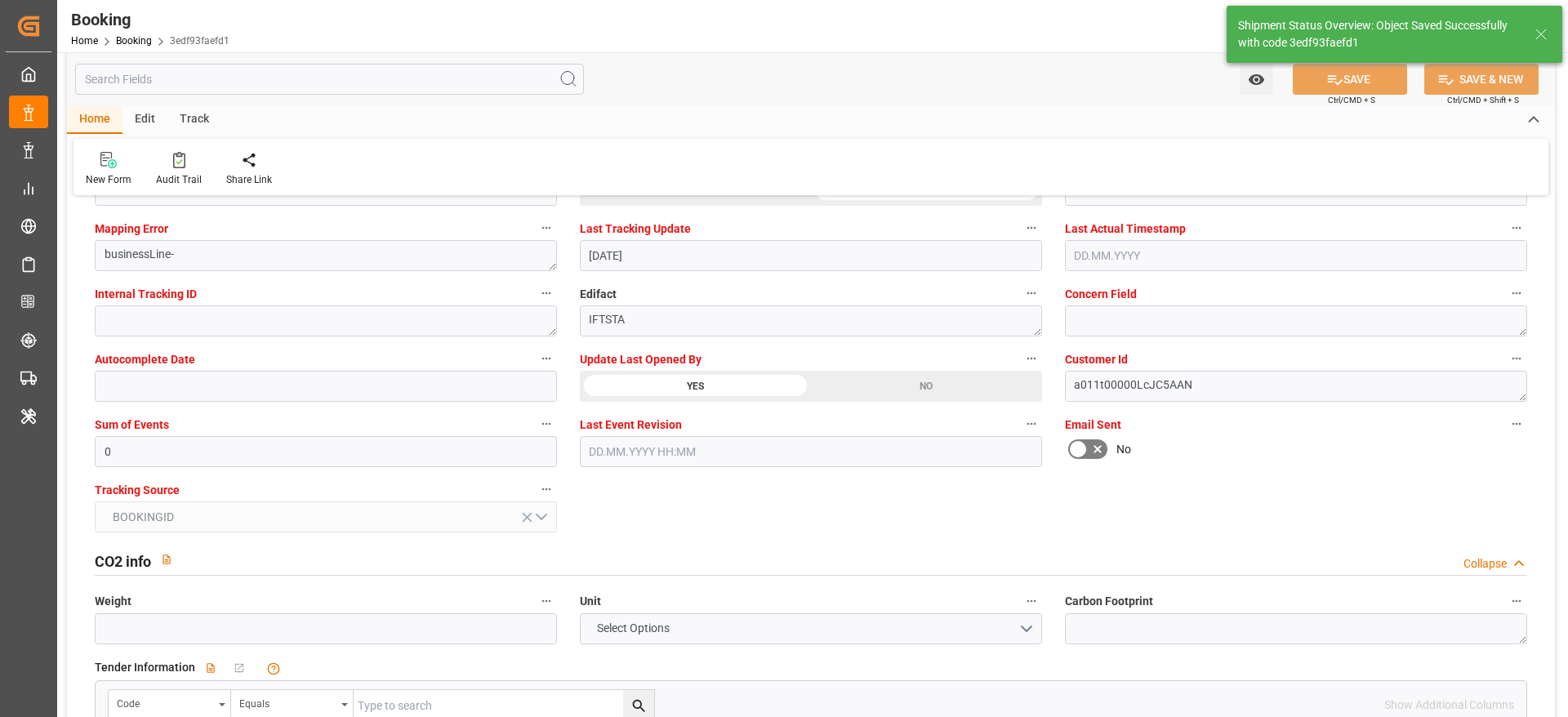
type textarea "[PERSON_NAME]"
type input "22.09.2025 11:08"
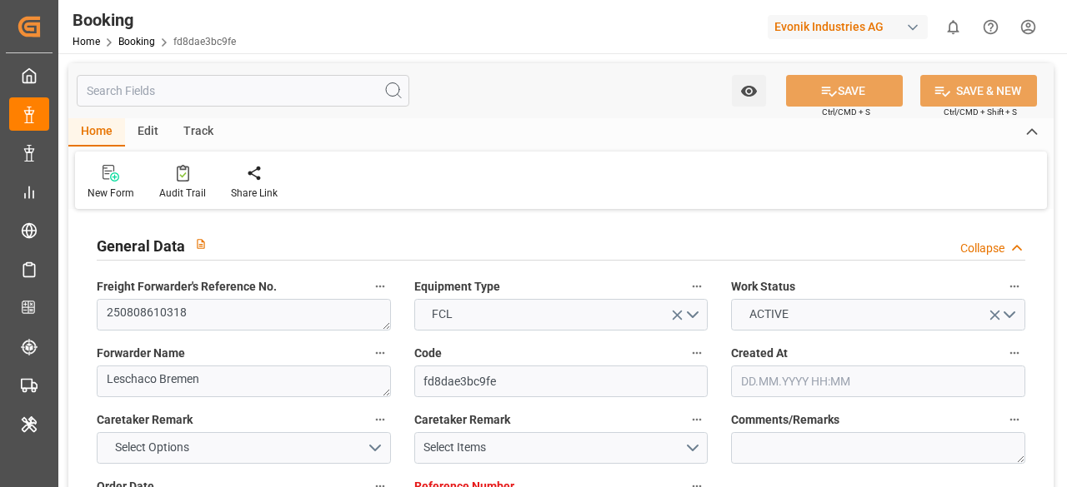
type input "11.07.2025 06:22"
type input "11.07.2025"
type input "10.10.2025"
type input "01.08.2025"
type input "14.07.2025"
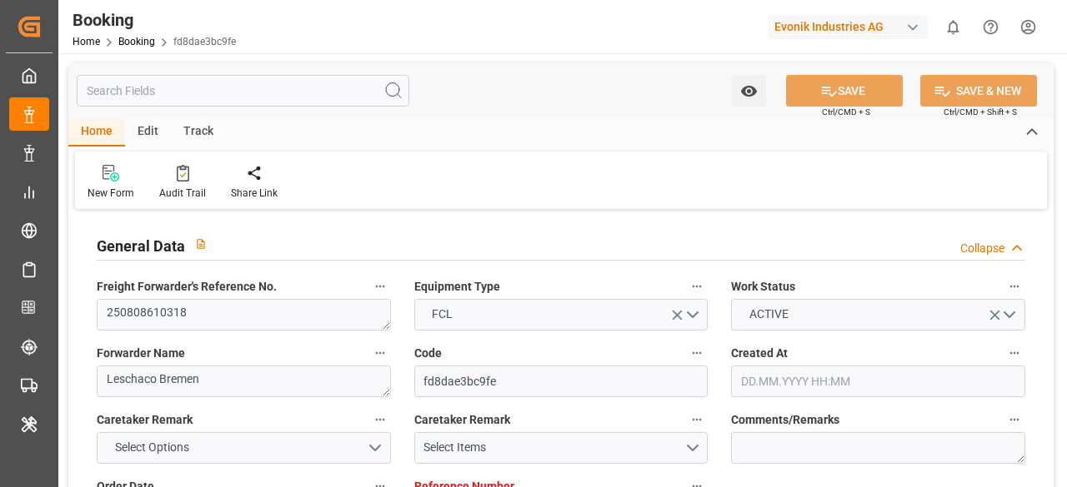
type input "08.08.2025"
type input "14.08.2025 18:00"
type input "14.08.2025 00:00"
type input "14.08.2025 17:18"
type input "11.08.2025 12:19"
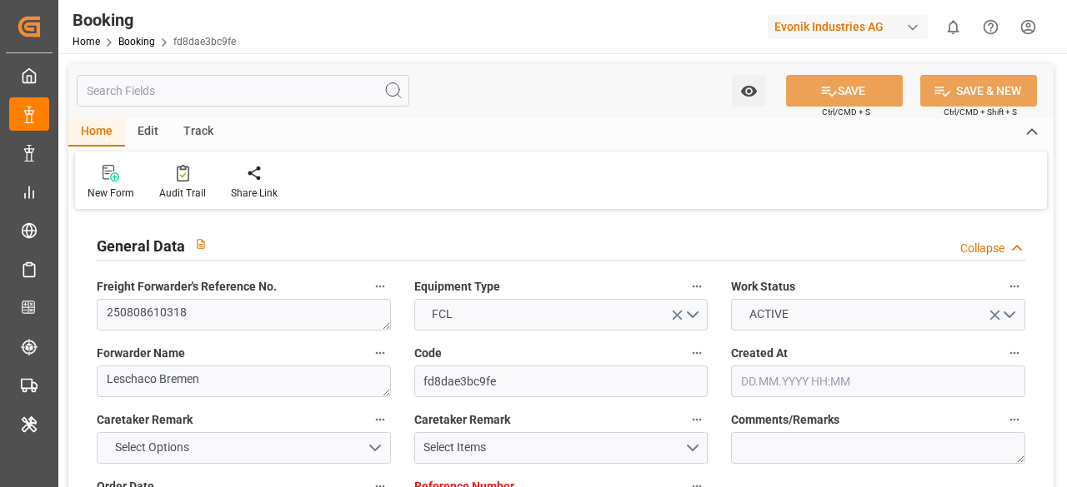
type input "03.11.2025 20:00"
type input "27.10.2025 00:00"
type input "15.08.2025 15:00"
type input "15.08.2025 00:00"
type input "15.08.2025 13:25"
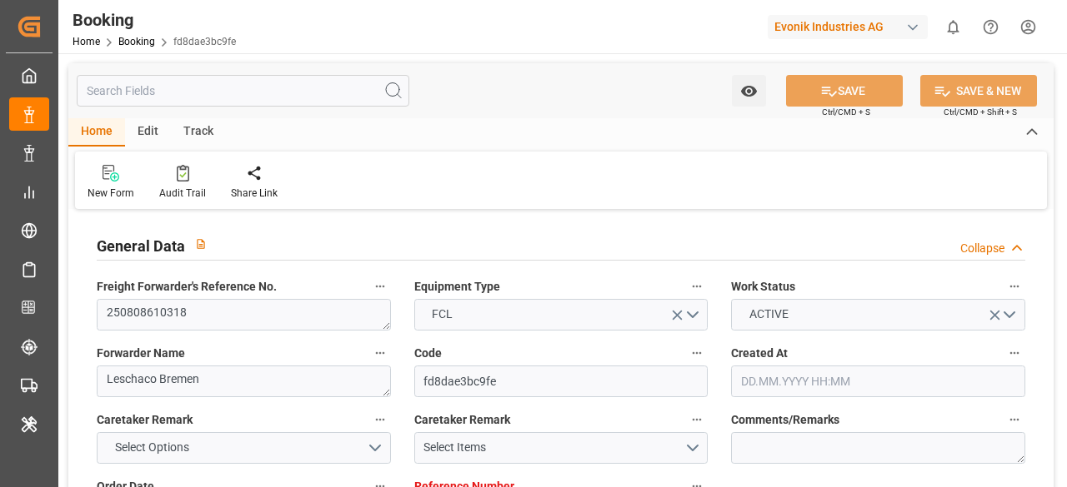
type input "31.08.2025 06:00"
type input "21.08.2025 00:00"
type input "29.08.2025 15:54"
type input "03.09.2025 17:00"
type input "30.08.2025 00:00"
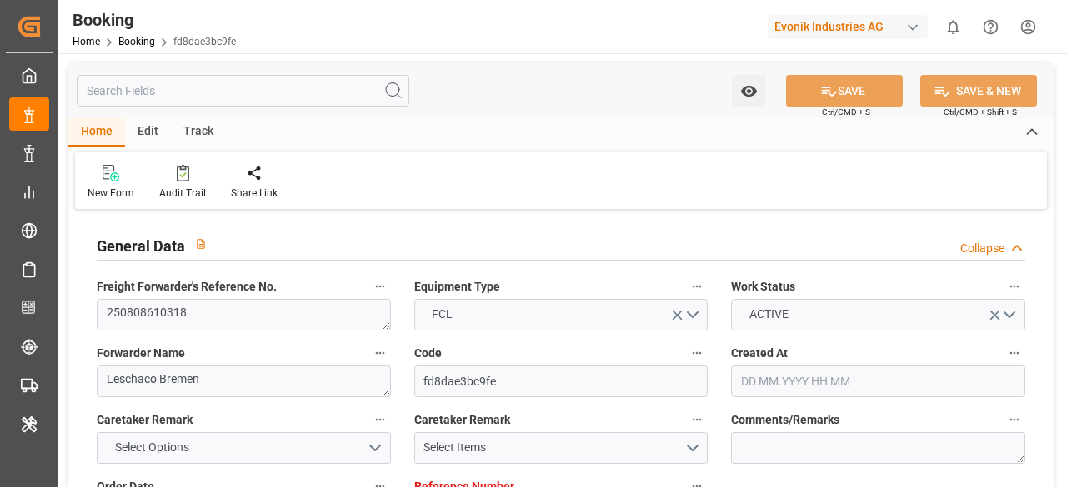
type input "04.09.2025 20:20"
type input "09.09.2025 09:00"
type input "02.09.2025 00:00"
type input "10.09.2025 13:48"
type input "23.10.2025 00:01"
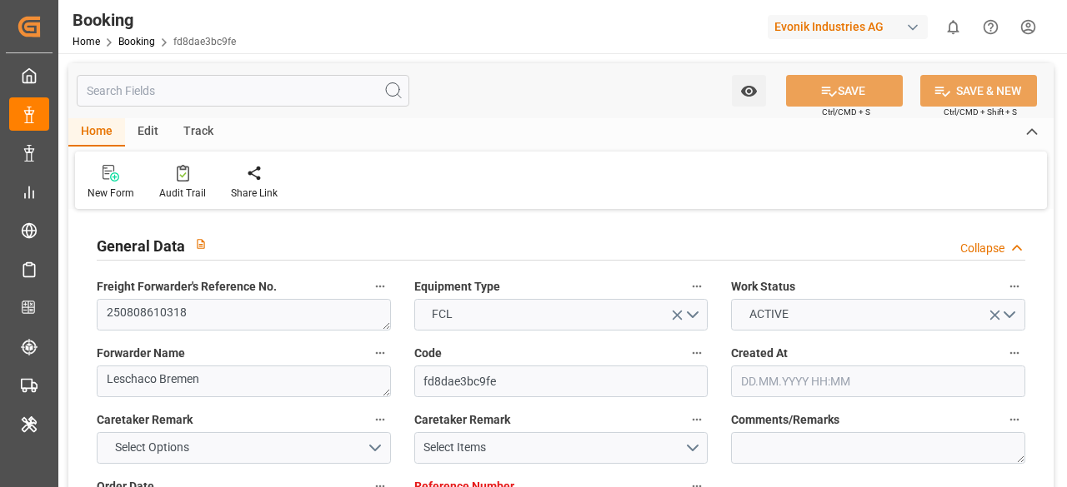
type input "07.10.2025 00:00"
type input "22.10.2025 06:00"
type input "15.10.2025 00:00"
type input "15.08.2025"
type input "22.09.2025 02:06"
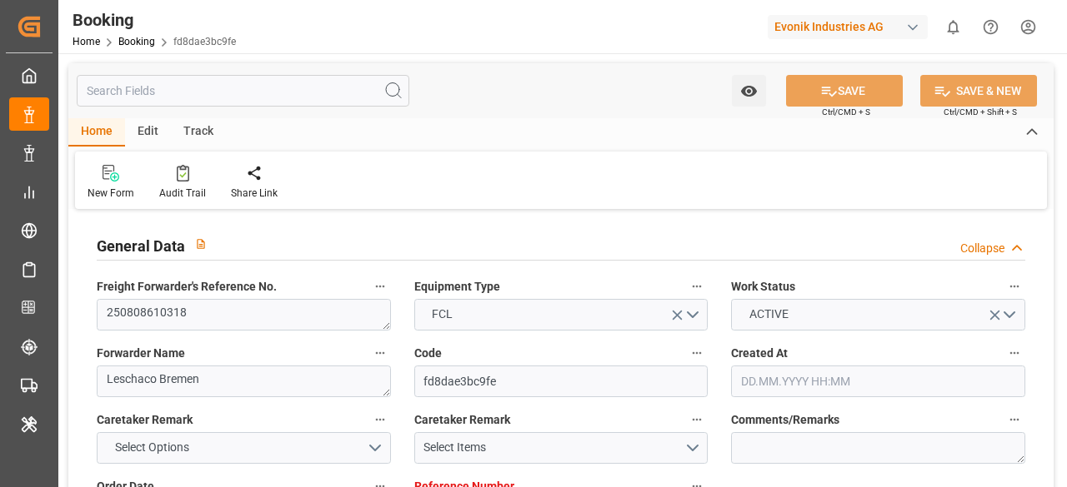
type input "22.09.2025"
type input "29.08.2025"
type input "02.08.2025 11:44"
type input "14.08.2025 01:17"
type input "14.08.2025 16:00"
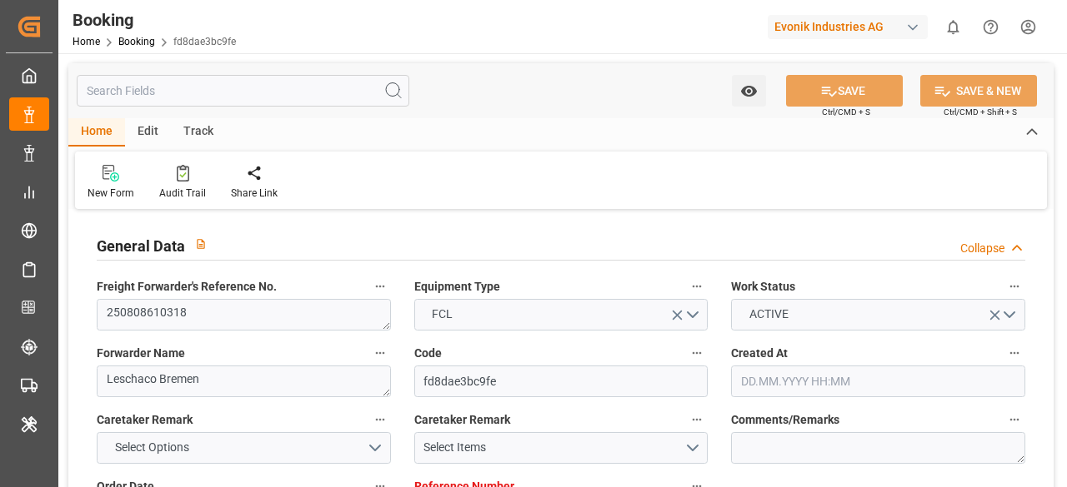
type input "14.08.2025 17:38"
type input "15.08.2025 15:00"
type input "15.08.2025 12:52"
type input "16.08.2025 11:17"
type input "15.08.2025 17:24"
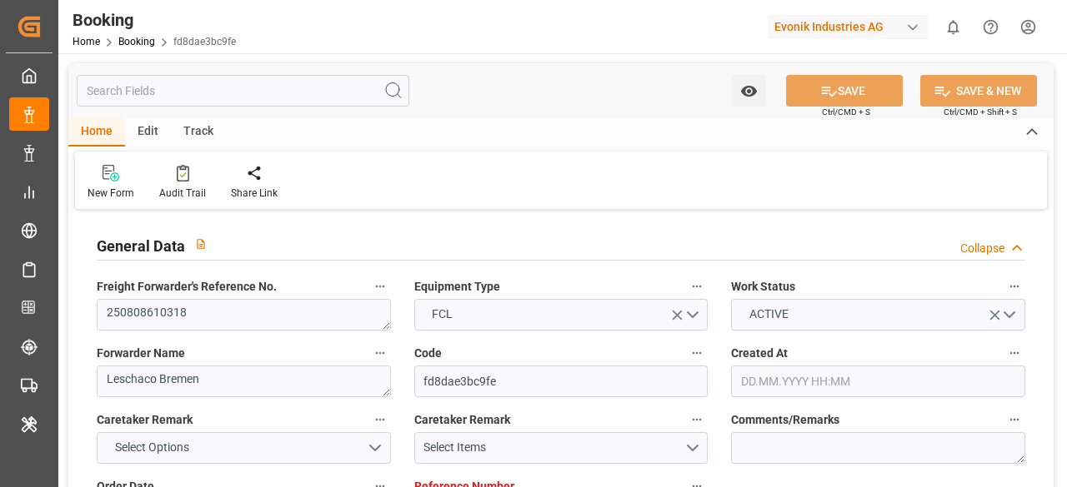
type input "29.08.2025 15:54"
type input "30.08.2025 23:45"
type input "31.08.2025 06:00"
type input "31.08.2025 02:36"
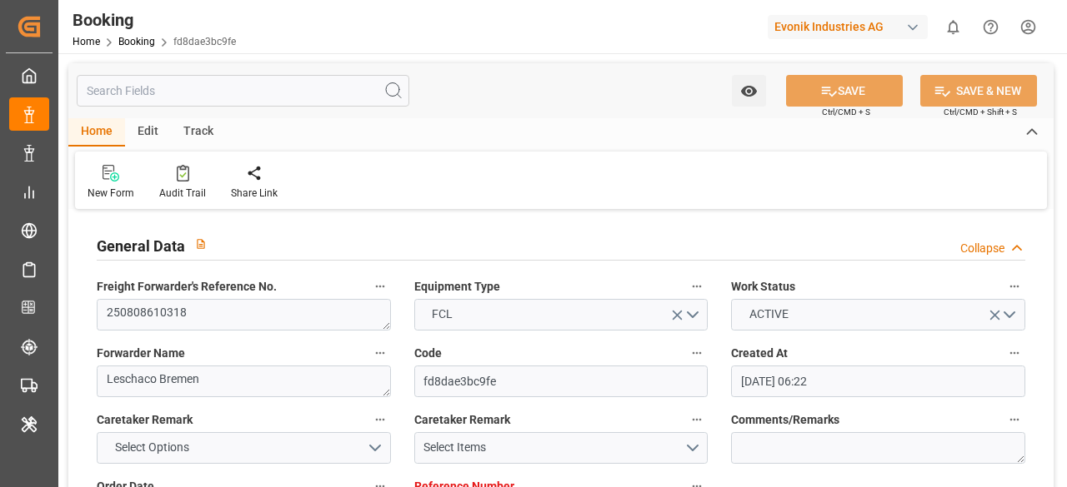
type input "05.09.2025 04:39"
type input "04.09.2025 19:56"
type input "05.09.2025 05:47"
type input "03.09.2025 15:00"
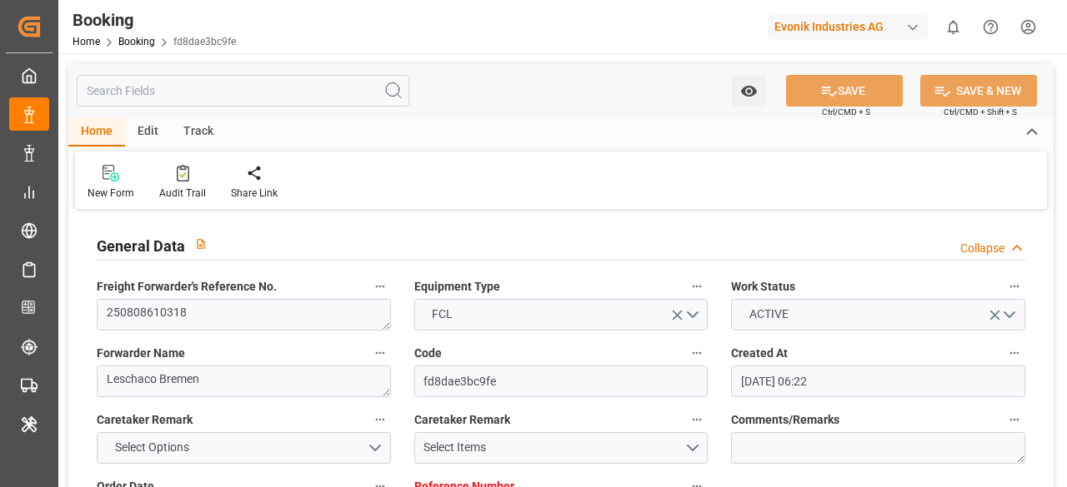
type input "05.09.2025 01:21"
type input "10.09.2025 00:37"
type input "10.09.2025 06:30"
type input "10.09.2025 13:59"
type input "23.10.2025 00:01"
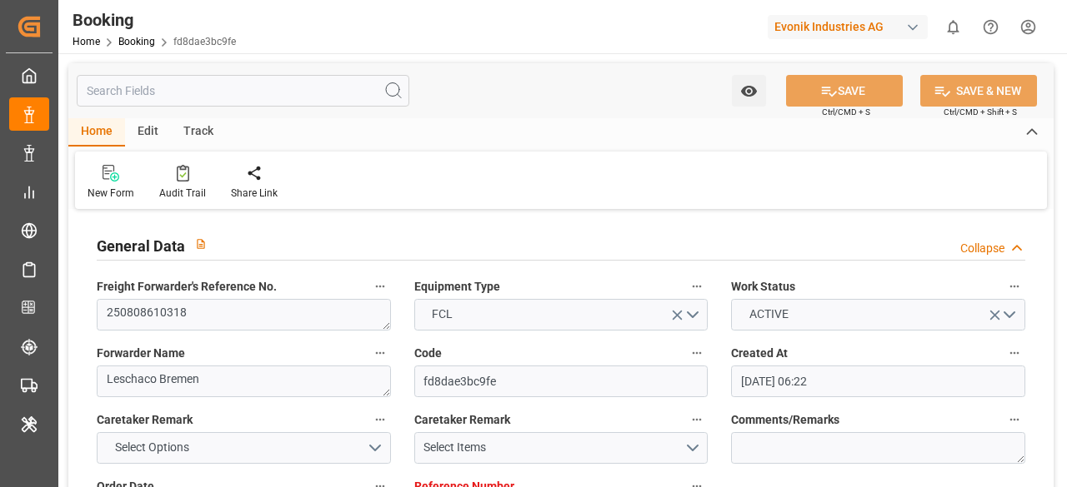
type input "23.10.2025 08:50"
type input "22.10.2025 06:00"
type input "06.12.2025 15:00"
type input "07.12.2025 04:33"
type input "11.12.2025 04:33"
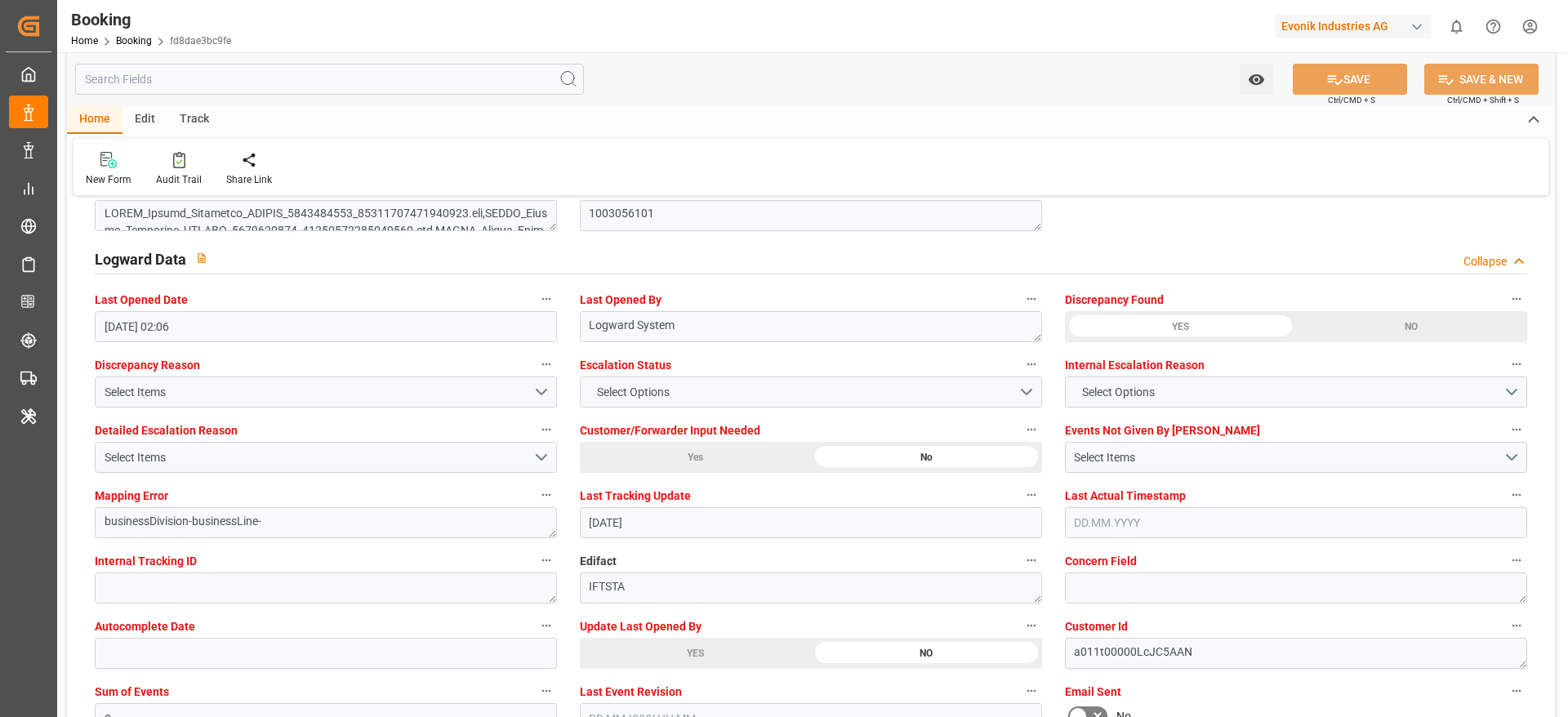
scroll to position [3183, 0]
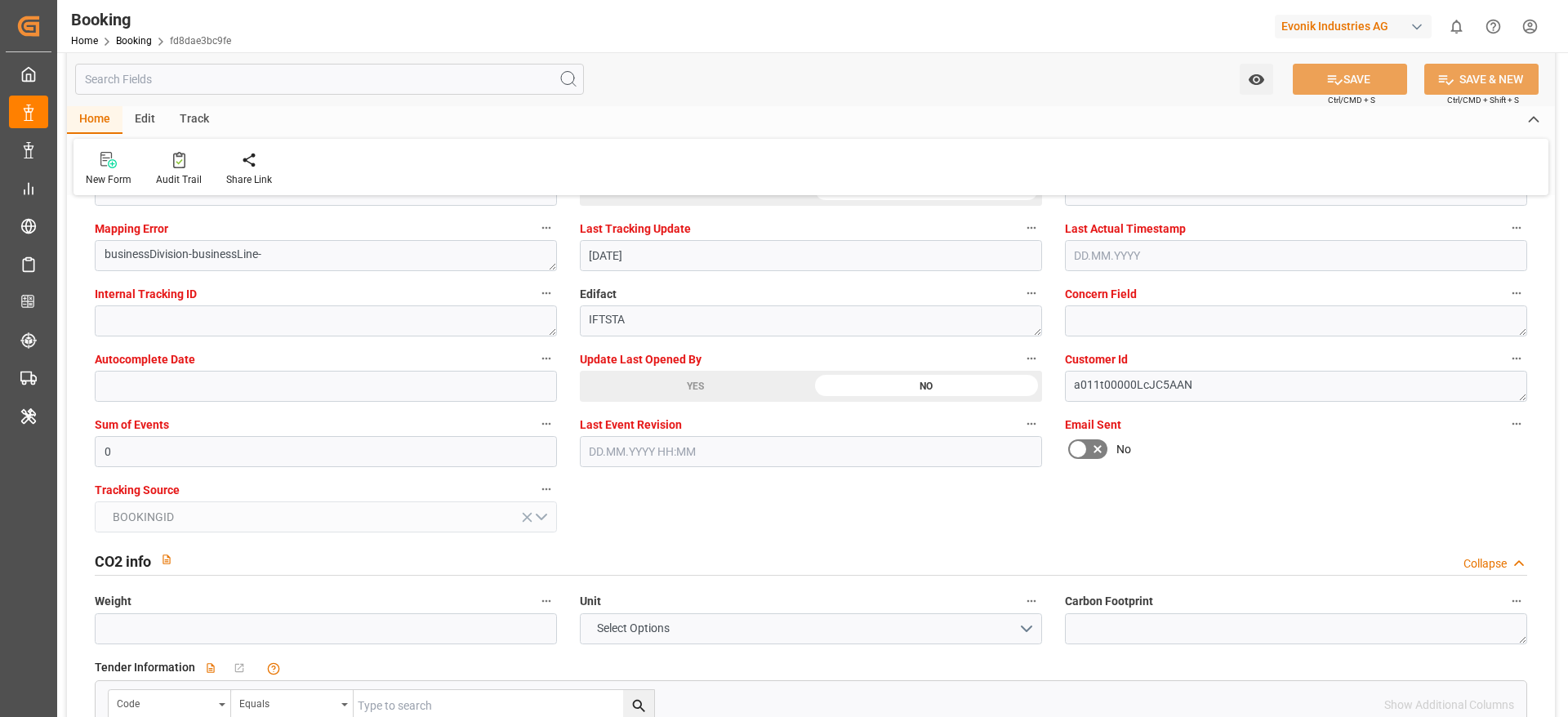
click at [716, 387] on div "YES" at bounding box center [696, 386] width 231 height 31
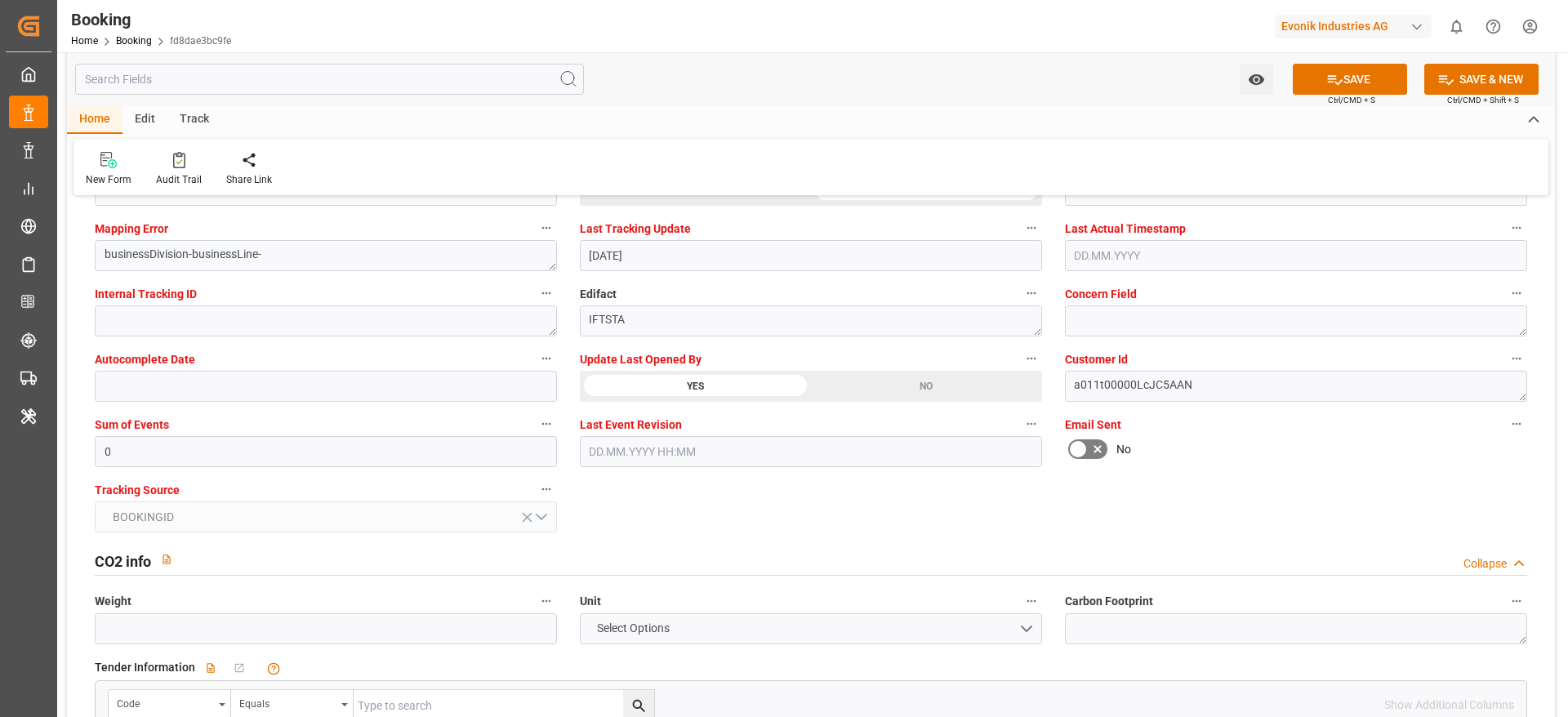
click at [1045, 77] on button "SAVE" at bounding box center [1349, 79] width 115 height 31
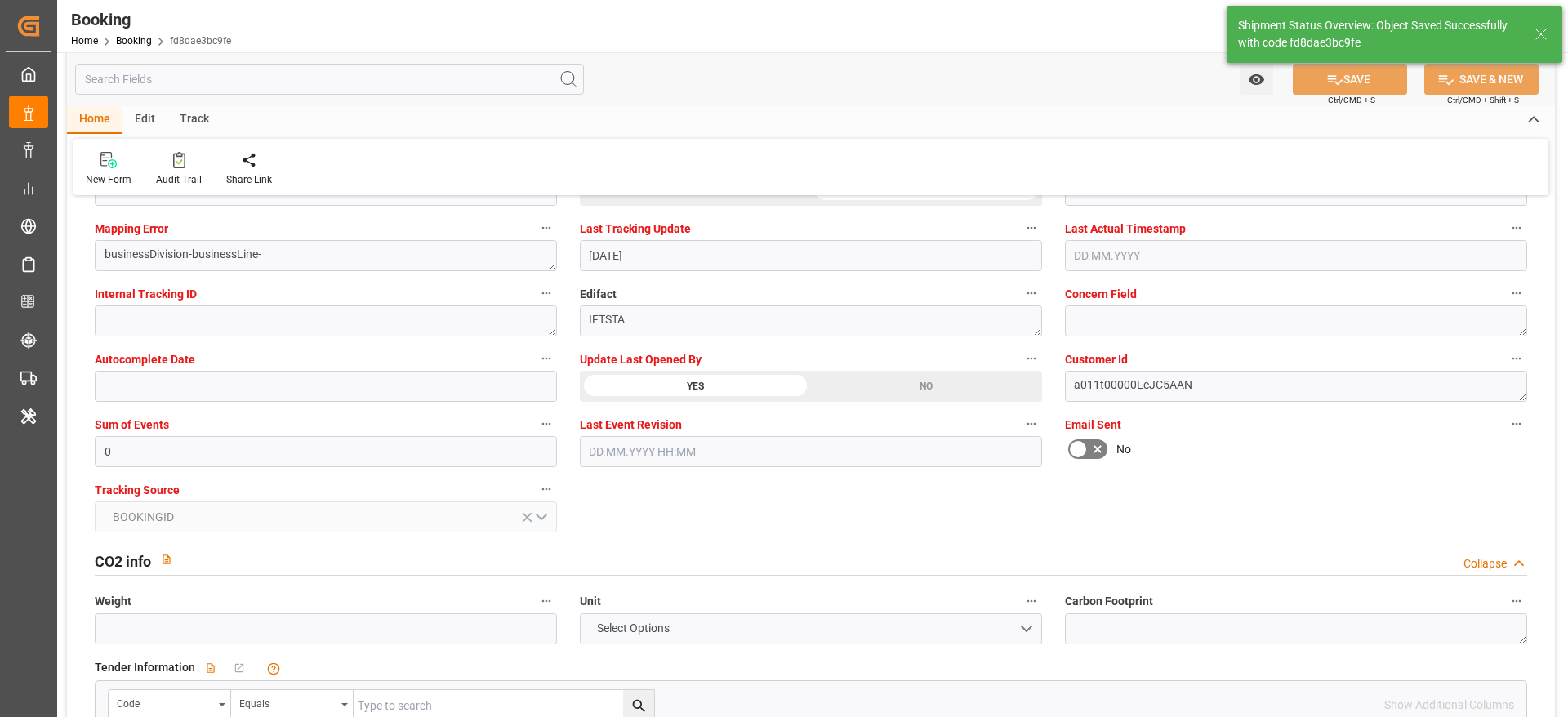
type textarea "[PERSON_NAME]"
type input "22.09.2025 11:08"
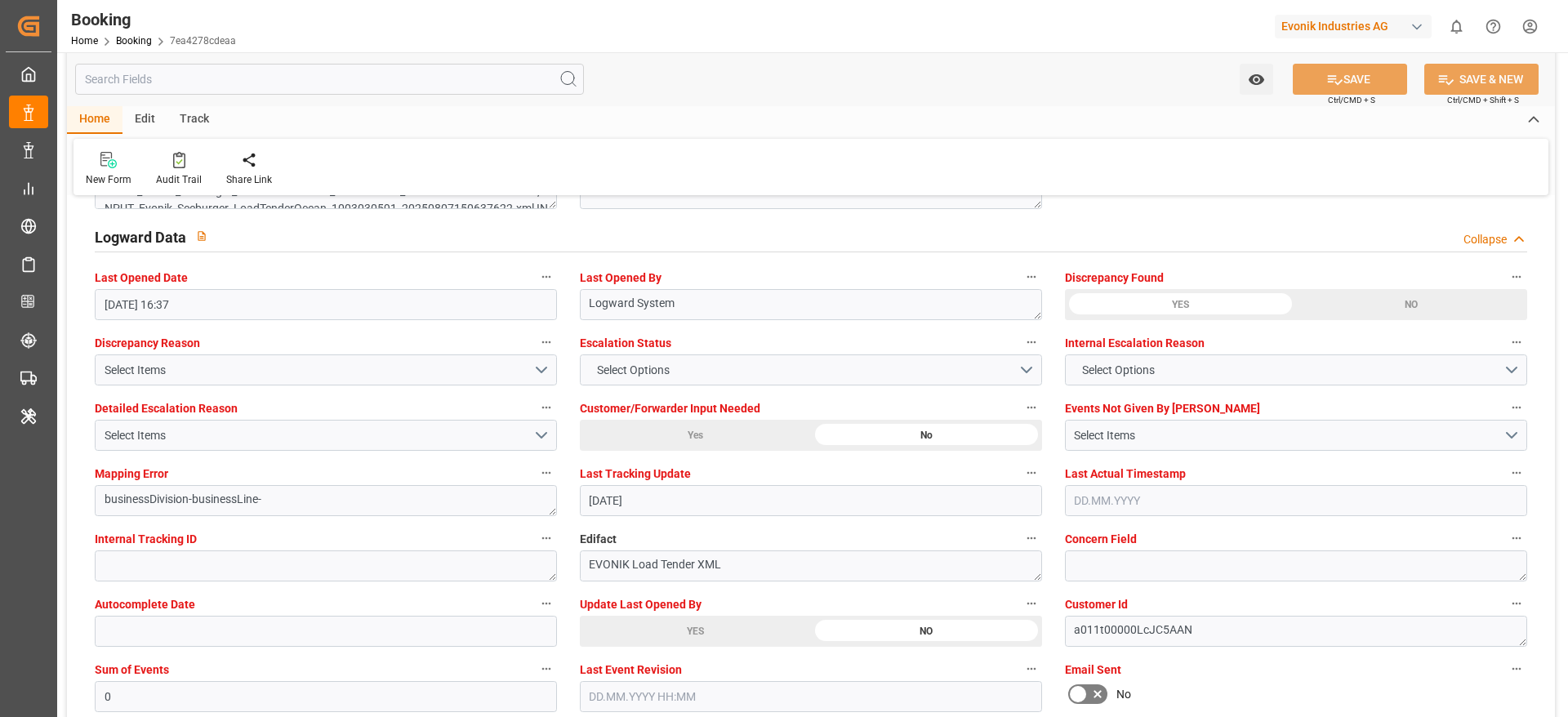
scroll to position [3061, 0]
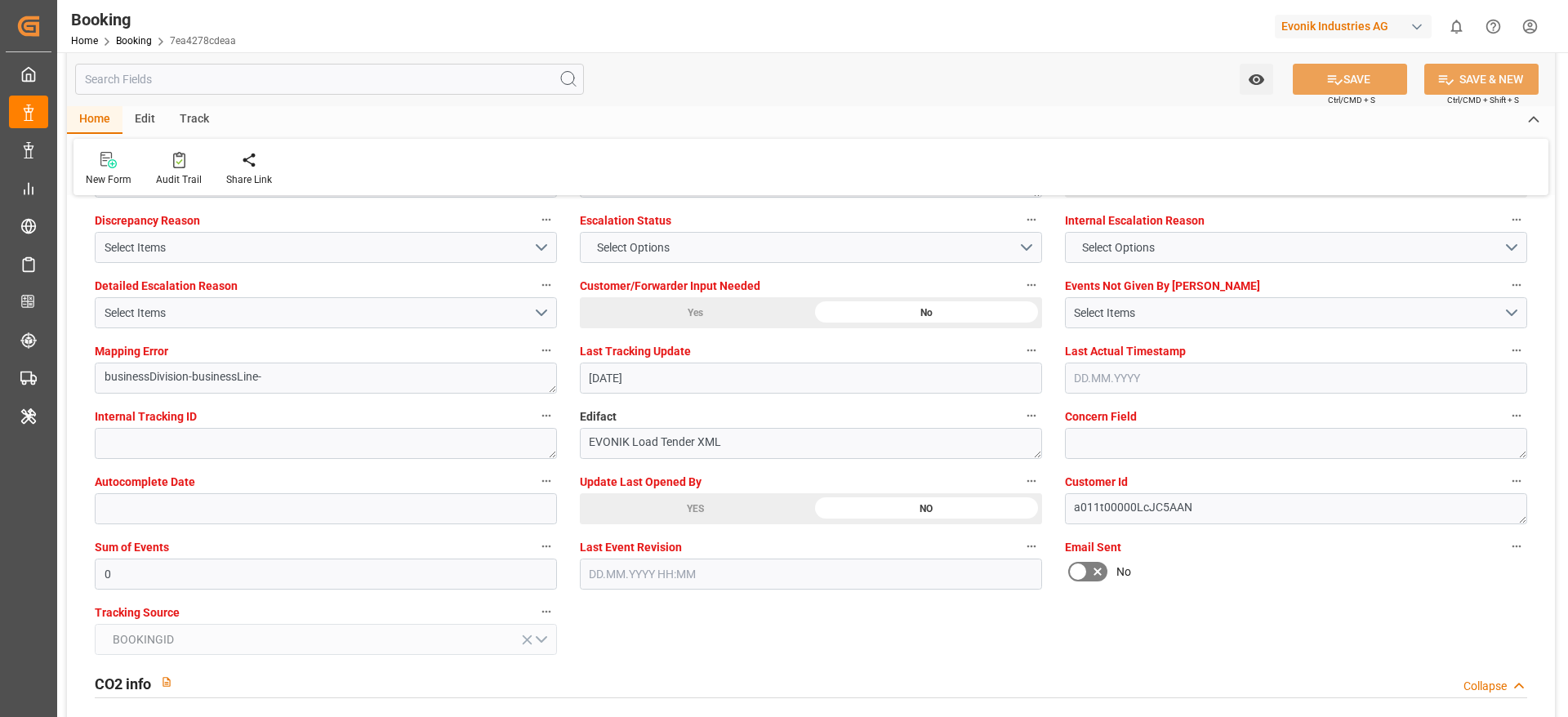
click at [710, 506] on div "YES" at bounding box center [696, 508] width 231 height 31
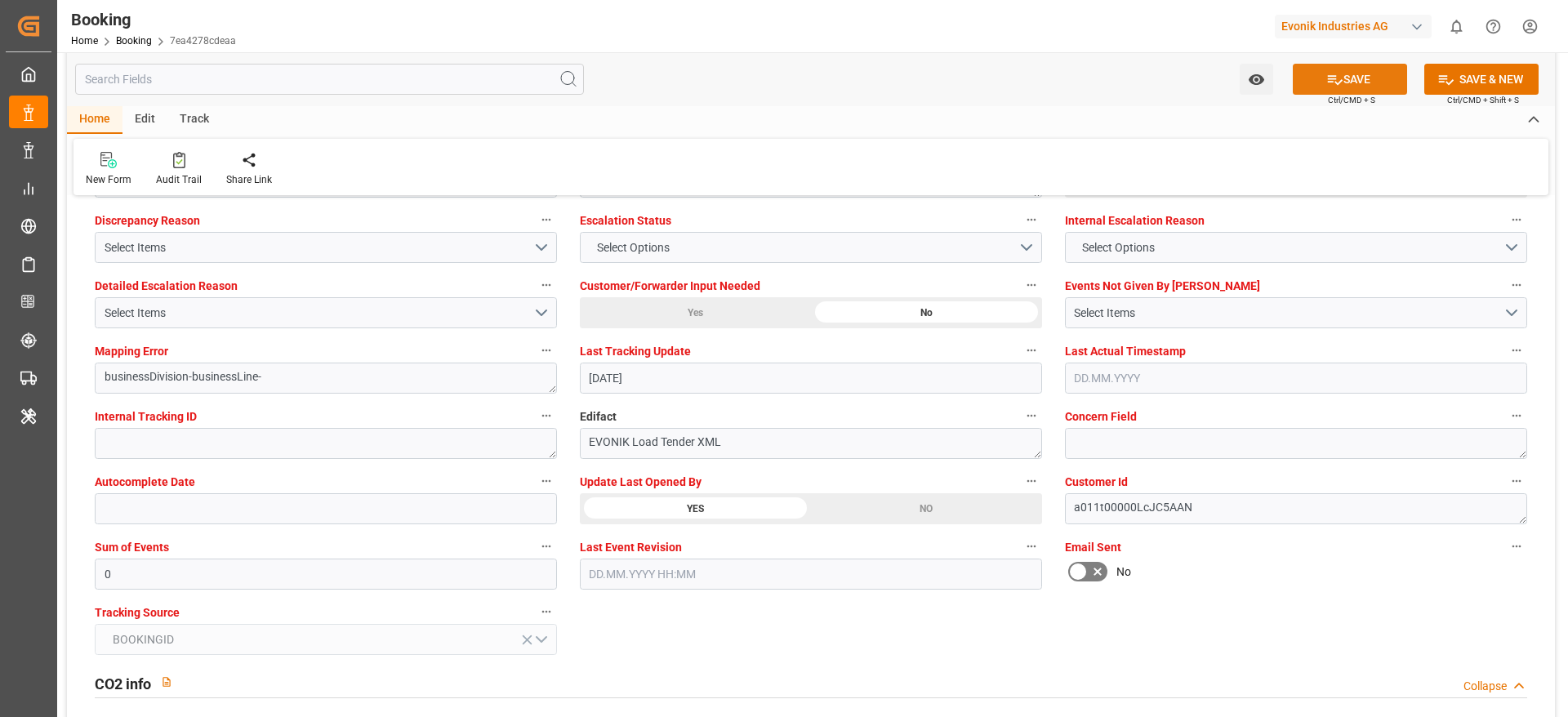
click at [1372, 72] on button "SAVE" at bounding box center [1349, 79] width 115 height 31
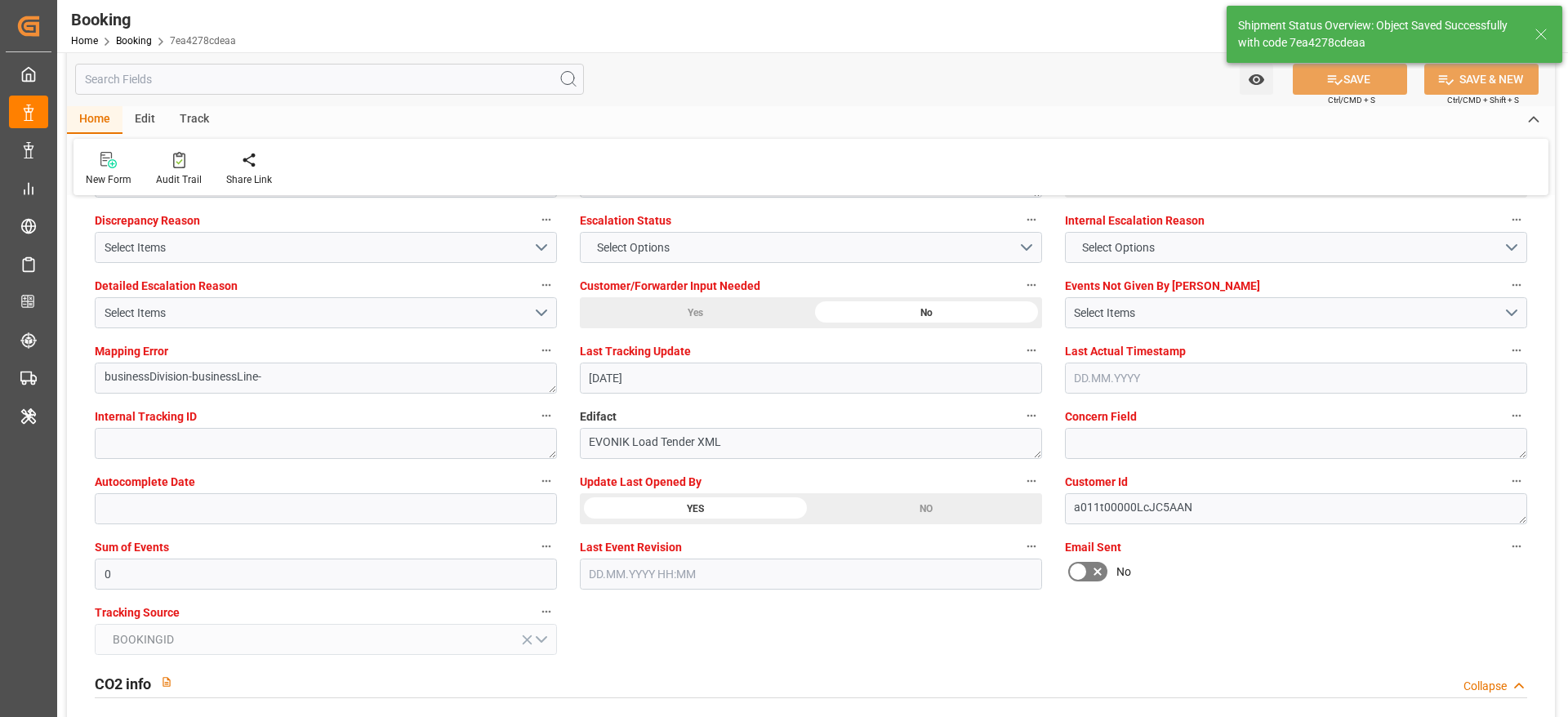
type textarea "[PERSON_NAME]"
type input "[DATE] 11:09"
